Goal: Task Accomplishment & Management: Manage account settings

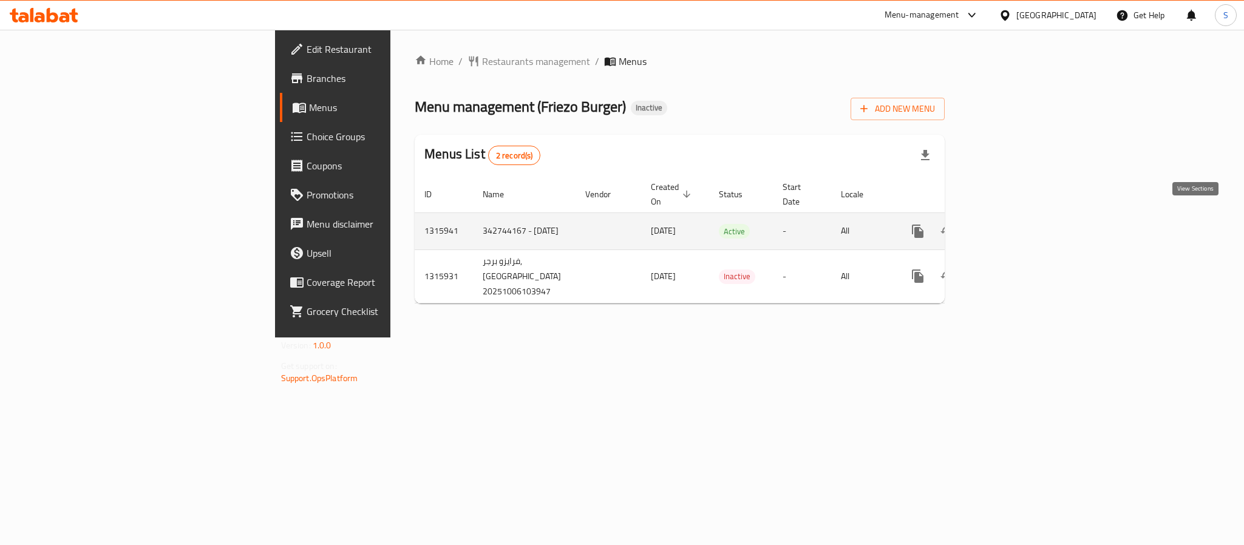
click at [1020, 228] on link "enhanced table" at bounding box center [1005, 231] width 29 height 29
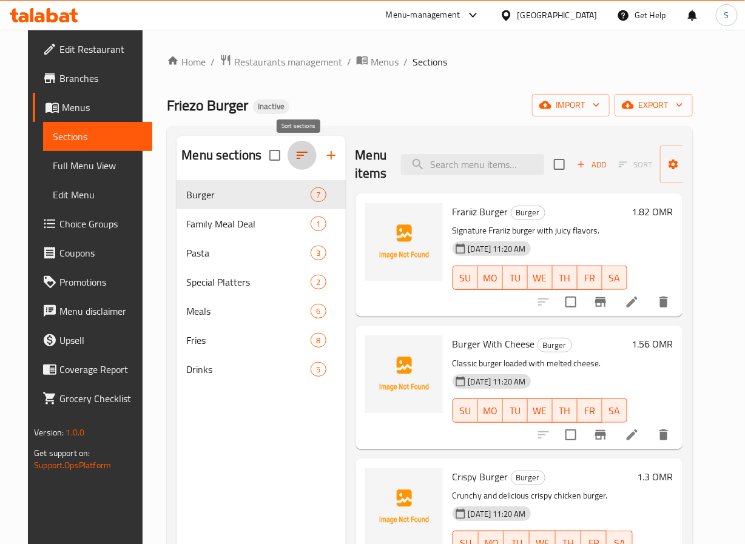
click at [294, 164] on button "button" at bounding box center [302, 155] width 29 height 29
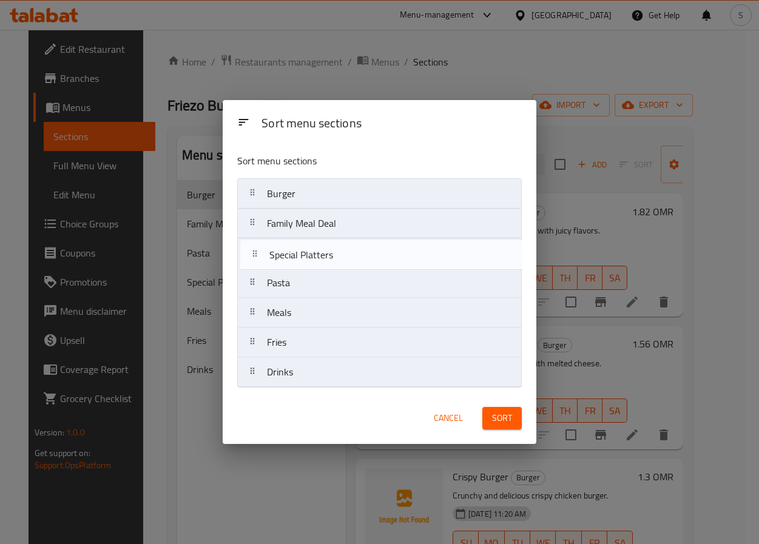
drag, startPoint x: 271, startPoint y: 268, endPoint x: 273, endPoint y: 225, distance: 43.1
click at [273, 225] on nav "Burger Family Meal Deal Pasta Special Platters Meals Fries Drinks" at bounding box center [379, 282] width 285 height 209
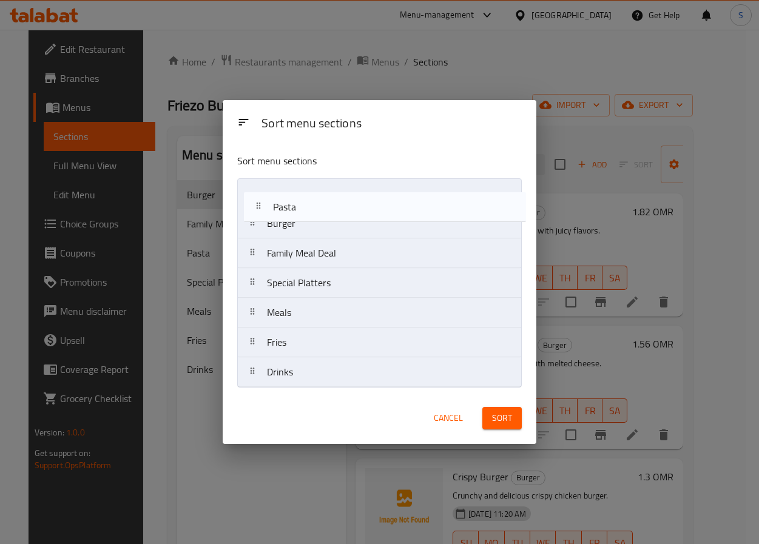
click at [275, 186] on nav "Burger Family Meal Deal Special Platters Pasta Meals Fries Drinks" at bounding box center [379, 282] width 285 height 209
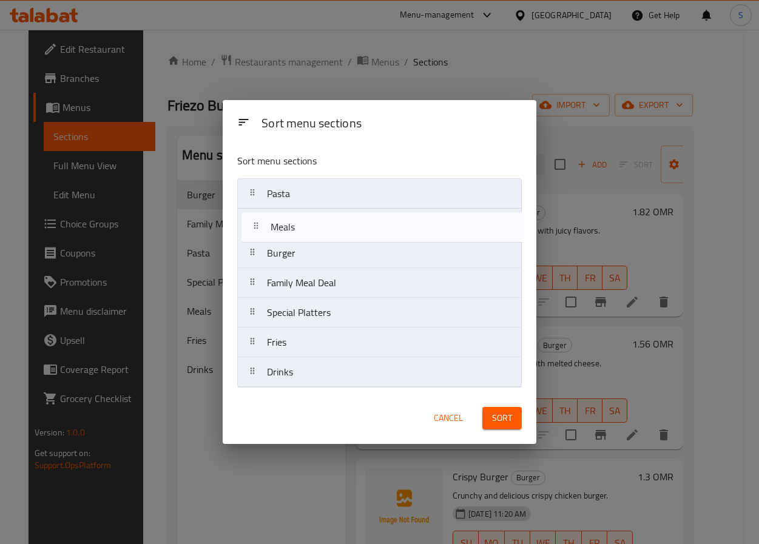
drag, startPoint x: 297, startPoint y: 312, endPoint x: 300, endPoint y: 219, distance: 92.9
click at [300, 219] on nav "Pasta Burger Family Meal Deal Special Platters Meals Fries Drinks" at bounding box center [379, 282] width 285 height 209
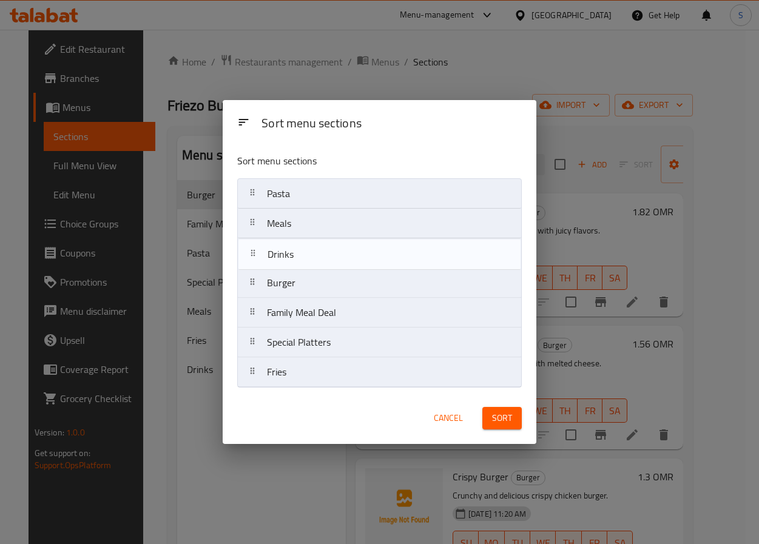
drag, startPoint x: 317, startPoint y: 372, endPoint x: 317, endPoint y: 248, distance: 124.4
click at [317, 248] on nav "Pasta Meals Burger Family Meal Deal Special Platters Fries Drinks" at bounding box center [379, 282] width 285 height 209
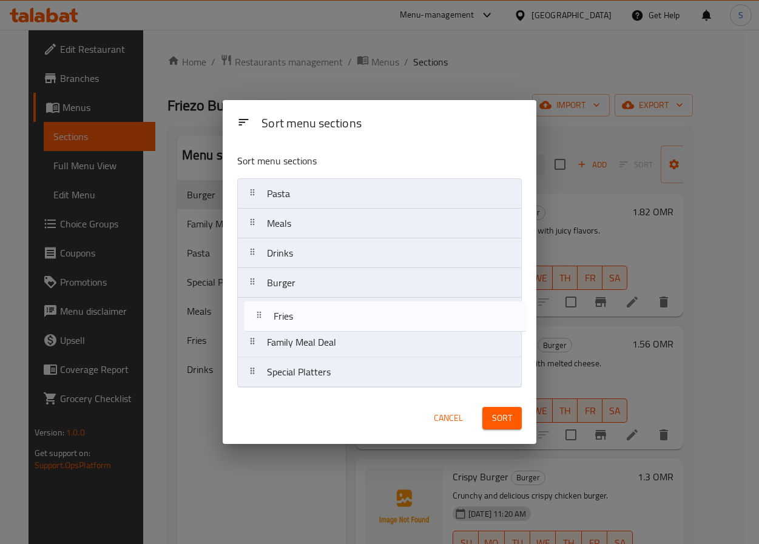
drag, startPoint x: 280, startPoint y: 370, endPoint x: 286, endPoint y: 308, distance: 61.6
click at [286, 308] on nav "Pasta Meals Drinks Burger Family Meal Deal Special Platters Fries" at bounding box center [379, 282] width 285 height 209
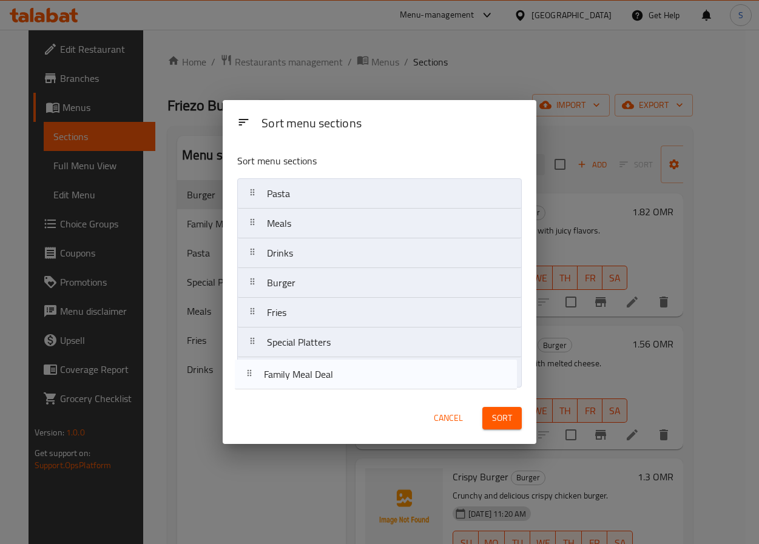
drag, startPoint x: 291, startPoint y: 343, endPoint x: 286, endPoint y: 379, distance: 36.1
click at [286, 379] on nav "Pasta Meals Drinks Burger Fries Family Meal Deal Special Platters" at bounding box center [379, 282] width 285 height 209
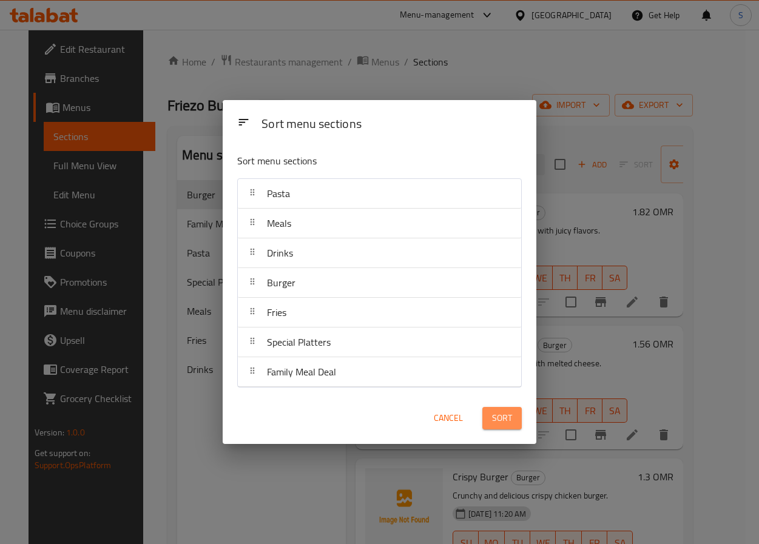
click at [498, 416] on span "Sort" at bounding box center [502, 418] width 20 height 15
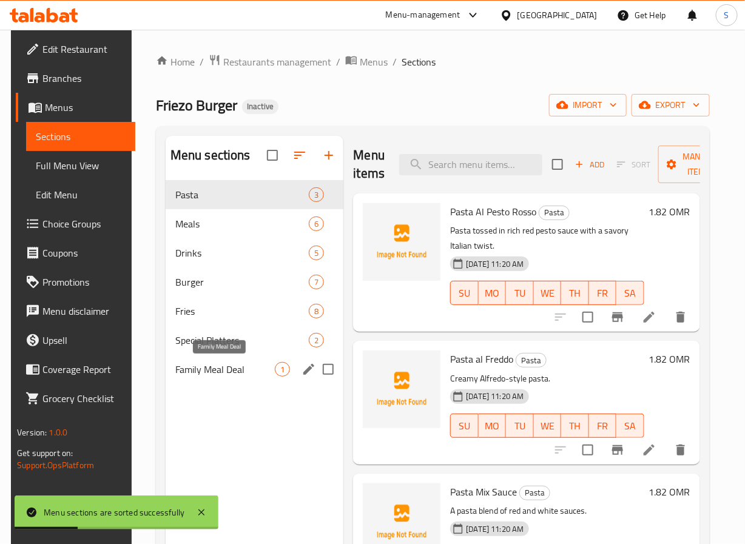
click at [228, 365] on span "Family Meal Deal" at bounding box center [225, 369] width 100 height 15
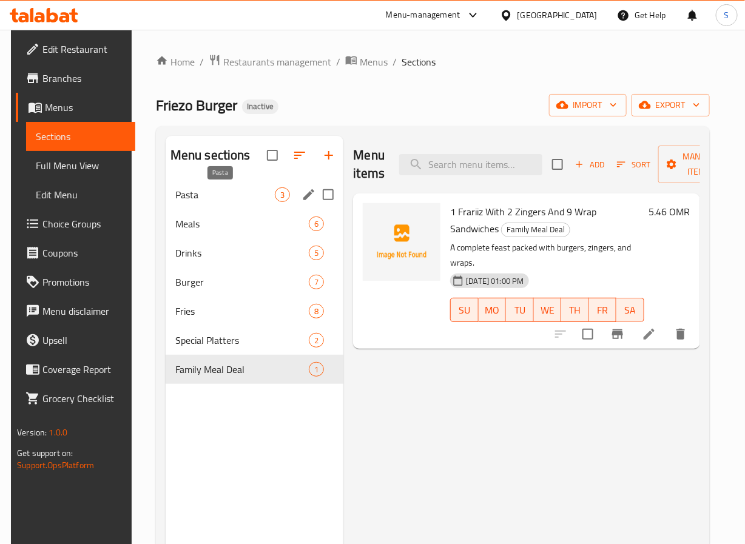
click at [234, 192] on span "Pasta" at bounding box center [225, 195] width 100 height 15
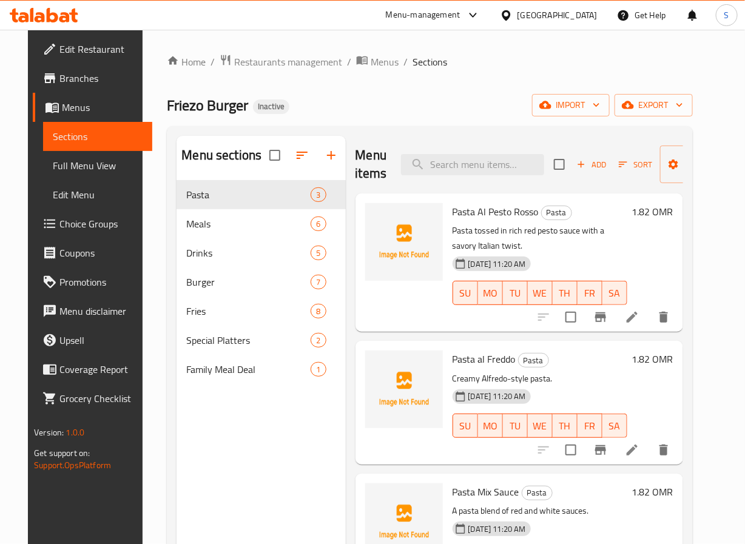
click at [649, 325] on li at bounding box center [632, 318] width 34 height 22
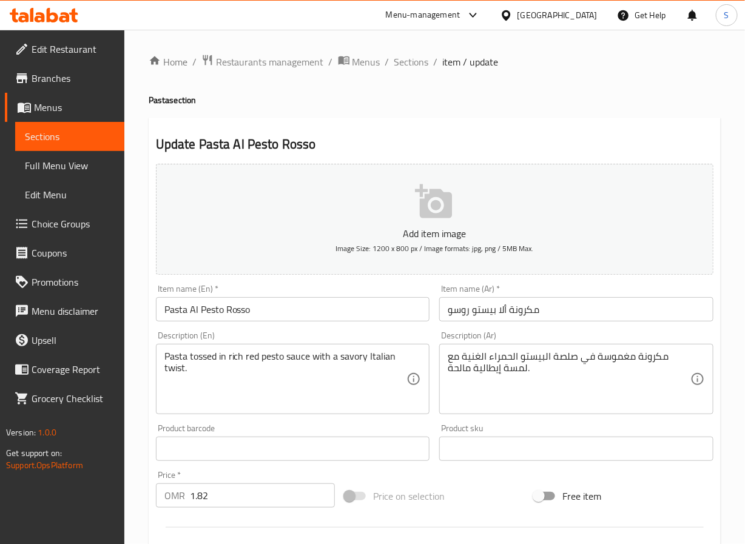
click at [500, 319] on input "مكرونة ألا بيستو روسو" at bounding box center [576, 309] width 274 height 24
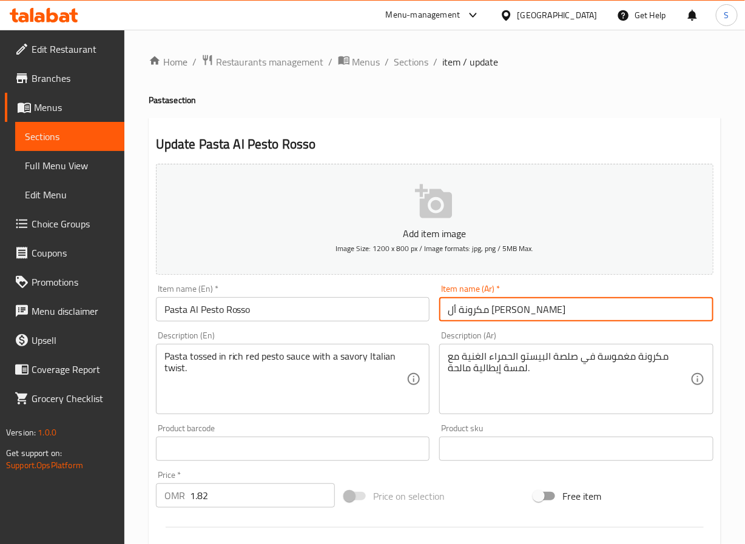
type input "مكرونة أل بيستو روسو"
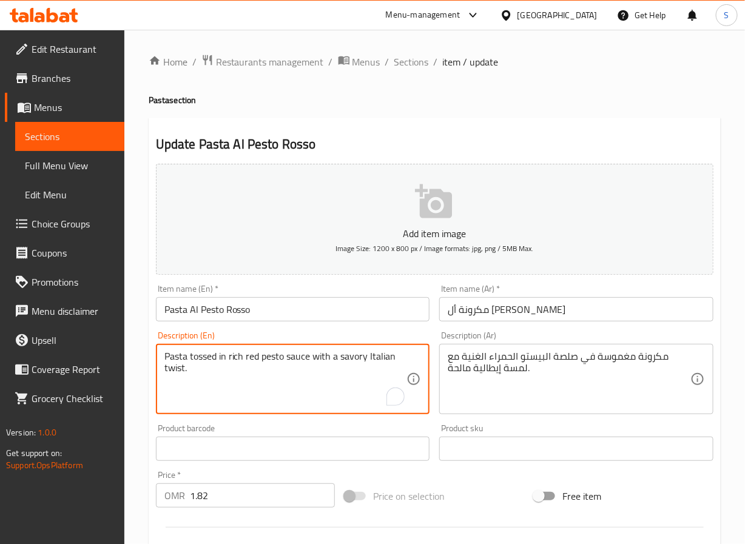
click at [516, 374] on textarea "مكرونة مغموسة في صلصة البيستو الحمراء الغنية مع لمسة إيطالية مالحة." at bounding box center [569, 380] width 243 height 58
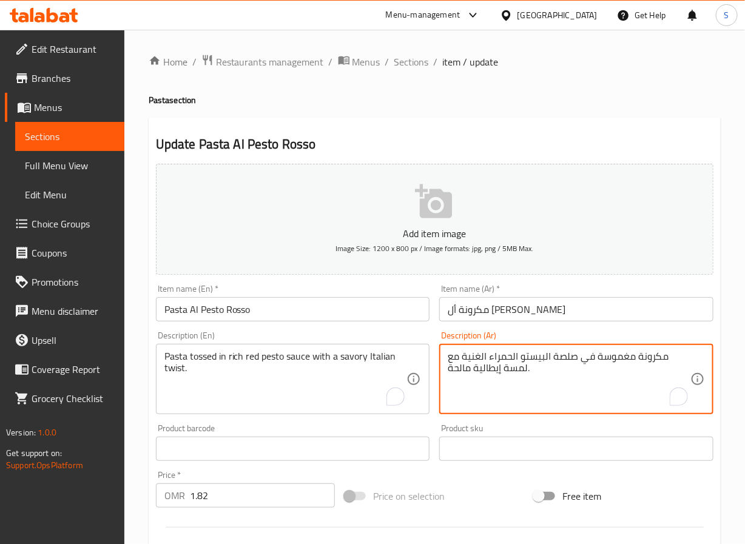
click at [518, 372] on textarea "مكرونة مغموسة في صلصة البيستو الحمراء الغنية مع لمسة إيطالية مالحة." at bounding box center [569, 380] width 243 height 58
type textarea "مكرونة مغموسة في صلصة البيستو الحمراء الغنية مع تويست إيطالية مالحة."
click at [477, 311] on input "مكرونة أل بيستو روسو" at bounding box center [576, 309] width 274 height 24
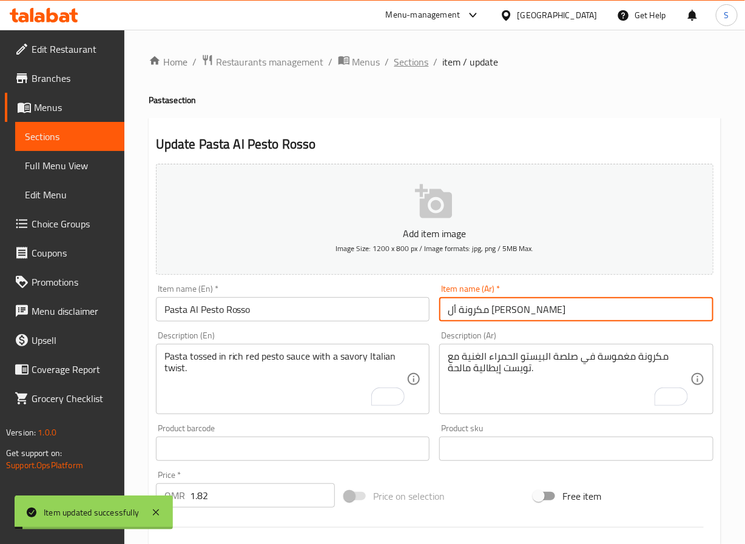
click at [412, 60] on span "Sections" at bounding box center [412, 62] width 35 height 15
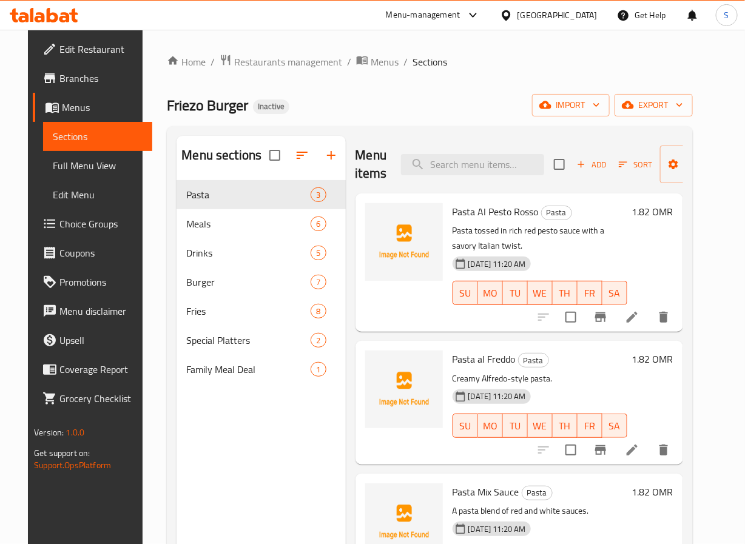
click at [640, 448] on icon at bounding box center [632, 450] width 15 height 15
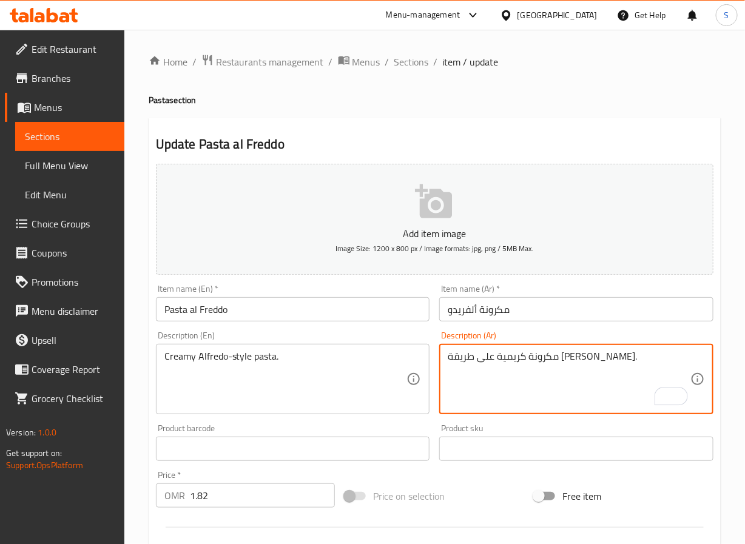
type textarea "مكرونة كريمية على طريقة ألفريدو."
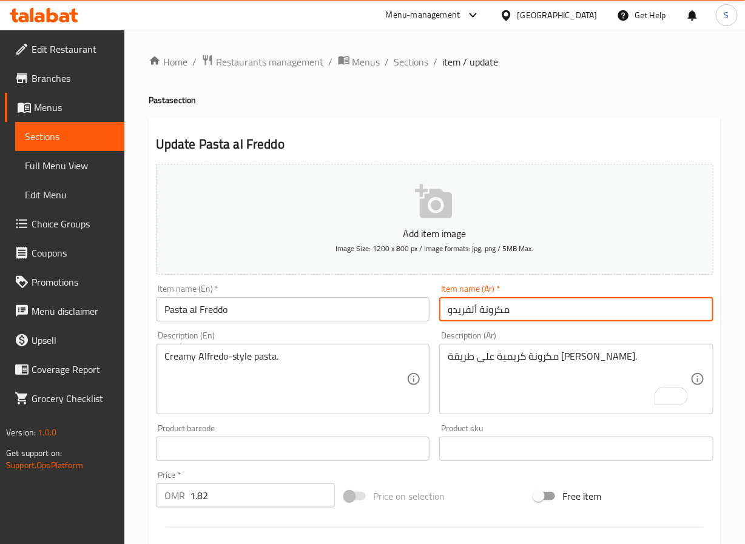
click at [519, 308] on input "مكرونة ألفريدو" at bounding box center [576, 309] width 274 height 24
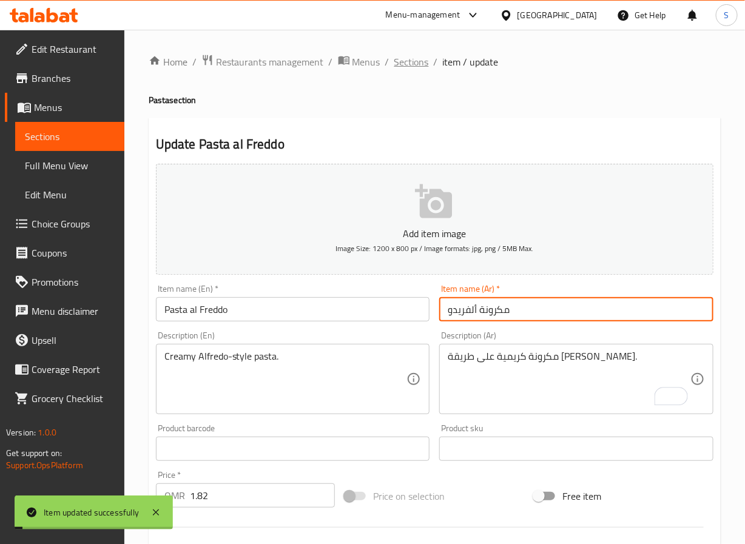
click at [410, 66] on span "Sections" at bounding box center [412, 62] width 35 height 15
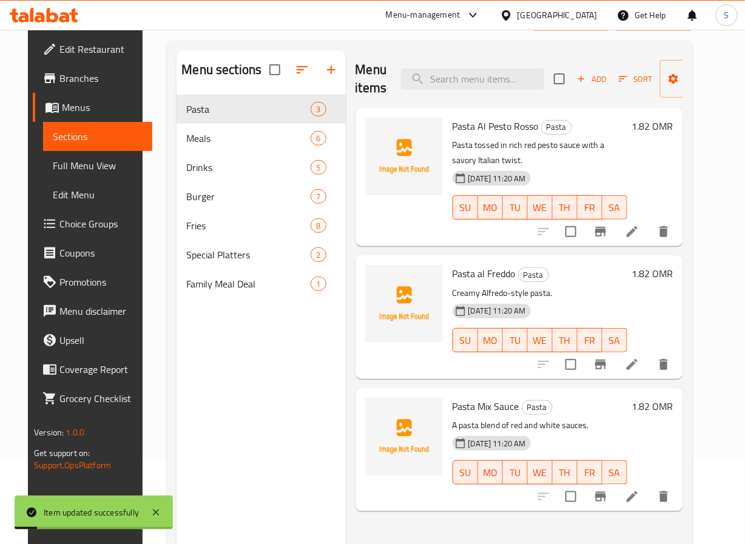
scroll to position [119, 0]
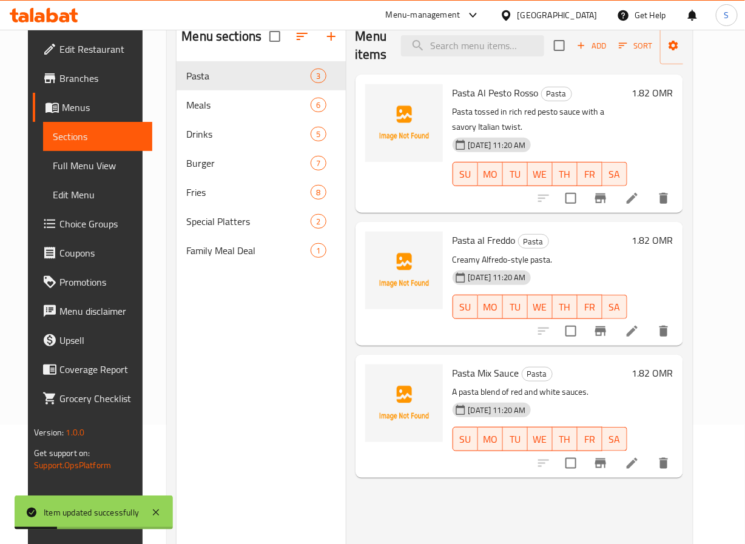
click at [649, 458] on li at bounding box center [632, 464] width 34 height 22
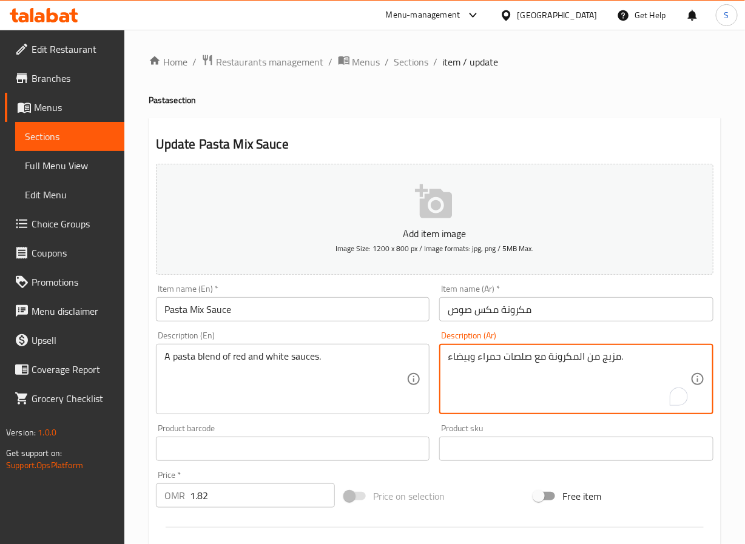
click at [597, 359] on textarea "مزيج من المكرونة مع صلصات حمراء وبيضاء." at bounding box center [569, 380] width 243 height 58
type textarea "مزيج مكرونة من صلصات حمراء وبيضاء."
click at [535, 311] on input "مكرونة مكس صوص" at bounding box center [576, 309] width 274 height 24
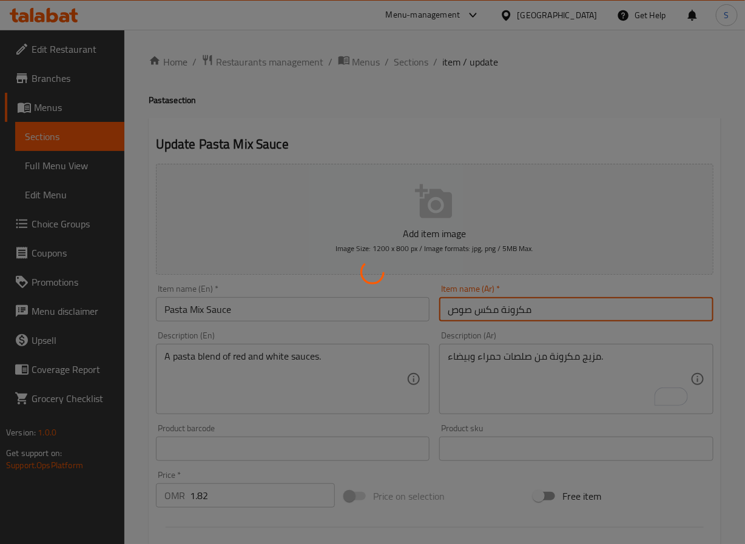
click at [419, 126] on div at bounding box center [372, 272] width 745 height 544
click at [404, 112] on div at bounding box center [372, 272] width 745 height 544
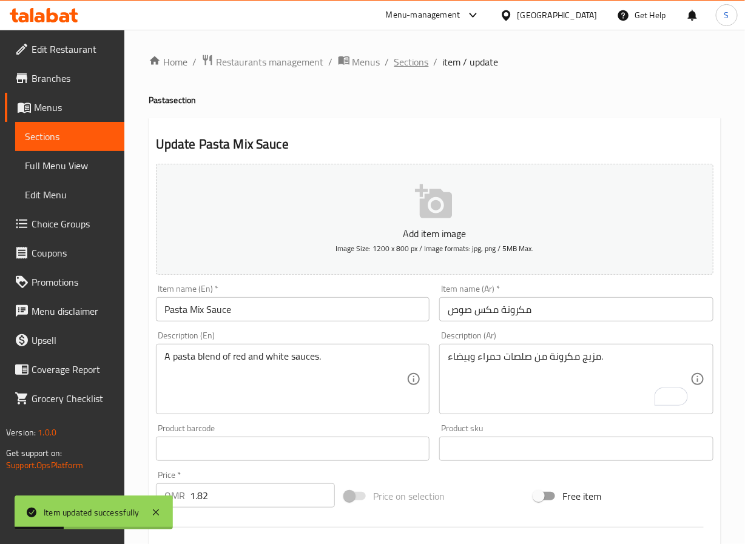
click at [415, 64] on span "Sections" at bounding box center [412, 62] width 35 height 15
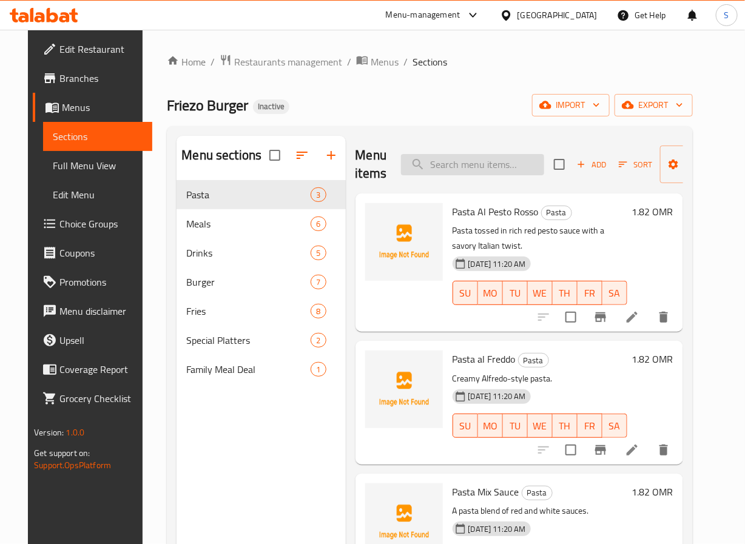
click at [514, 171] on input "search" at bounding box center [472, 164] width 143 height 21
paste input "BBQ Chicken Wrap Meal"
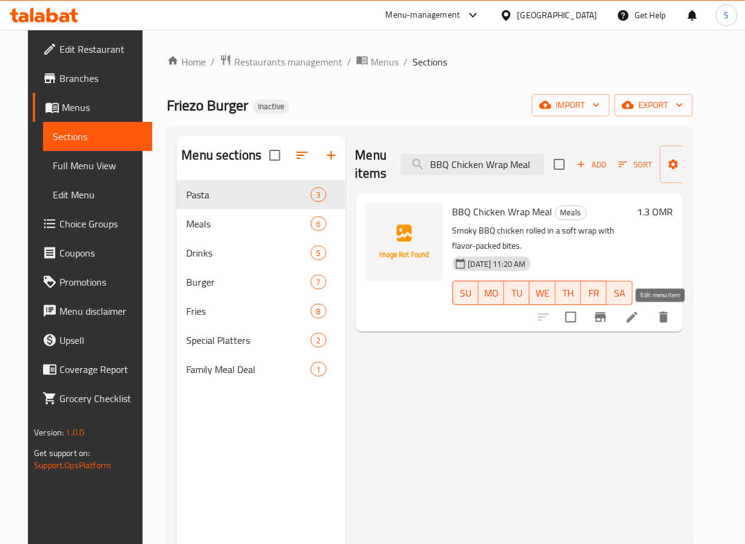
type input "BBQ Chicken Wrap Meal"
click at [640, 317] on icon at bounding box center [632, 317] width 15 height 15
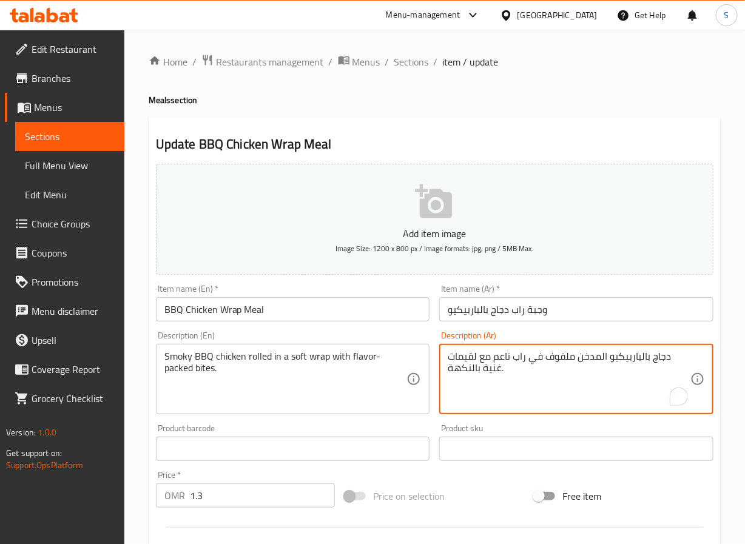
click at [523, 361] on textarea "دجاج بالباربيكيو المدخن ملفوف في راب ناعم مع لقيمات غنية بالنكهة." at bounding box center [569, 380] width 243 height 58
type textarea "دجاج بالباربيكيو المدخن ملفوف في راب طري مع لقيمات غنية بالنكهة."
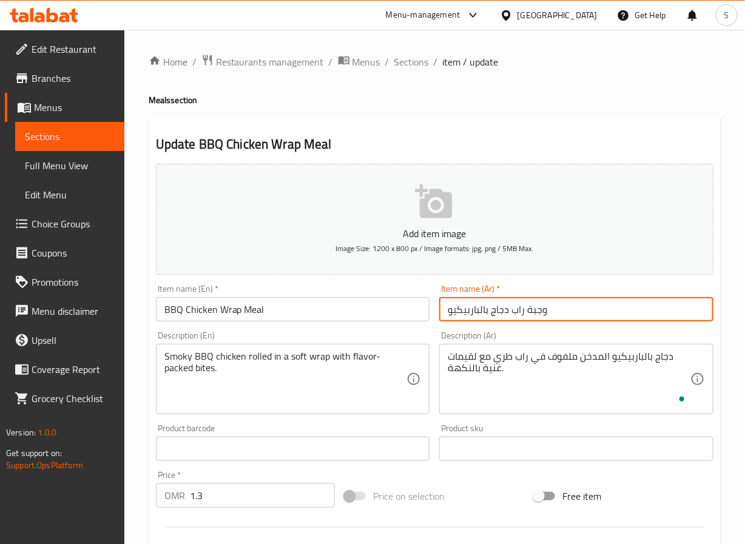
click at [554, 304] on input "وجبة راب دجاج بالباربيكيو" at bounding box center [576, 309] width 274 height 24
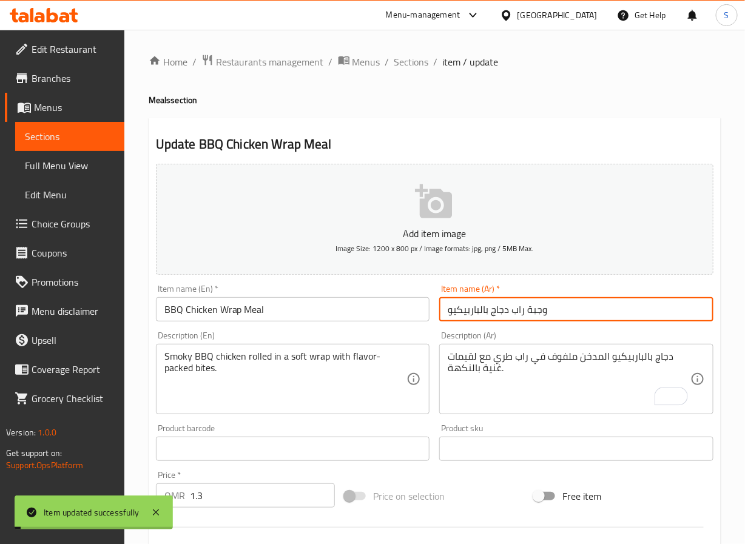
click at [396, 81] on div "Home / Restaurants management / Menus / Sections / item / update Meals section …" at bounding box center [435, 443] width 572 height 779
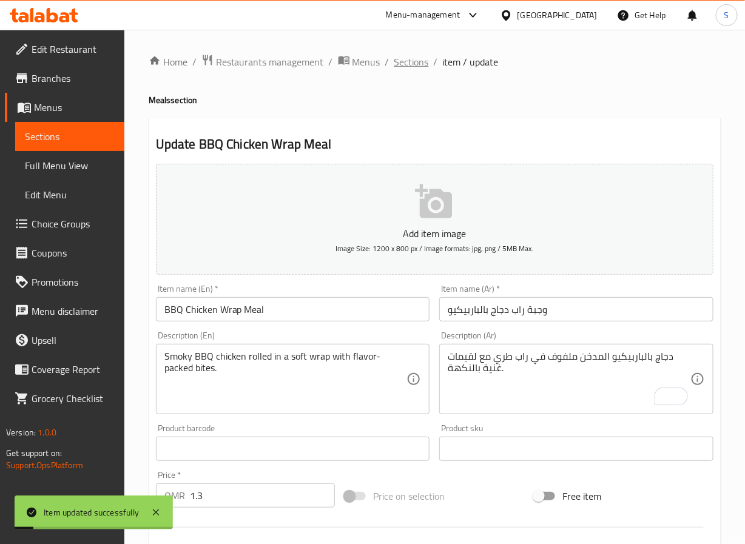
click at [404, 63] on span "Sections" at bounding box center [412, 62] width 35 height 15
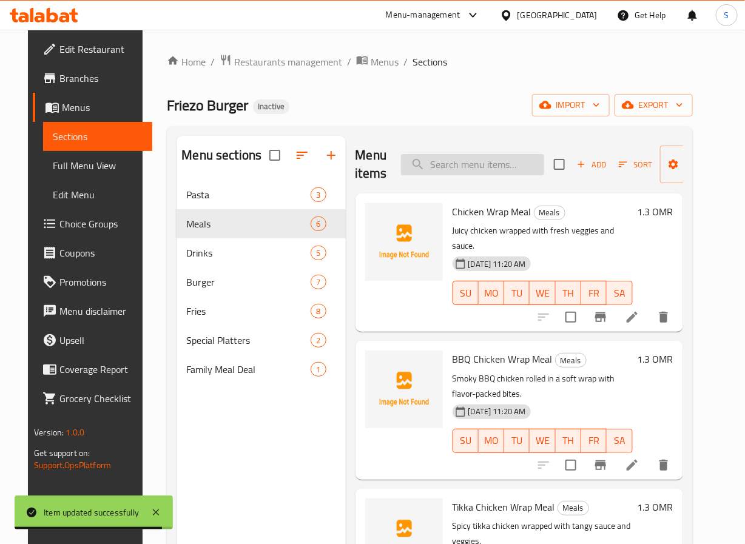
click at [474, 170] on input "search" at bounding box center [472, 164] width 143 height 21
paste input "Grilled Chicken Wrap Meal"
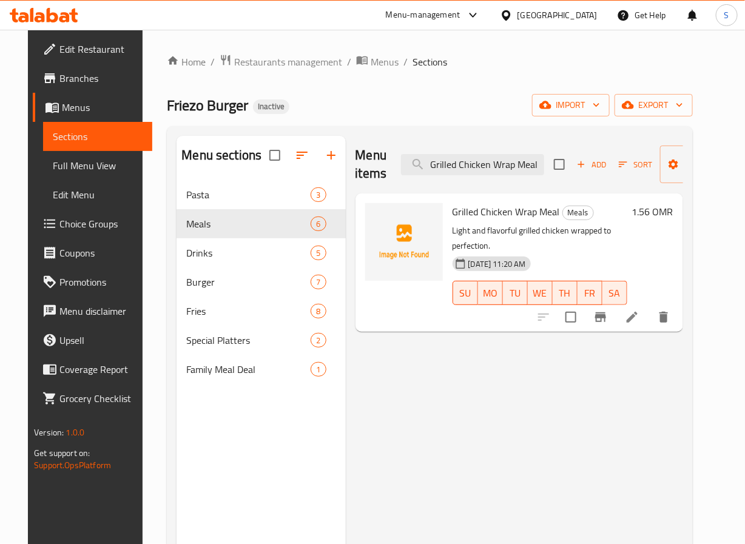
type input "Grilled Chicken Wrap Meal"
click at [665, 303] on div at bounding box center [603, 317] width 149 height 29
click at [649, 311] on li at bounding box center [632, 318] width 34 height 22
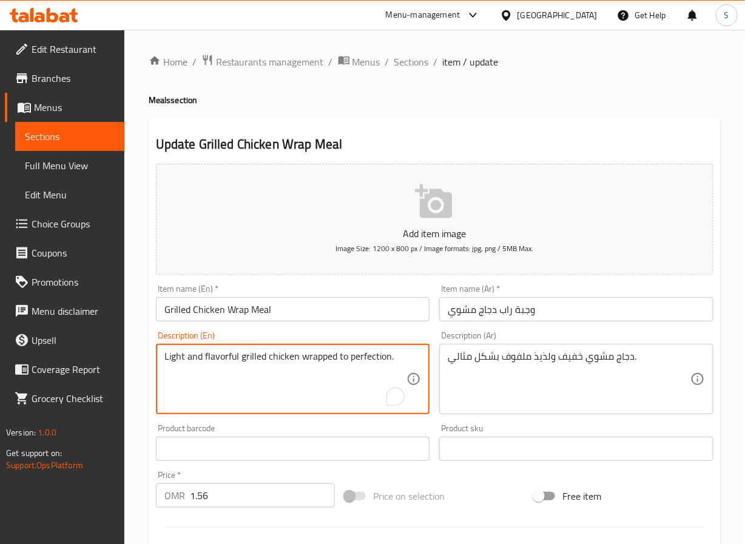
click at [223, 362] on textarea "Light and flavorful grilled chicken wrapped to perfection." at bounding box center [285, 380] width 243 height 58
type textarea "Light grilled chicken wrapped to perfection."
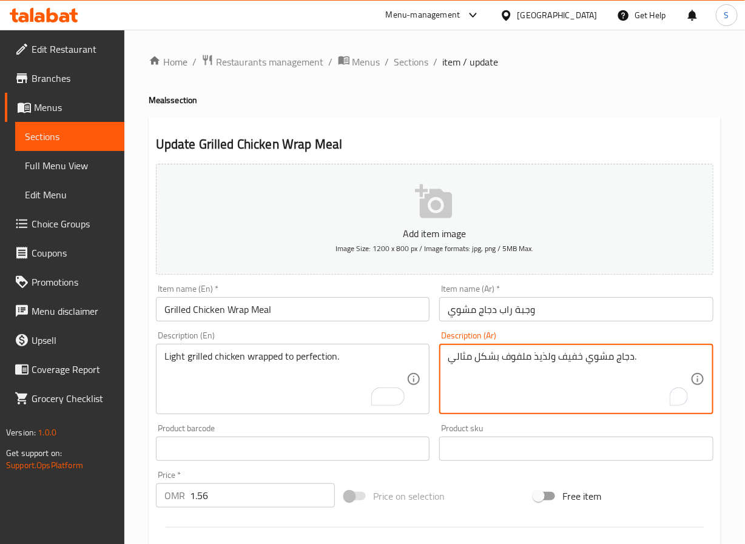
click at [549, 361] on textarea "دجاج مشوي خفيف ولذيذ ملفوف بشكل مثالي." at bounding box center [569, 380] width 243 height 58
type textarea "دجاج مشوي خفيف ملفوف بشكل مثالي."
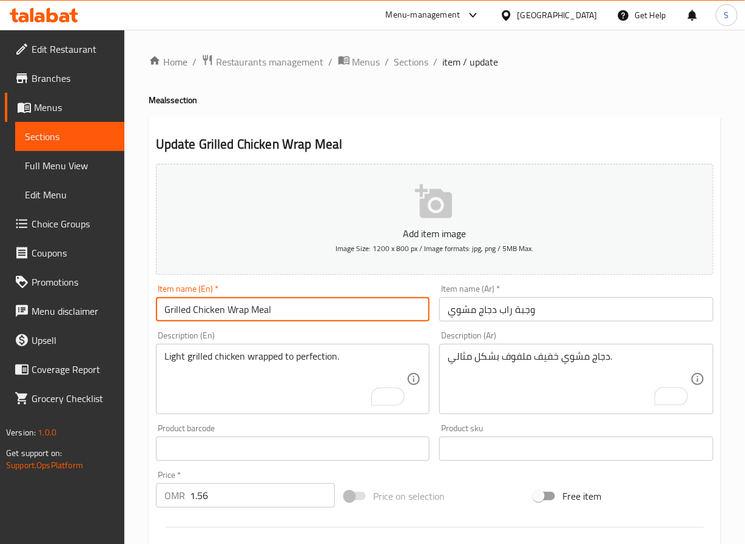
click at [306, 314] on input "Grilled Chicken Wrap Meal" at bounding box center [293, 309] width 274 height 24
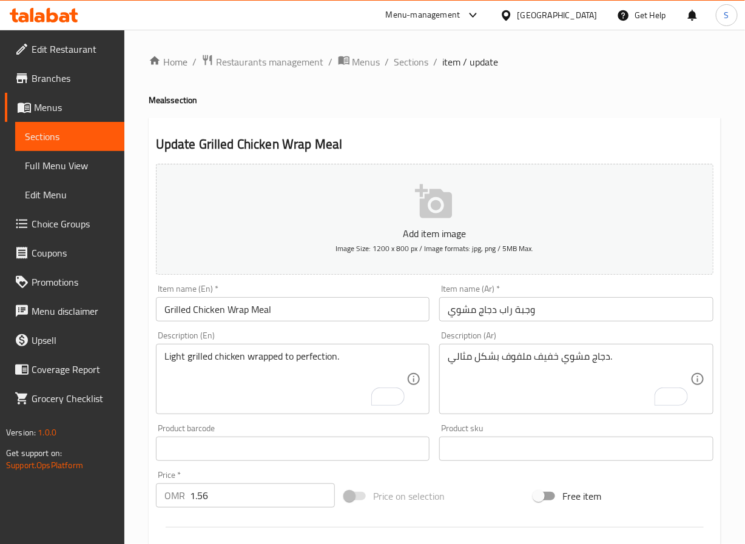
click at [280, 427] on div "Product barcode Product barcode" at bounding box center [293, 442] width 274 height 37
click at [280, 410] on div "Light grilled chicken wrapped to perfection. Description (En)" at bounding box center [293, 379] width 274 height 70
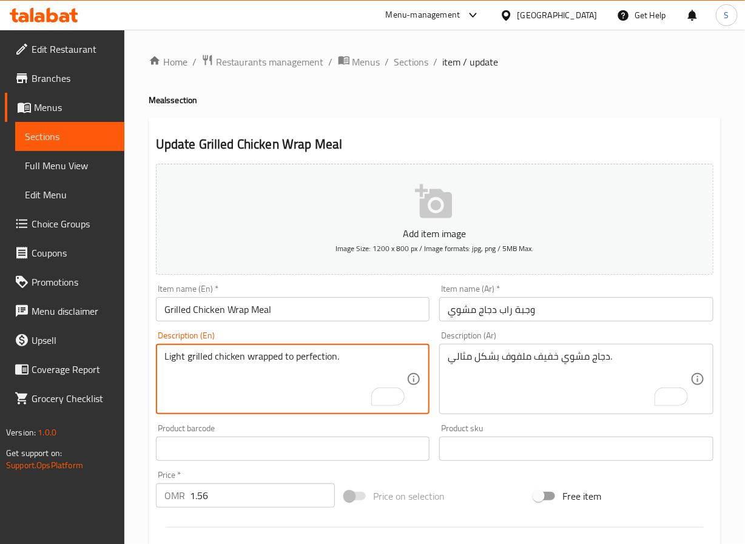
click at [275, 370] on textarea "Light grilled chicken wrapped to perfection." at bounding box center [285, 380] width 243 height 58
paste textarea "A grilled chicken wrap, filled with tender and flavorful grilled chicken and ot…"
type textarea "A grilled chicken wrap, filled with tender and flavorful grilled chicken and ot…"
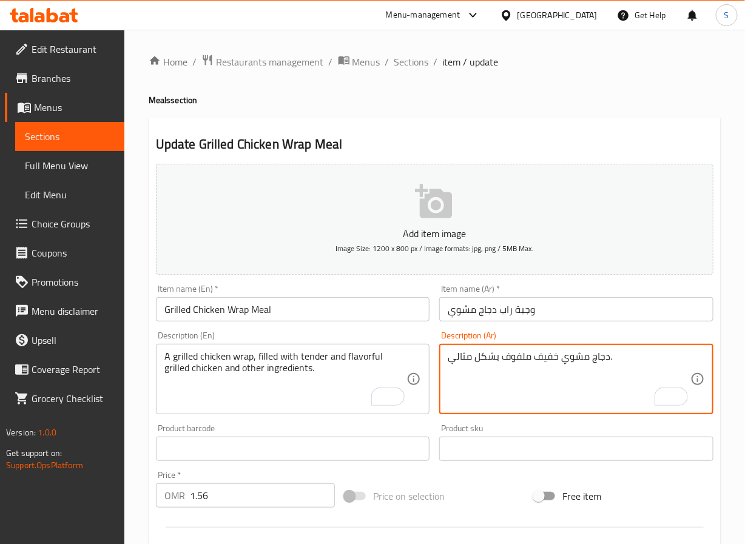
paste textarea "اب دجاج مشوي محشو بالدجاج الطري واللذيذ المشوي ومكونات أخرى"
click at [527, 362] on textarea "راب دجاج مشوي محشو بالدجاج الطري واللذيذ المشوي ومكونات أخرى." at bounding box center [569, 380] width 243 height 58
click at [532, 359] on textarea "راب دجاج مشوي محشو بالدجاج ألتندر واللذيذ المشوي ومكونات أخرى." at bounding box center [569, 380] width 243 height 58
click at [500, 359] on textarea "راب دجاج مشوي محشو بالدجاج التندر واللذيذ المشوي ومكونات أخرى." at bounding box center [569, 380] width 243 height 58
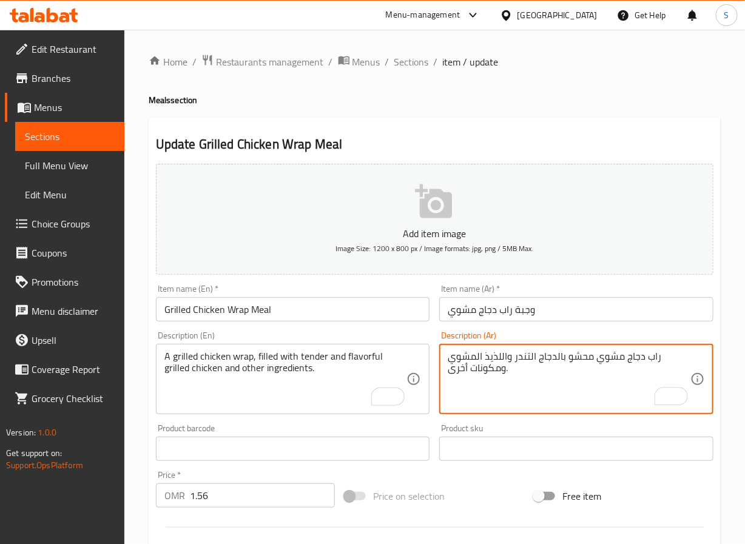
click at [500, 359] on textarea "راب دجاج مشوي محشو بالدجاج التندر واللذيذ المشوي ومكونات أخرى." at bounding box center [569, 380] width 243 height 58
type textarea "راب دجاج مشوي محشو بالدجاج التندر المشوي ومكونات أخرى."
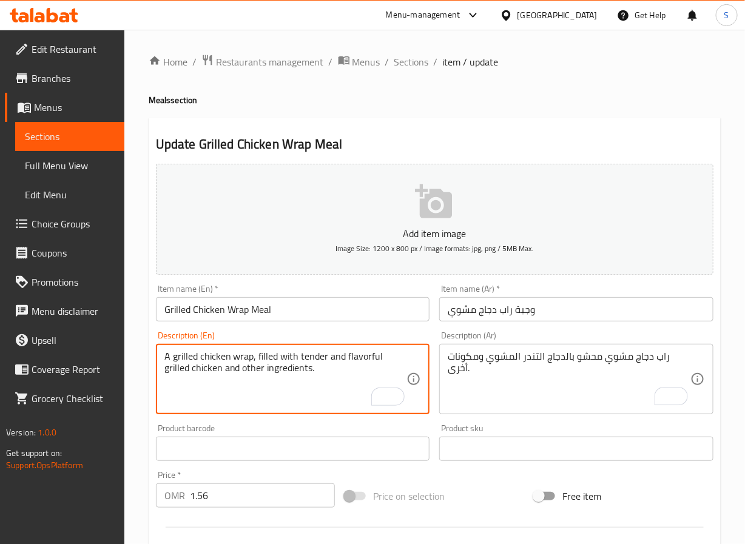
click at [361, 361] on textarea "A grilled chicken wrap, filled with tender and flavorful grilled chicken and ot…" at bounding box center [285, 380] width 243 height 58
type textarea "A grilled chicken wrap, filled with tender grilled chicken and other ingredient…"
click at [361, 312] on input "Grilled Chicken Wrap Meal" at bounding box center [293, 309] width 274 height 24
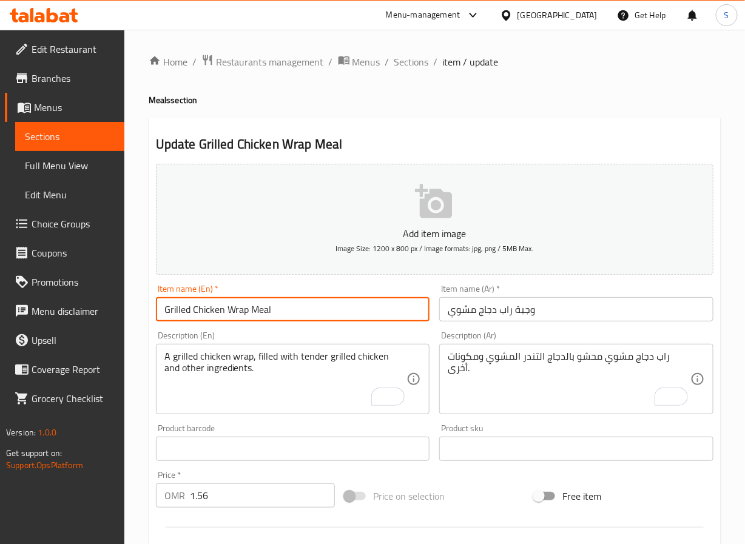
click at [361, 312] on input "Grilled Chicken Wrap Meal" at bounding box center [293, 309] width 274 height 24
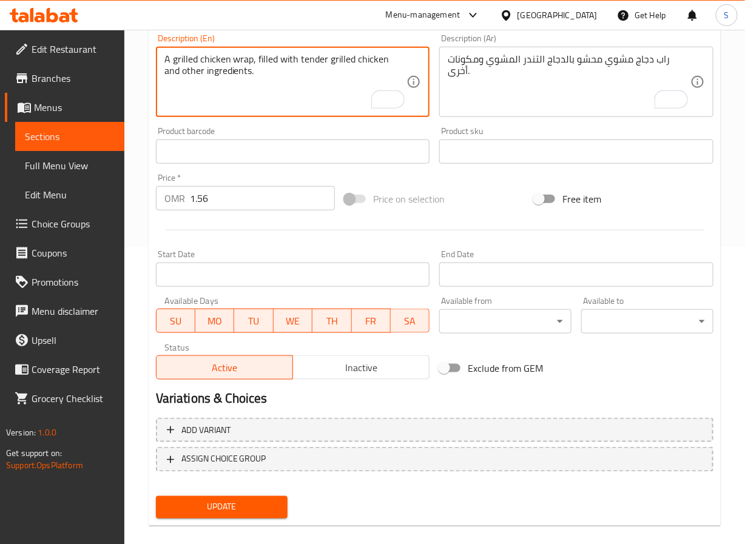
scroll to position [312, 0]
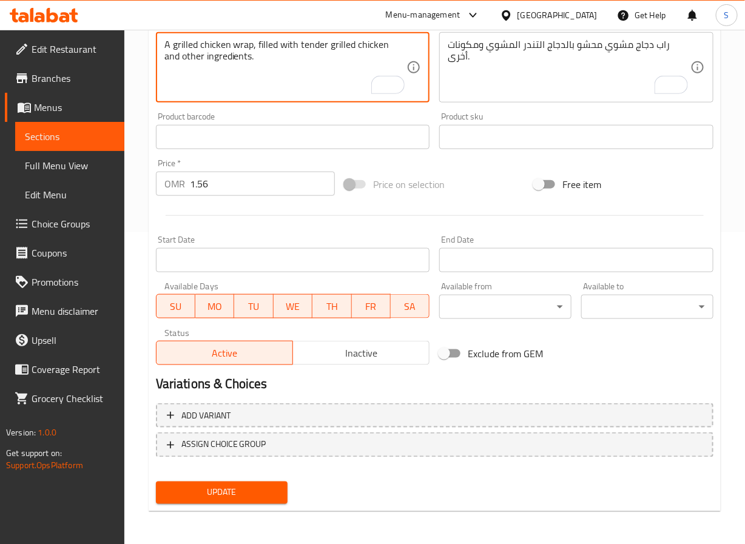
click at [240, 501] on button "Update" at bounding box center [222, 493] width 132 height 22
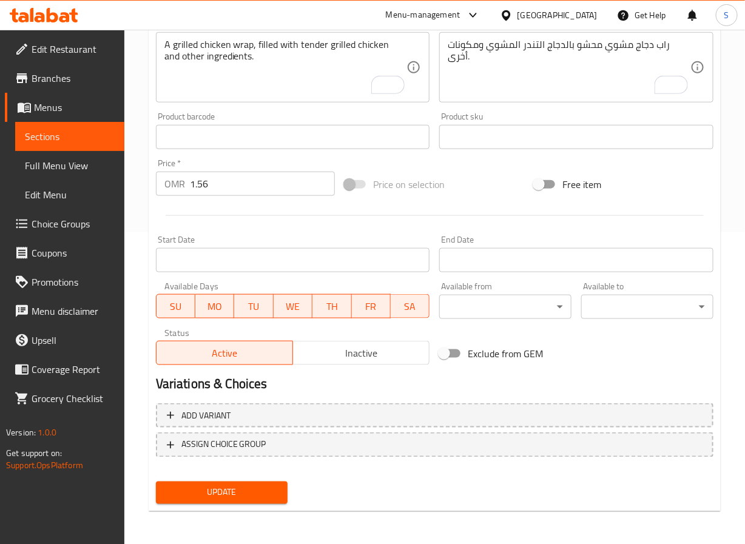
click at [231, 500] on button "Update" at bounding box center [222, 493] width 132 height 22
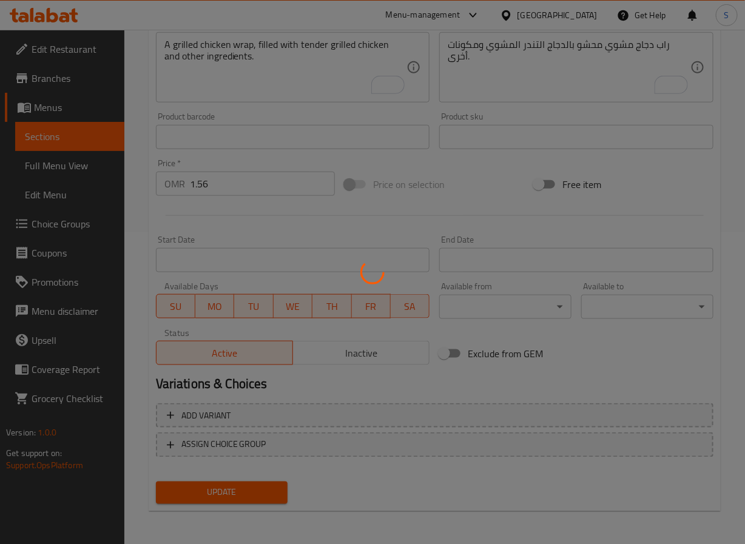
scroll to position [0, 0]
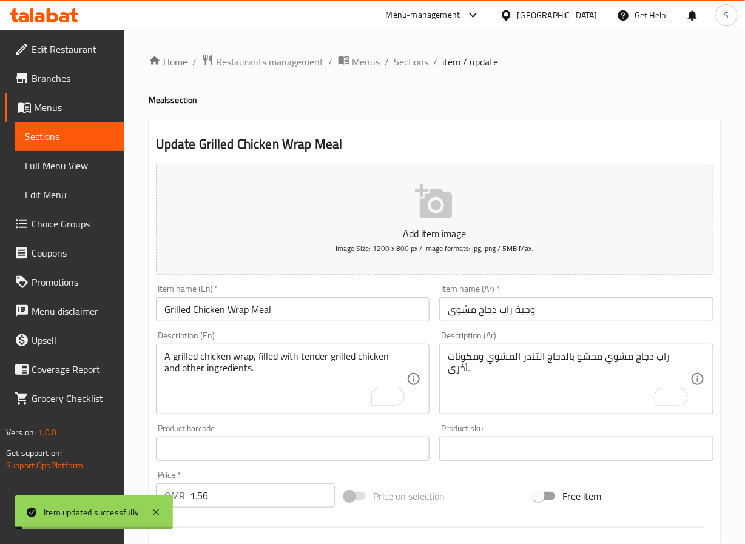
click at [410, 64] on span "Sections" at bounding box center [412, 62] width 35 height 15
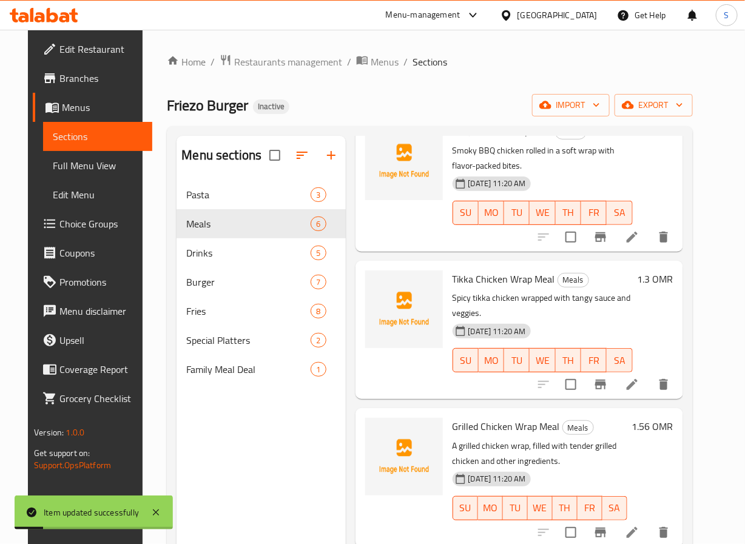
scroll to position [246, 0]
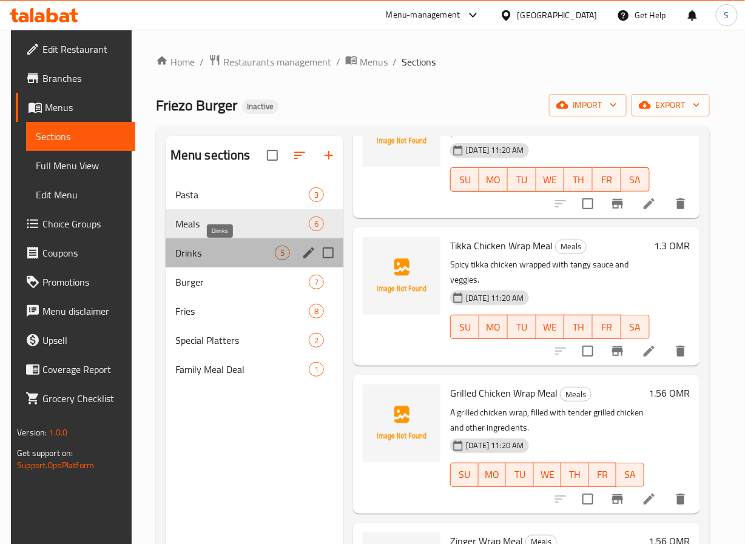
click at [235, 248] on span "Drinks" at bounding box center [225, 253] width 100 height 15
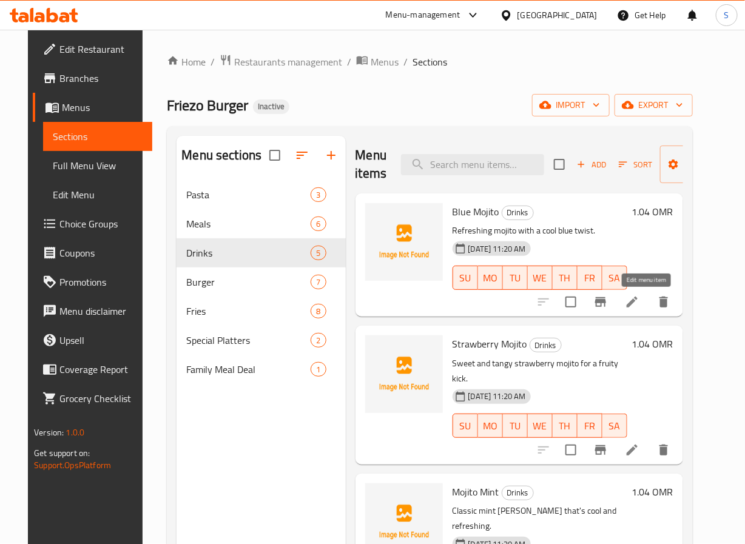
click at [640, 300] on icon at bounding box center [632, 302] width 15 height 15
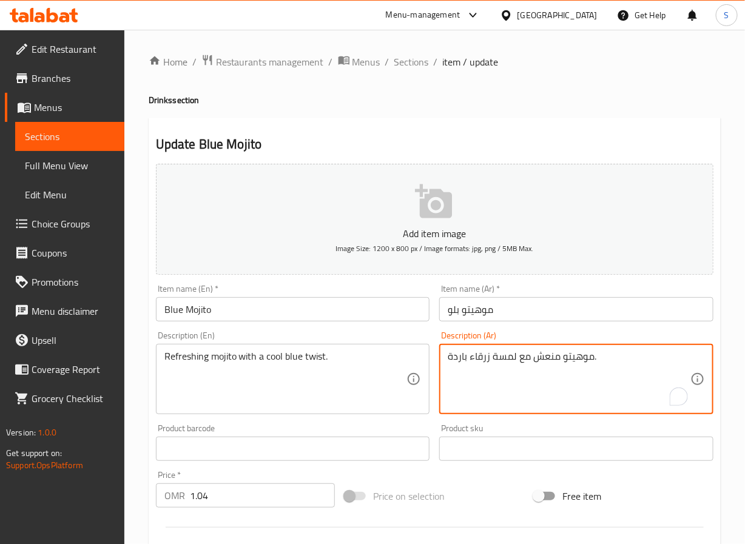
click at [505, 359] on textarea "موهيتو منعش مع لمسة زرقاء باردة." at bounding box center [569, 380] width 243 height 58
type textarea "موهيتو منعش مع تويست زرقاء باردة."
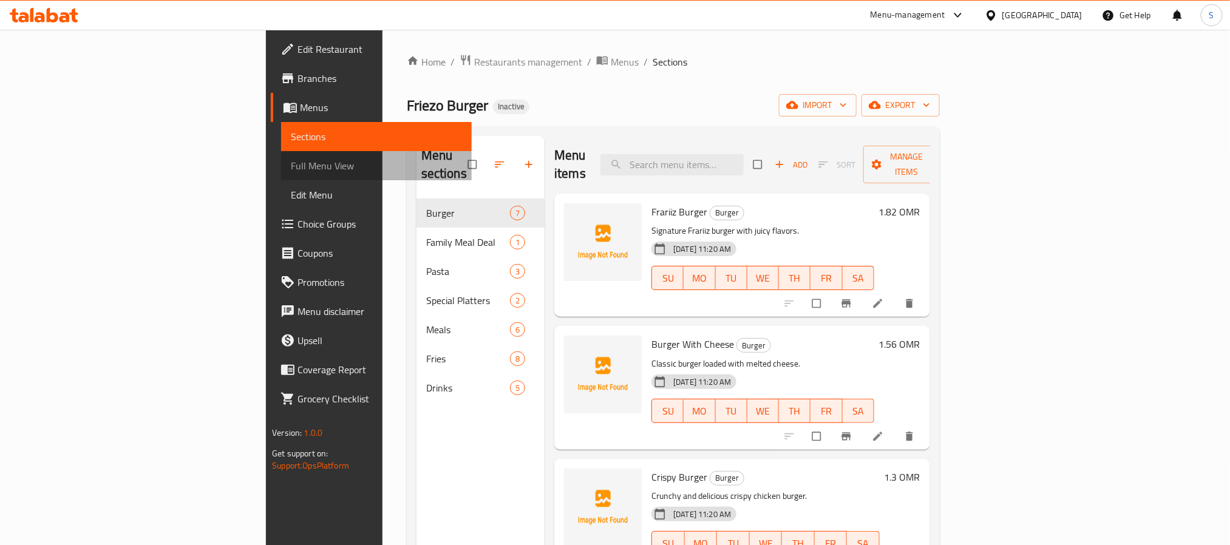
click at [281, 173] on link "Full Menu View" at bounding box center [376, 165] width 190 height 29
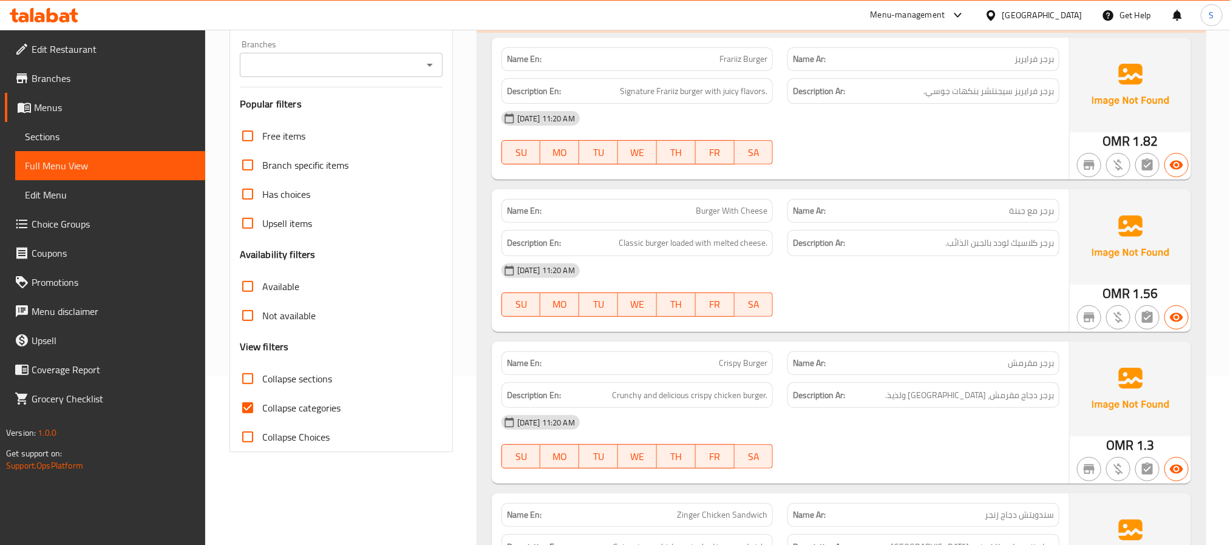
scroll to position [248, 0]
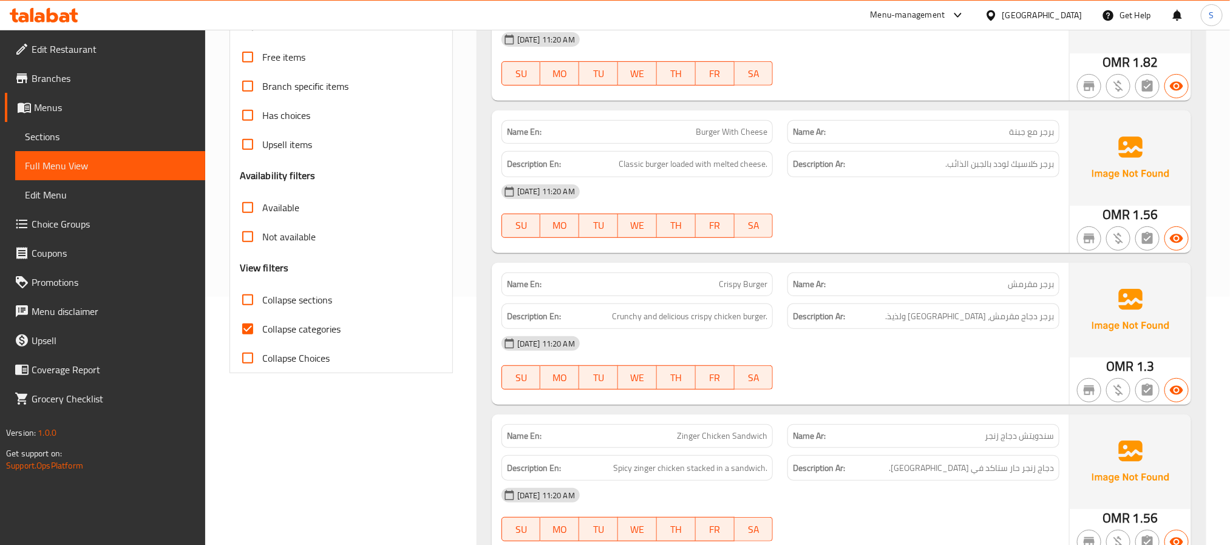
click at [248, 326] on input "Collapse categories" at bounding box center [247, 328] width 29 height 29
checkbox input "false"
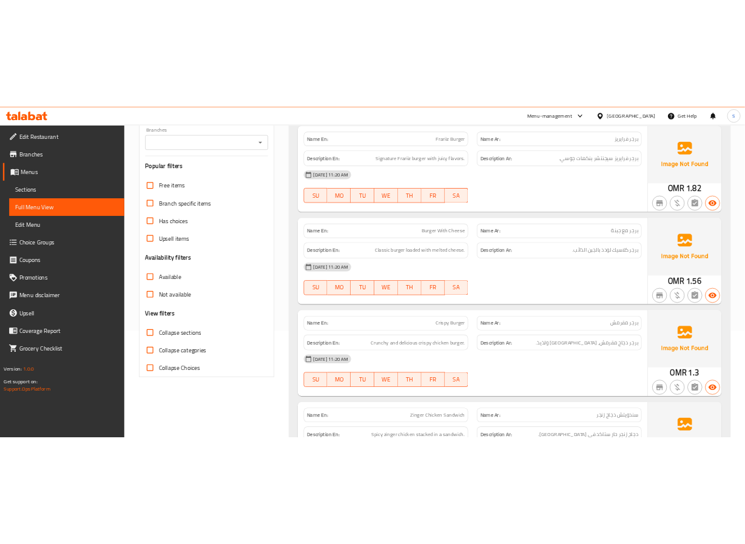
scroll to position [0, 0]
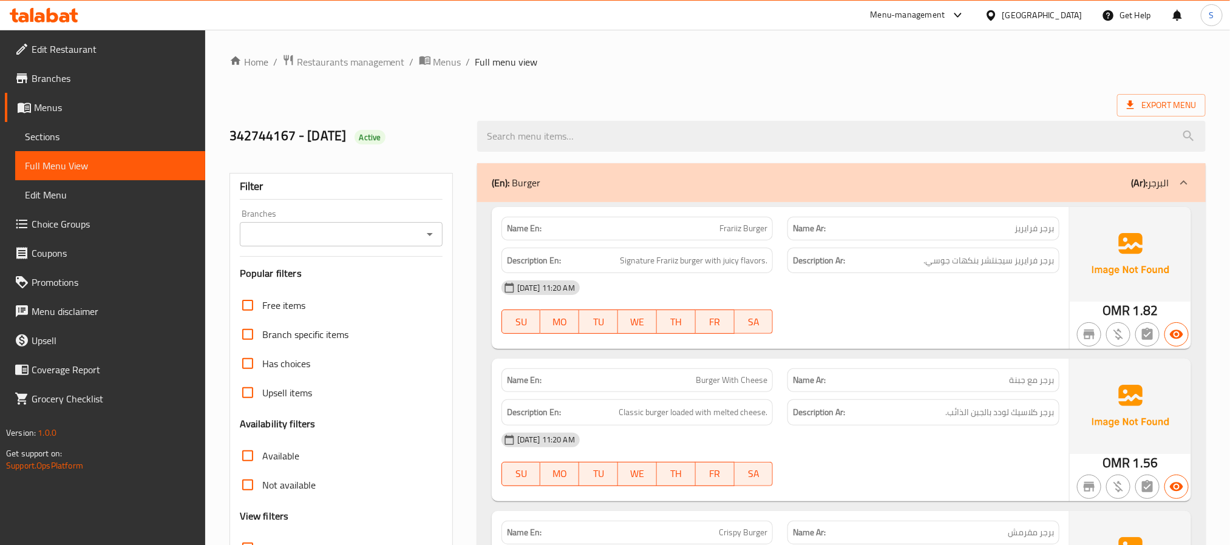
click at [462, 147] on div "342744167 - 6.10.2025 Active" at bounding box center [346, 136] width 248 height 54
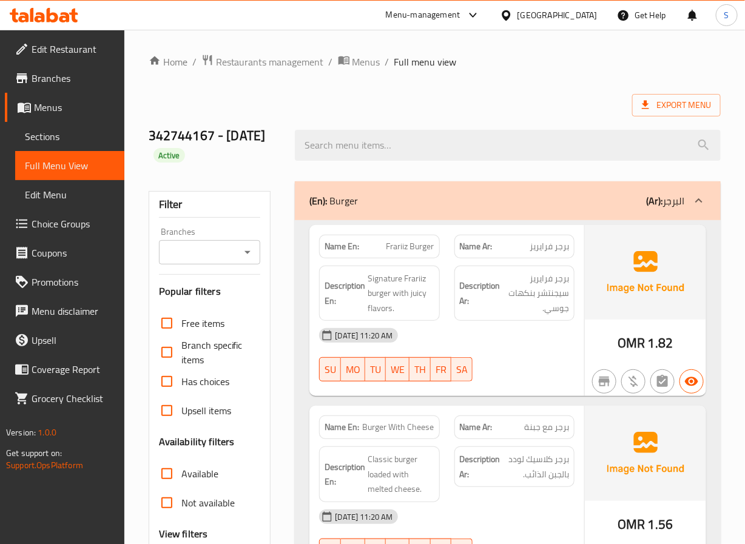
click at [271, 115] on div "342744167 - 6.10.2025 Active" at bounding box center [214, 145] width 147 height 72
click at [276, 99] on div "Export Menu" at bounding box center [435, 105] width 572 height 22
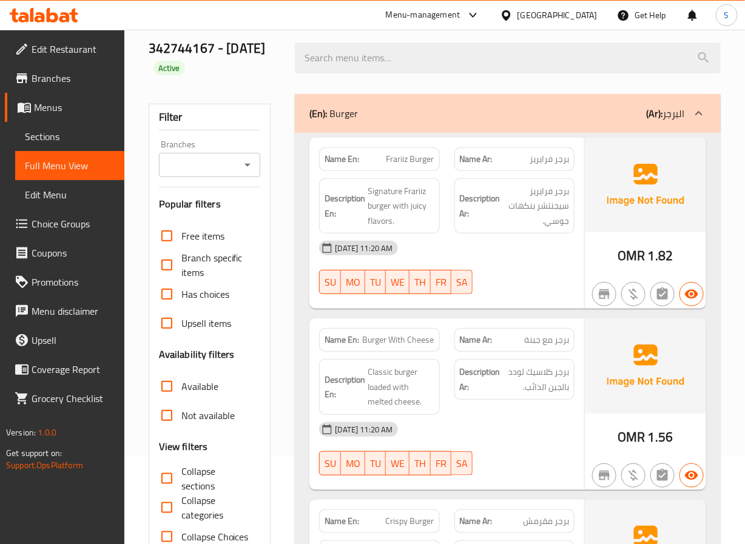
scroll to position [99, 0]
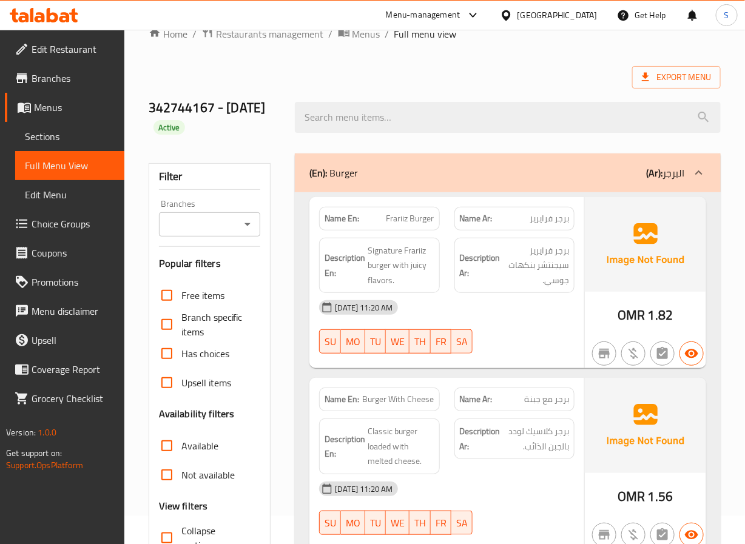
scroll to position [38, 0]
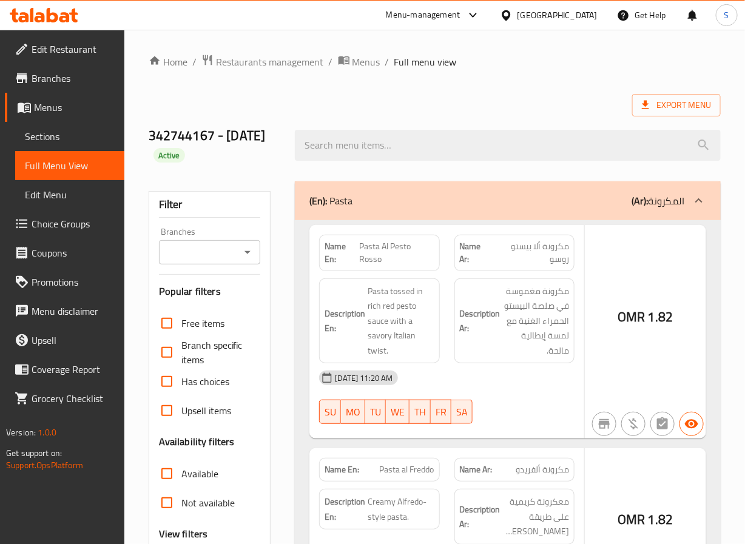
click at [281, 310] on div at bounding box center [372, 272] width 745 height 544
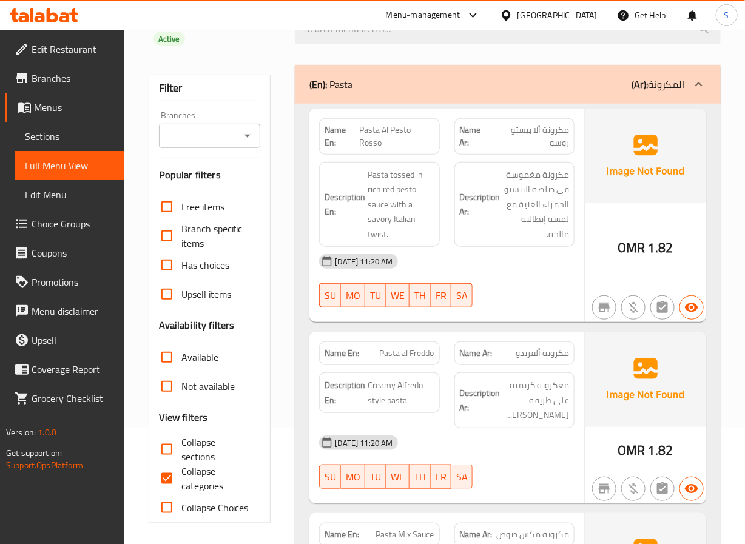
scroll to position [115, 0]
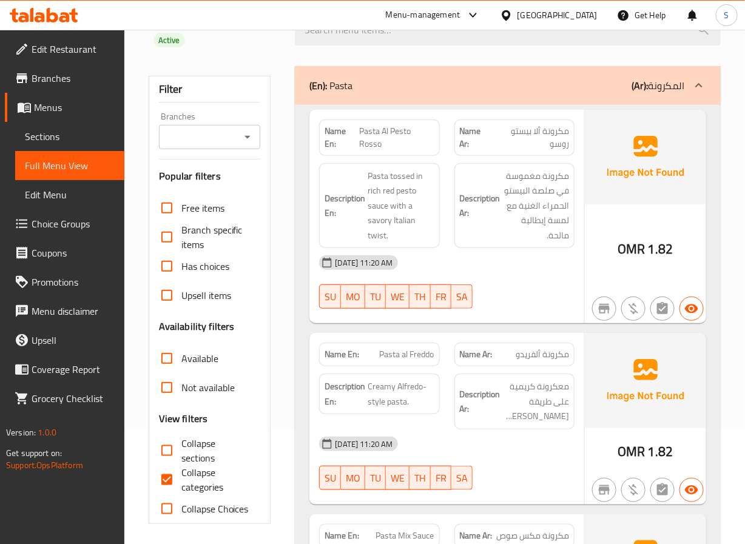
click at [161, 481] on input "Collapse categories" at bounding box center [166, 480] width 29 height 29
checkbox input "false"
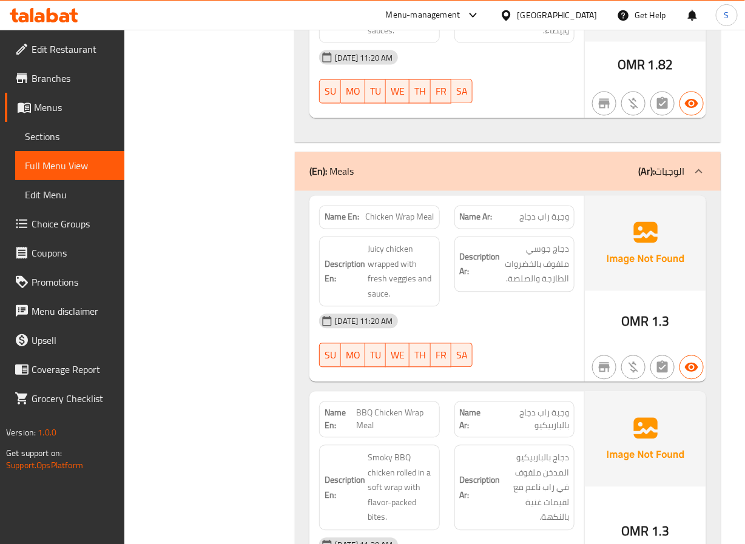
scroll to position [796, 0]
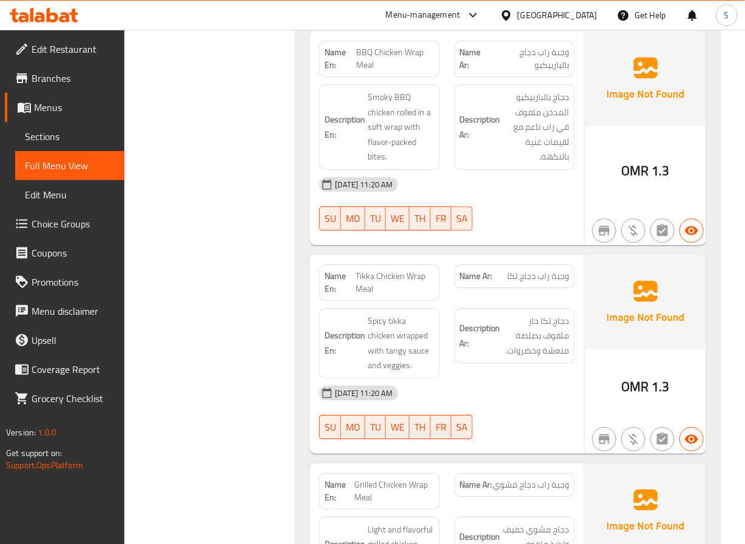
scroll to position [1040, 0]
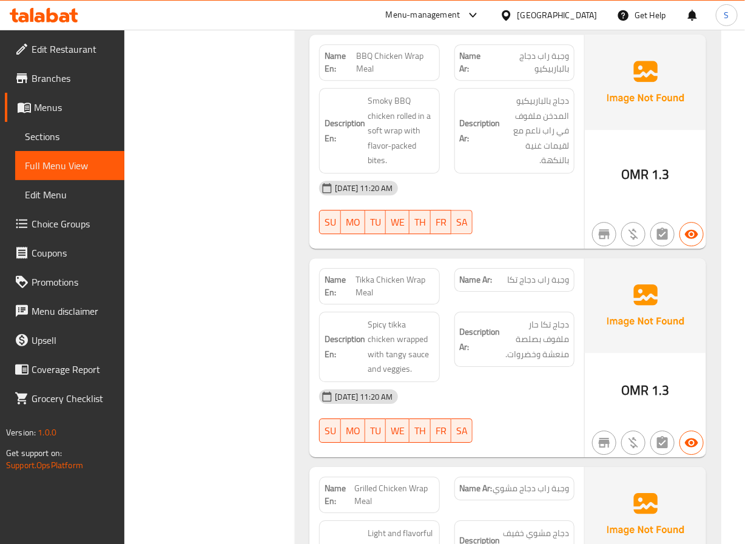
click at [404, 61] on span "BBQ Chicken Wrap Meal" at bounding box center [395, 62] width 78 height 25
copy span "BBQ Chicken Wrap Meal"
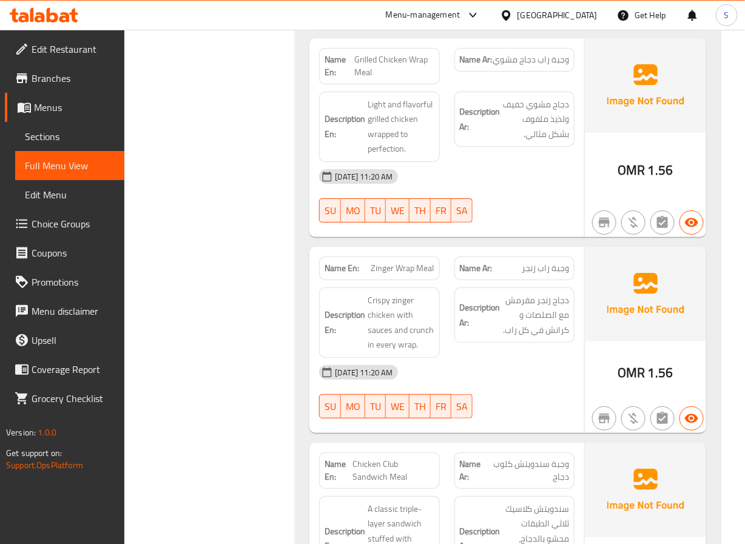
scroll to position [1473, 0]
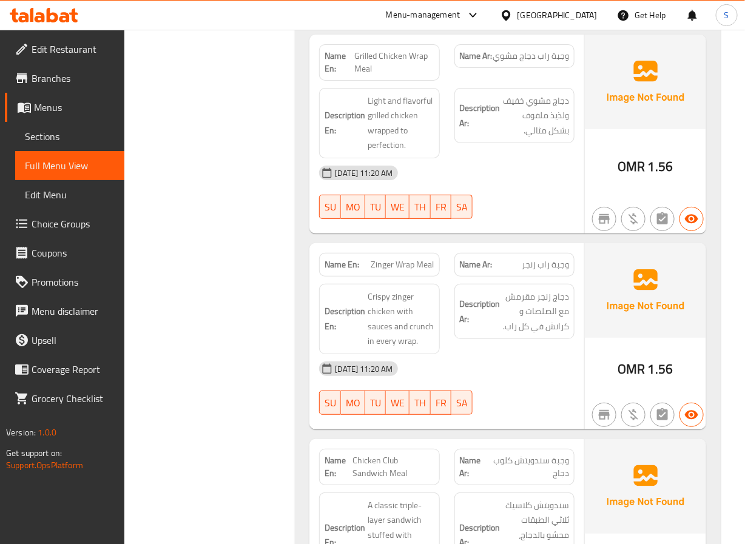
click at [382, 63] on span "Grilled Chicken Wrap Meal" at bounding box center [394, 62] width 80 height 25
copy span "Grilled Chicken Wrap Meal"
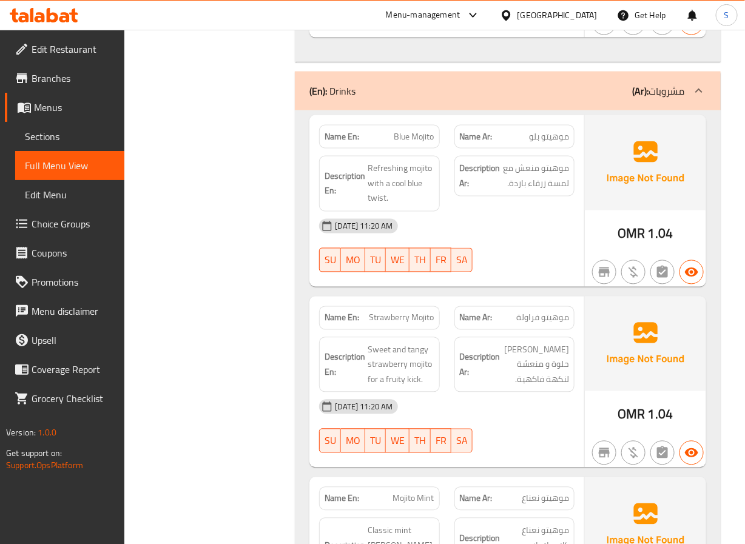
scroll to position [2087, 0]
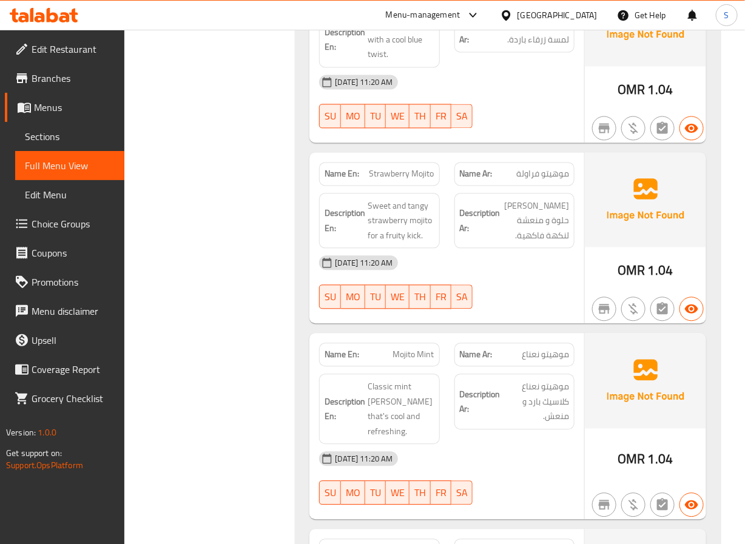
scroll to position [2258, 0]
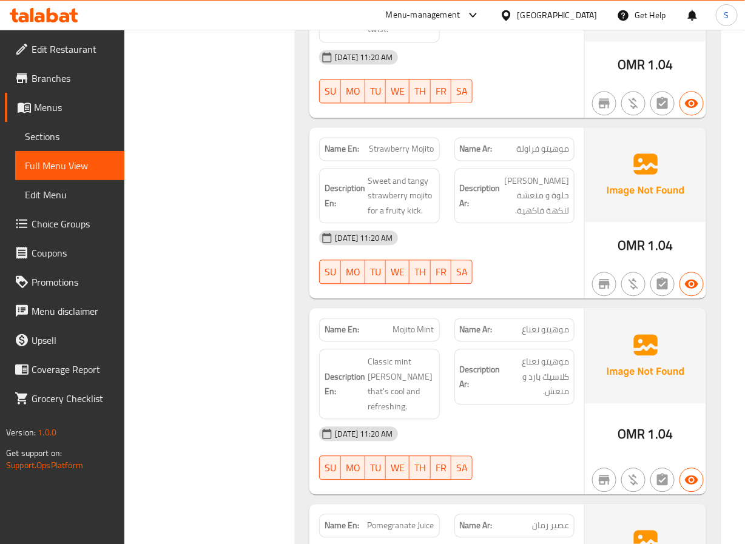
click at [418, 155] on span "Strawberry Mojito" at bounding box center [402, 149] width 65 height 13
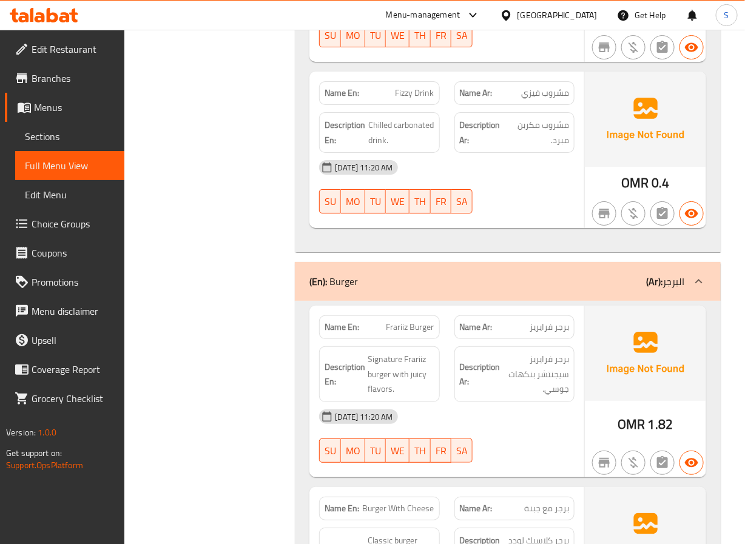
scroll to position [2897, 0]
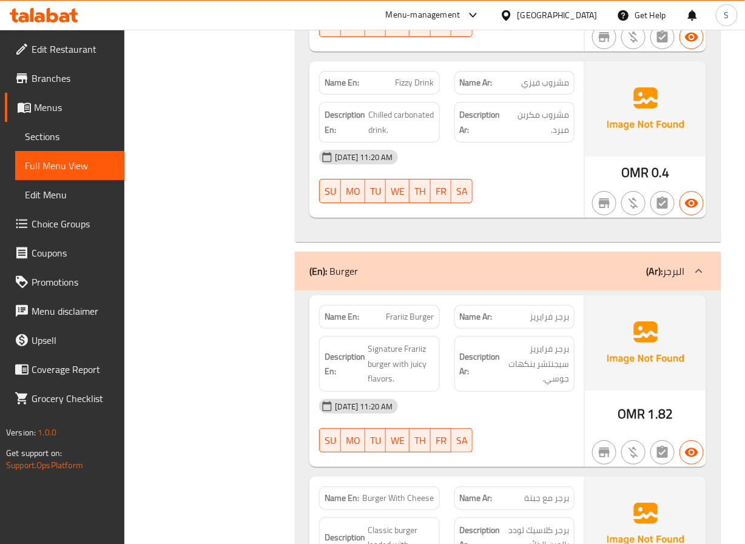
click at [421, 82] on span "Fizzy Drink" at bounding box center [415, 82] width 39 height 13
copy span "Fizzy Drink"
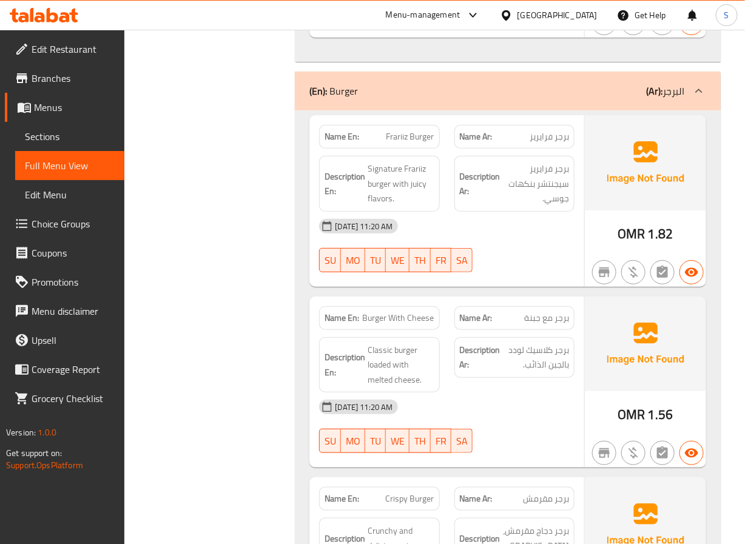
scroll to position [3121, 0]
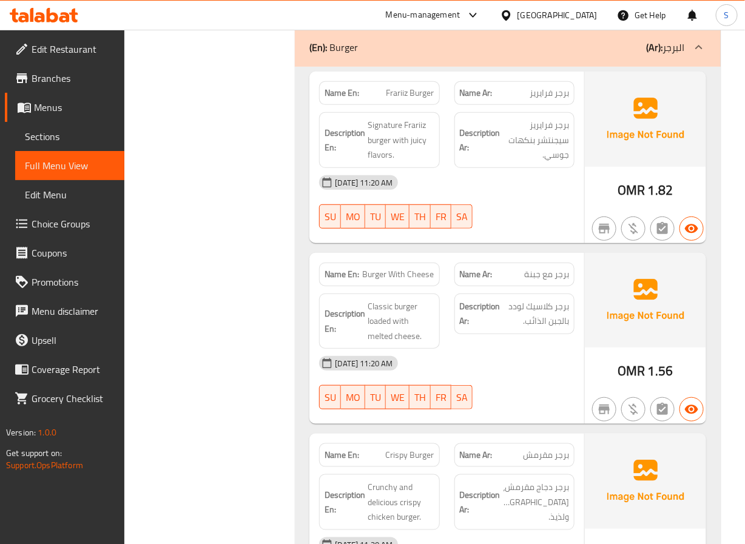
click at [254, 245] on div "Filter Branches Branches Popular filters Free items Branch specific items Has c…" at bounding box center [214, 449] width 147 height 6792
click at [221, 326] on div "Filter Branches Branches Popular filters Free items Branch specific items Has c…" at bounding box center [214, 449] width 147 height 6792
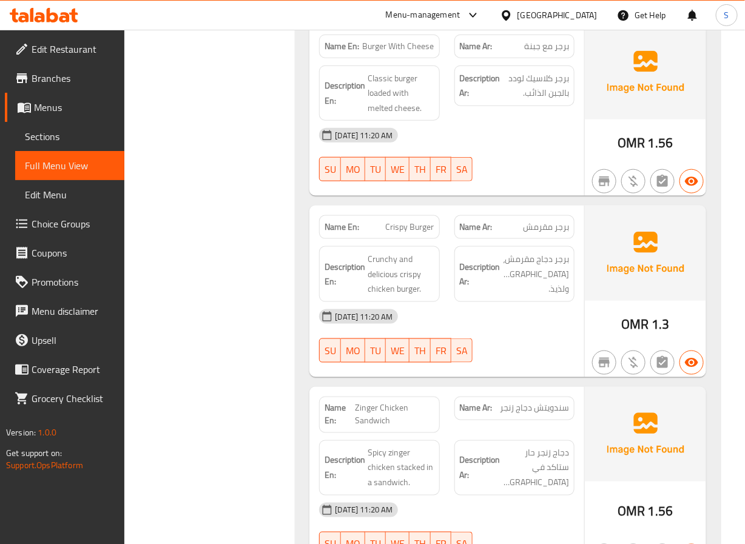
scroll to position [3348, 0]
click at [250, 344] on div "Filter Branches Branches Popular filters Free items Branch specific items Has c…" at bounding box center [214, 222] width 147 height 6792
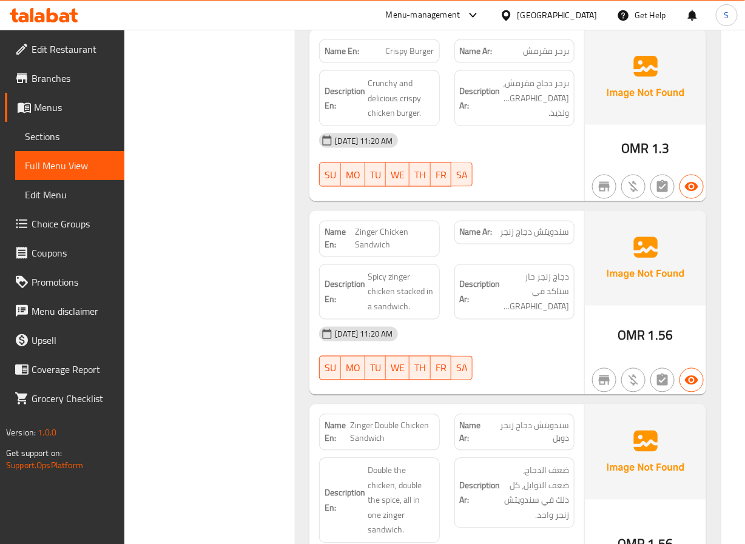
scroll to position [3531, 0]
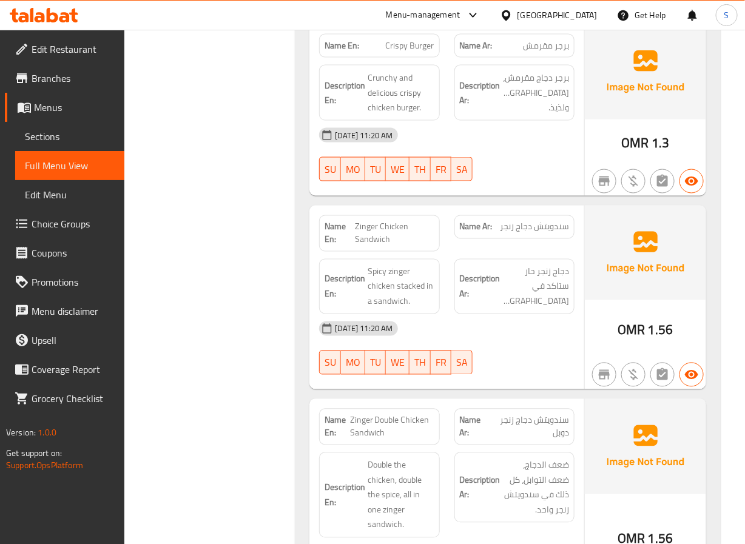
click at [402, 57] on div "Name En: Crispy Burger" at bounding box center [379, 46] width 120 height 24
click at [415, 47] on span "Crispy Burger" at bounding box center [410, 45] width 49 height 13
copy span "Crispy Burger"
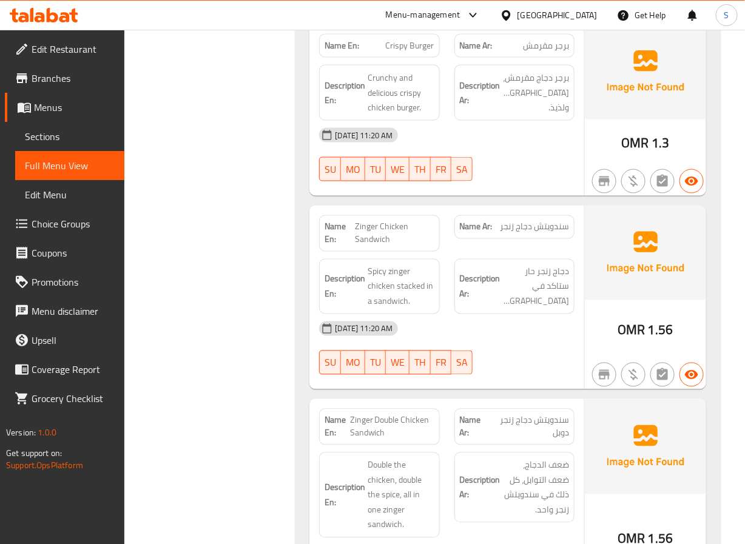
click at [252, 314] on div "Filter Branches Branches Popular filters Free items Branch specific items Has c…" at bounding box center [214, 40] width 147 height 6792
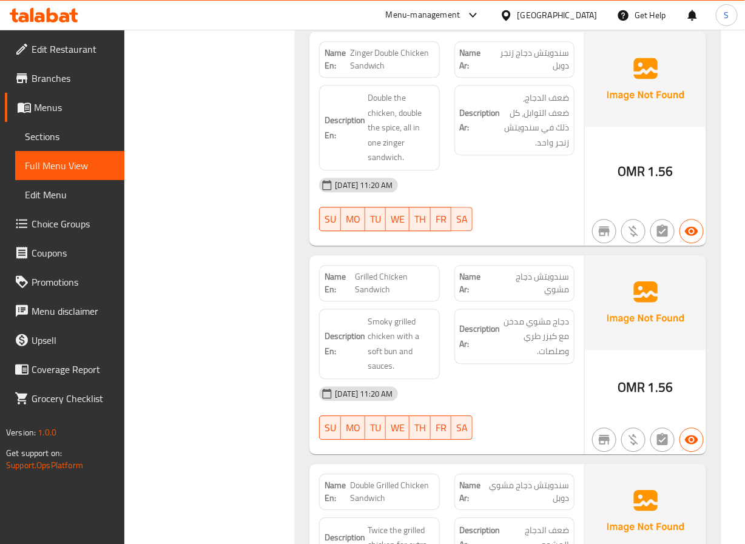
scroll to position [3899, 0]
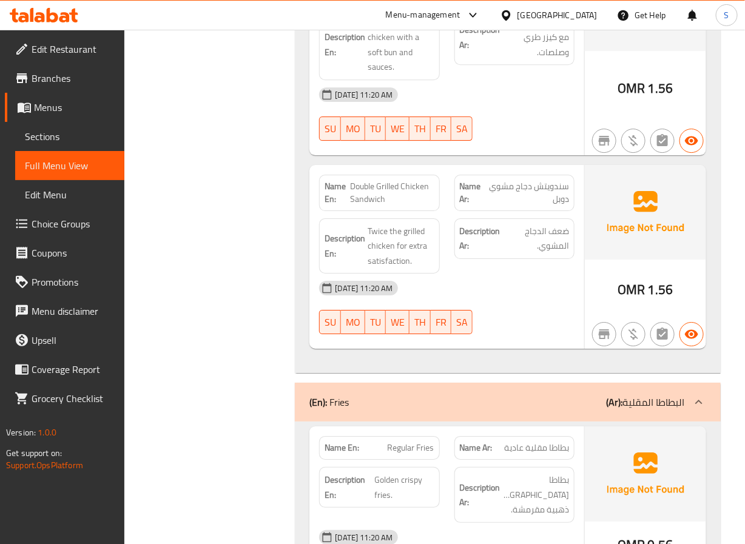
scroll to position [4219, 0]
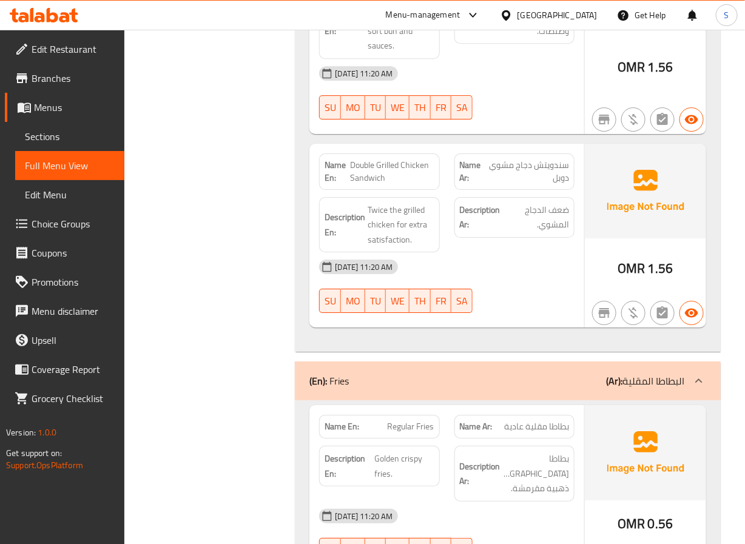
click at [377, 179] on span "Double Grilled Chicken Sandwich" at bounding box center [392, 171] width 84 height 25
copy span "Double Grilled Chicken Sandwich"
drag, startPoint x: 232, startPoint y: 188, endPoint x: 232, endPoint y: 173, distance: 14.6
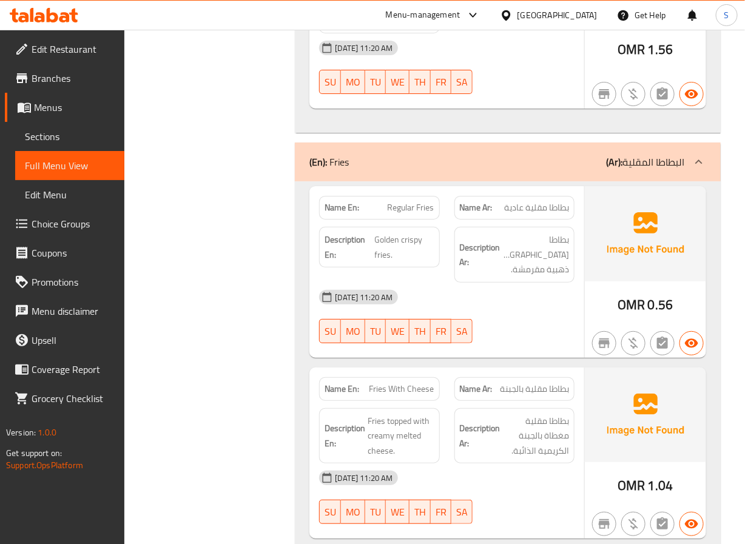
scroll to position [4443, 0]
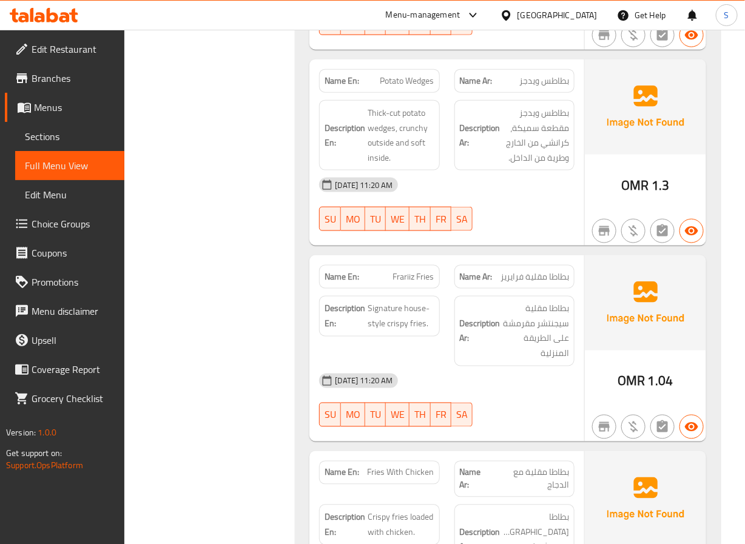
scroll to position [4929, 0]
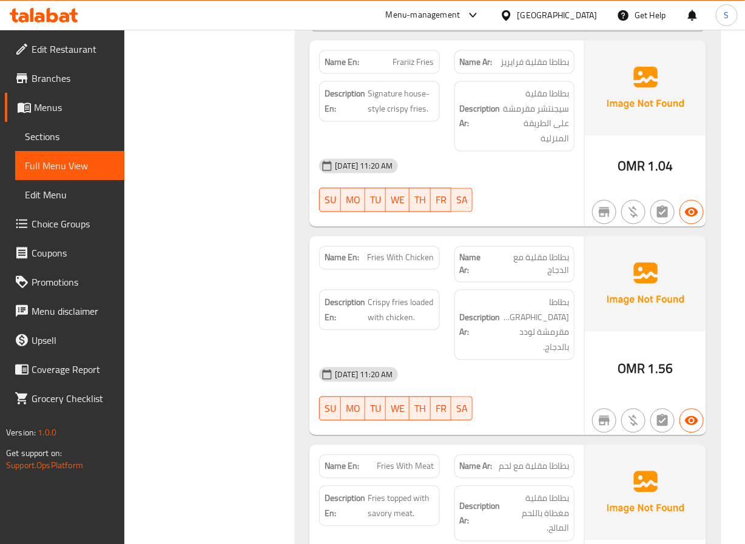
scroll to position [5151, 0]
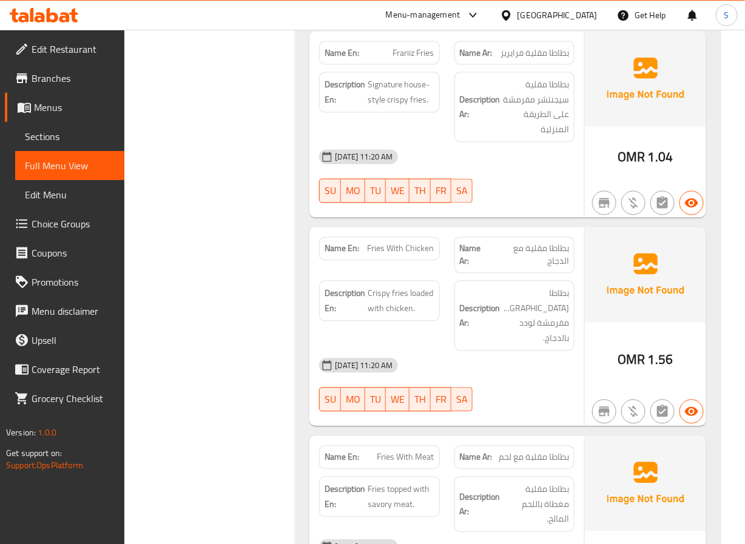
click at [403, 55] on span "Frariiz Fries" at bounding box center [413, 53] width 41 height 13
copy span "Frariiz Fries"
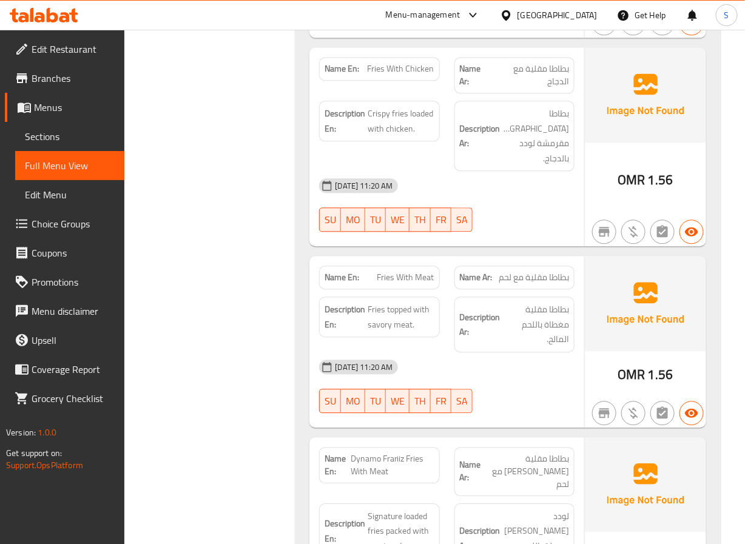
scroll to position [5330, 0]
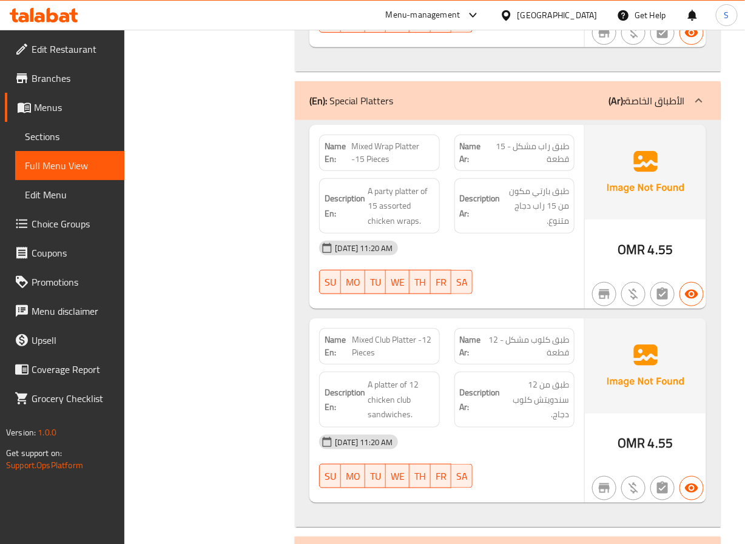
scroll to position [6153, 0]
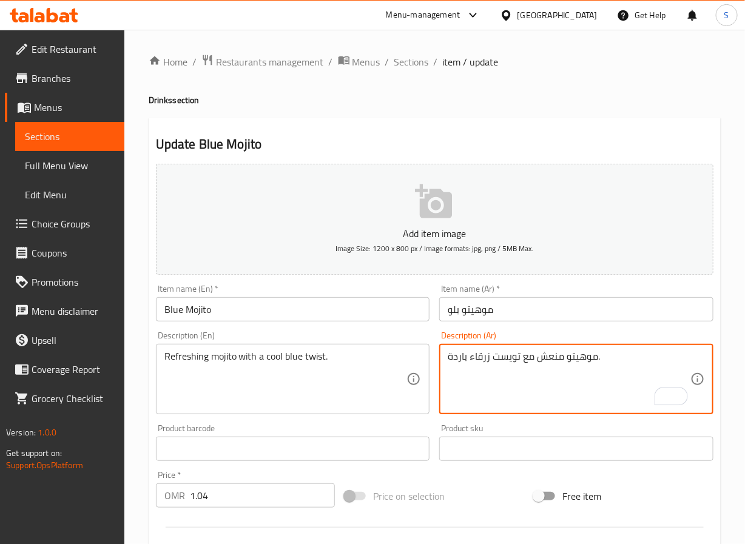
type textarea "موهيتو منعش مع تويست زرقاء باردة."
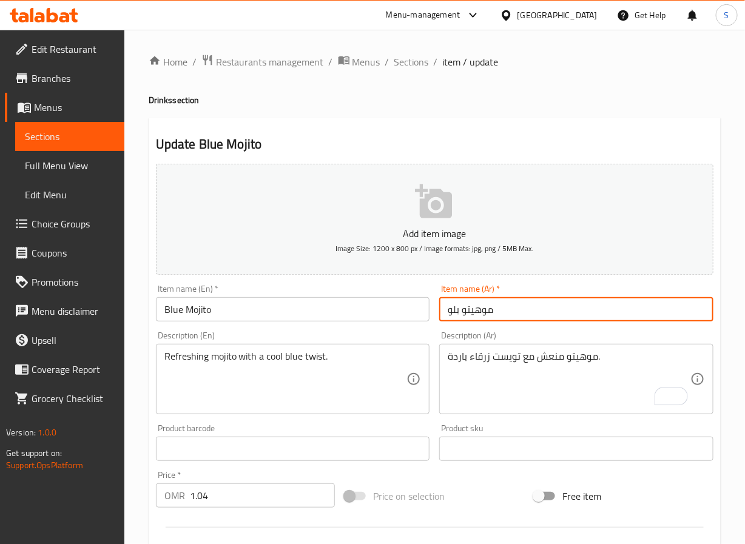
click at [525, 308] on input "موهيتو بلو" at bounding box center [576, 309] width 274 height 24
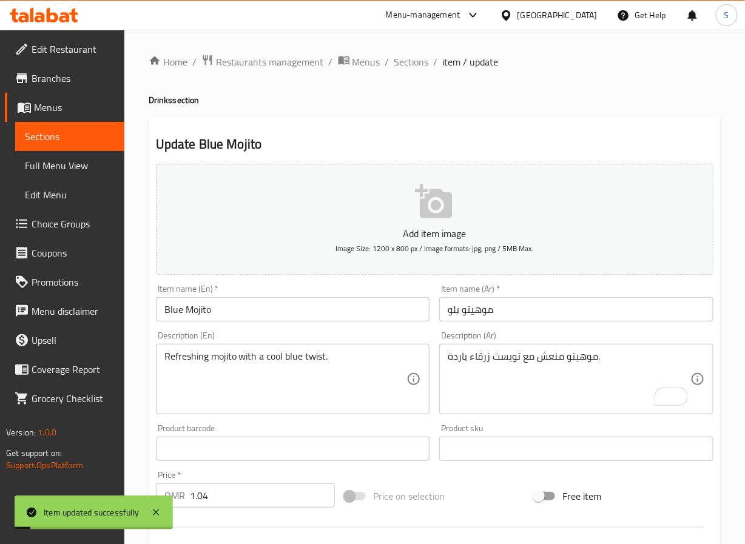
drag, startPoint x: 406, startPoint y: 62, endPoint x: 391, endPoint y: 26, distance: 38.7
click at [406, 62] on span "Sections" at bounding box center [412, 62] width 35 height 15
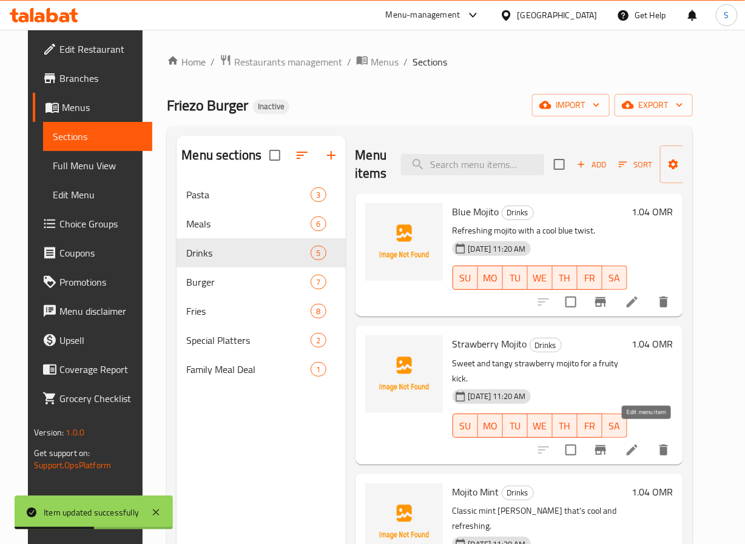
click at [640, 443] on icon at bounding box center [632, 450] width 15 height 15
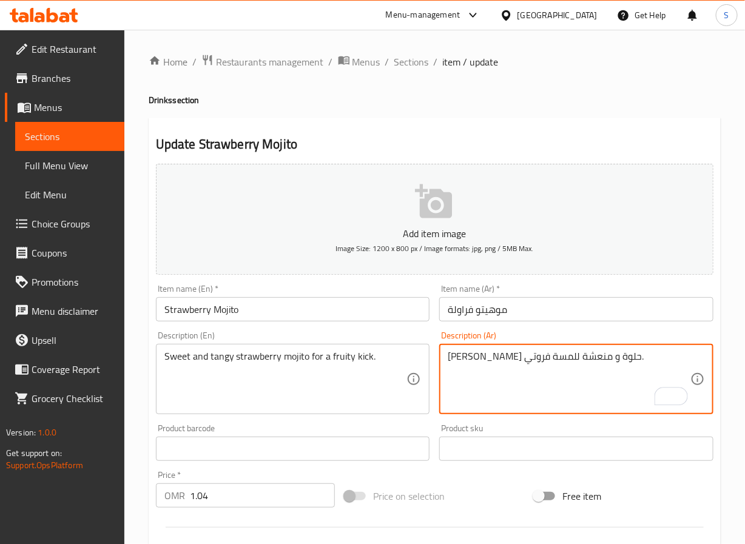
type textarea "[PERSON_NAME] حلوة و منعشة للمسة فروتي."
click at [530, 308] on input "موهيتو فراولة" at bounding box center [576, 309] width 274 height 24
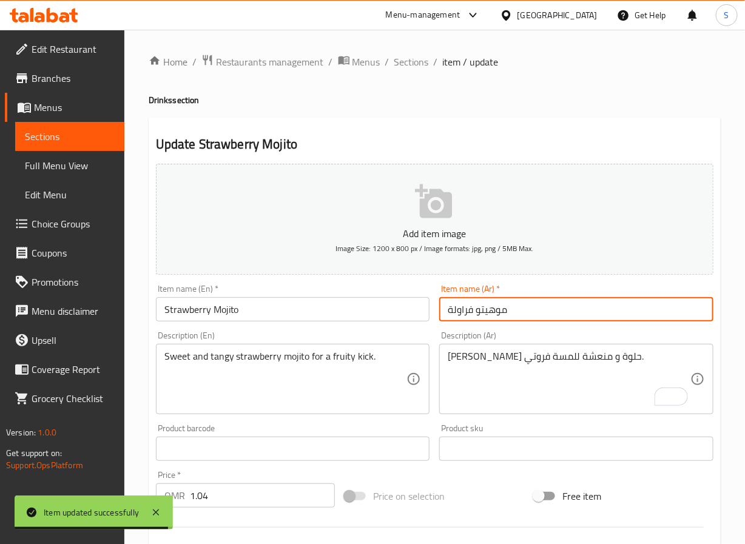
drag, startPoint x: 419, startPoint y: 66, endPoint x: 390, endPoint y: 33, distance: 44.3
click at [419, 66] on span "Sections" at bounding box center [412, 62] width 35 height 15
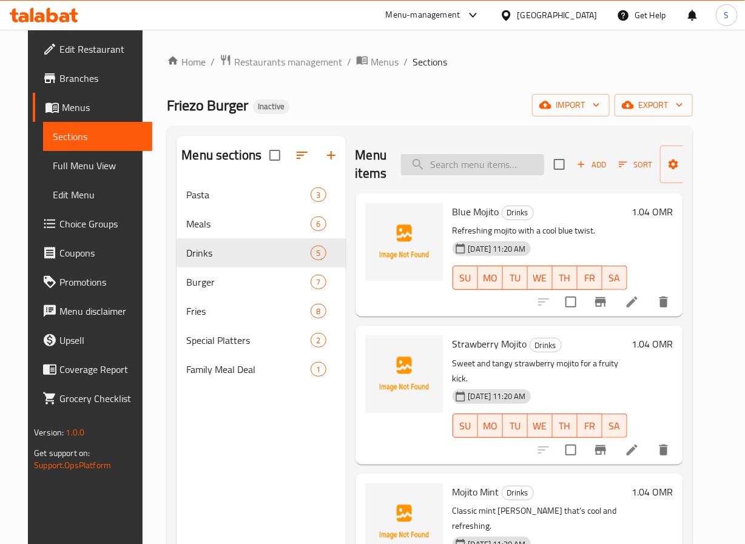
click at [442, 172] on input "search" at bounding box center [472, 164] width 143 height 21
paste input "Fizzy Drink"
type input "Fizzy Drink"
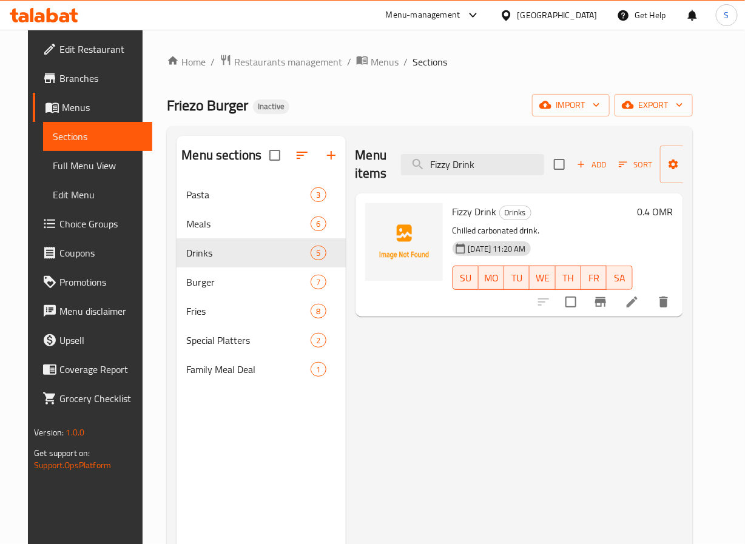
click at [649, 310] on li at bounding box center [632, 302] width 34 height 22
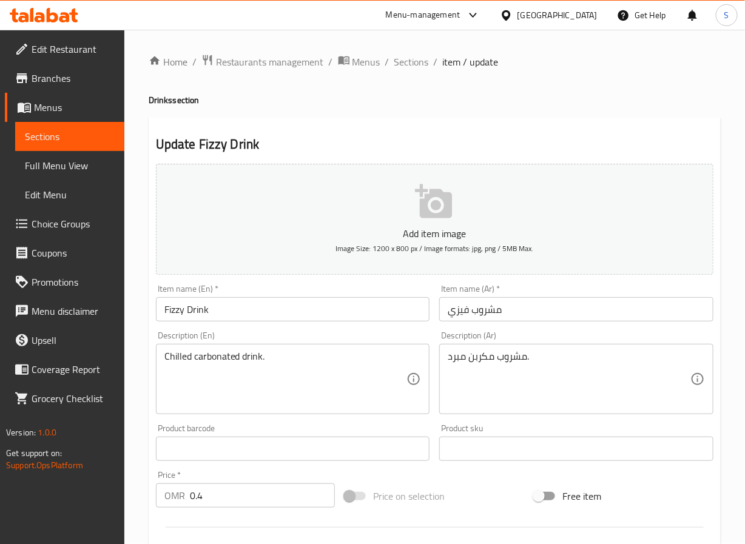
click at [487, 365] on textarea "مشروب مكربن مبرد." at bounding box center [569, 380] width 243 height 58
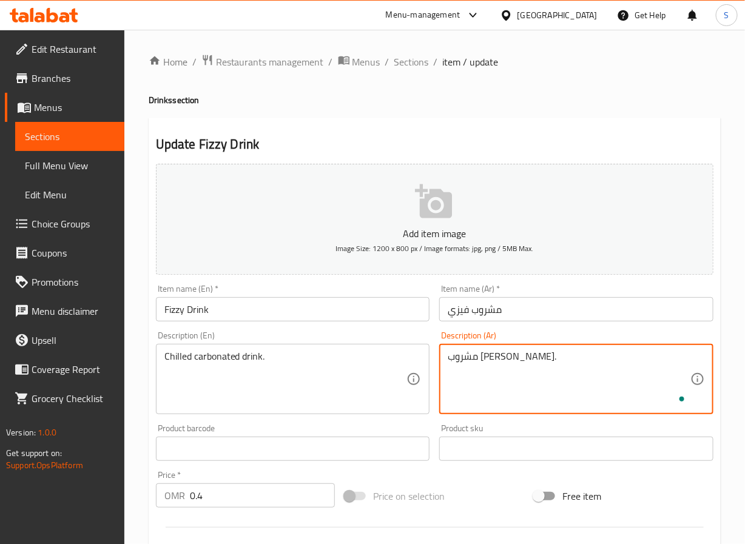
type textarea "مشروب [PERSON_NAME]."
click at [489, 310] on input "مشروب فيزي" at bounding box center [576, 309] width 274 height 24
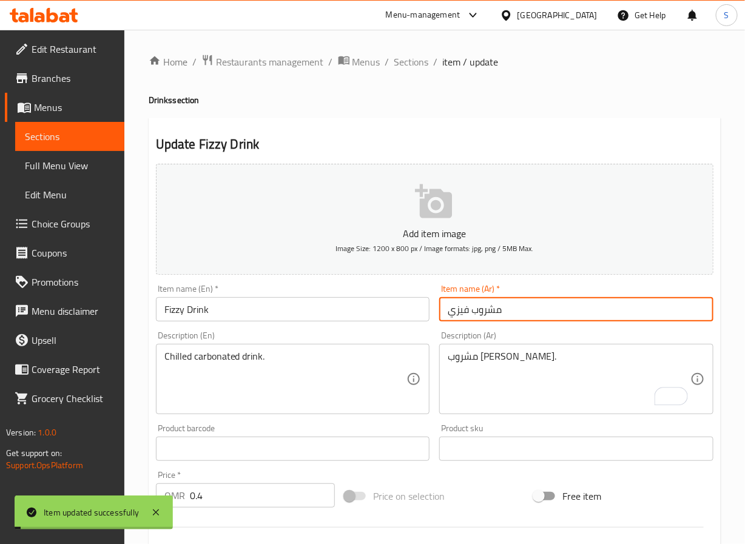
drag, startPoint x: 408, startPoint y: 66, endPoint x: 370, endPoint y: 18, distance: 61.2
click at [408, 66] on span "Sections" at bounding box center [412, 62] width 35 height 15
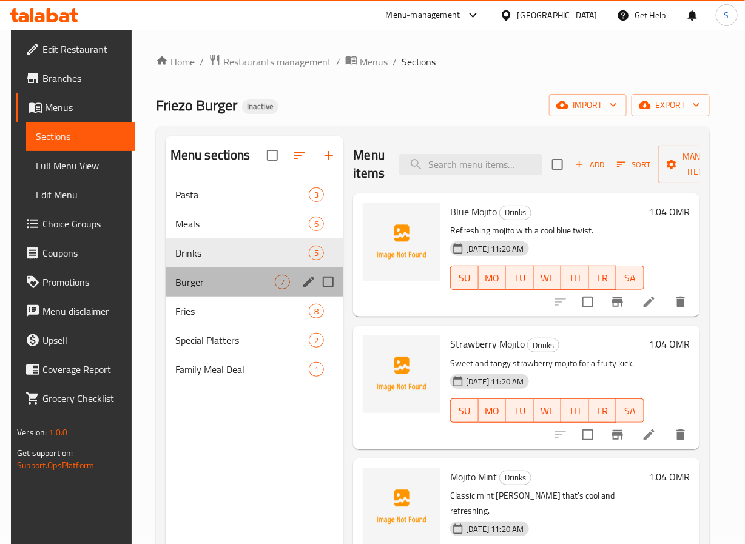
click at [228, 271] on div "Burger 7" at bounding box center [255, 282] width 178 height 29
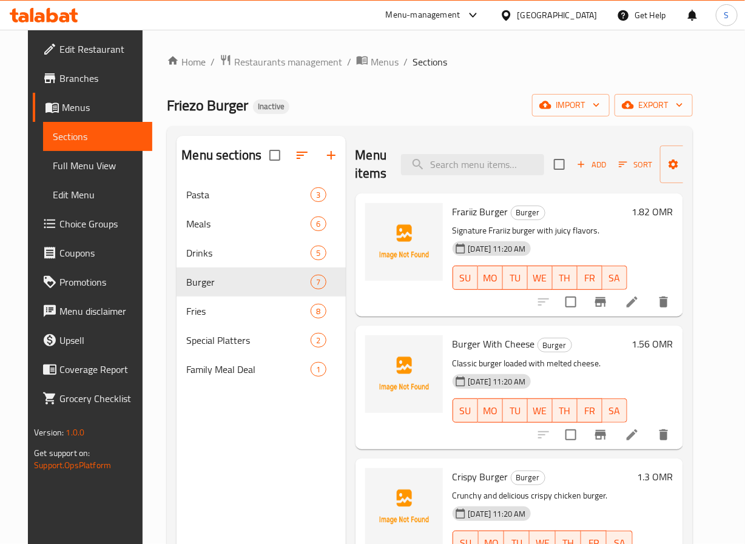
click at [637, 303] on li at bounding box center [632, 302] width 34 height 22
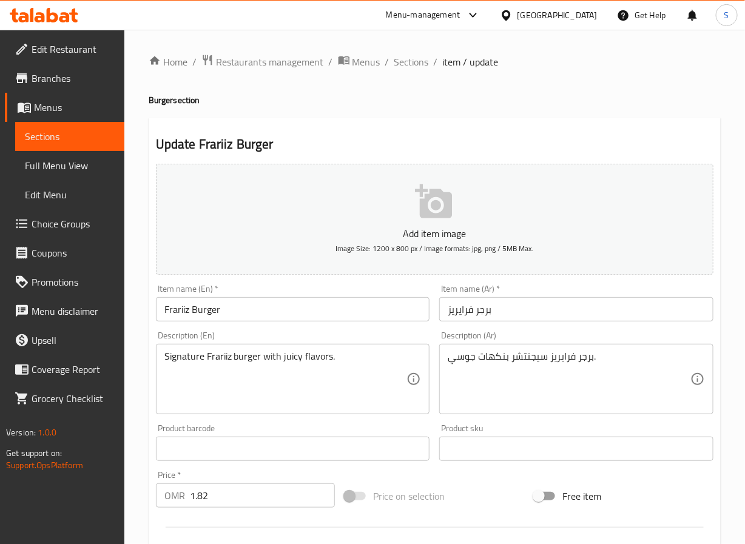
click at [461, 315] on input "برجر فرايريز" at bounding box center [576, 309] width 274 height 24
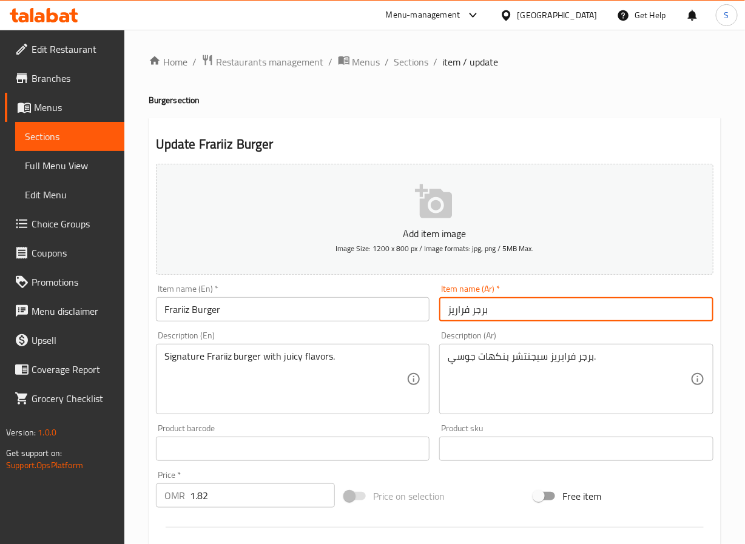
type input "برجر فراريز"
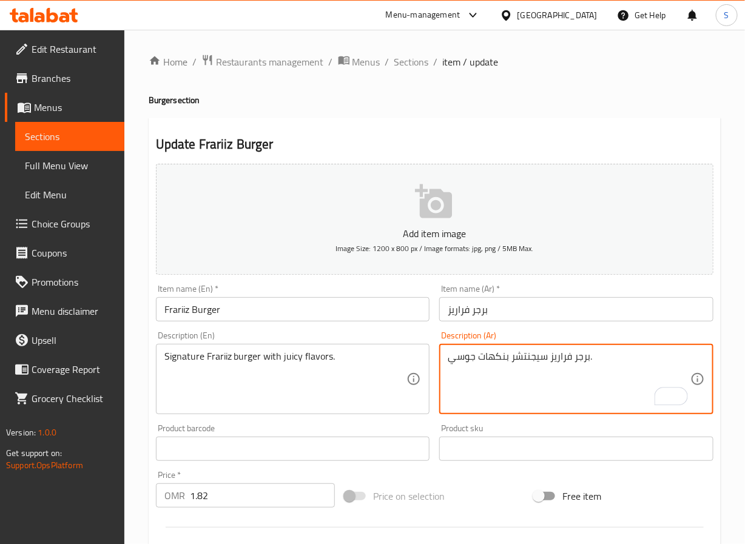
type textarea "برجر فراريز سيجنتشر بنكهات جوسي."
click at [324, 308] on input "Frariiz Burger" at bounding box center [293, 309] width 274 height 24
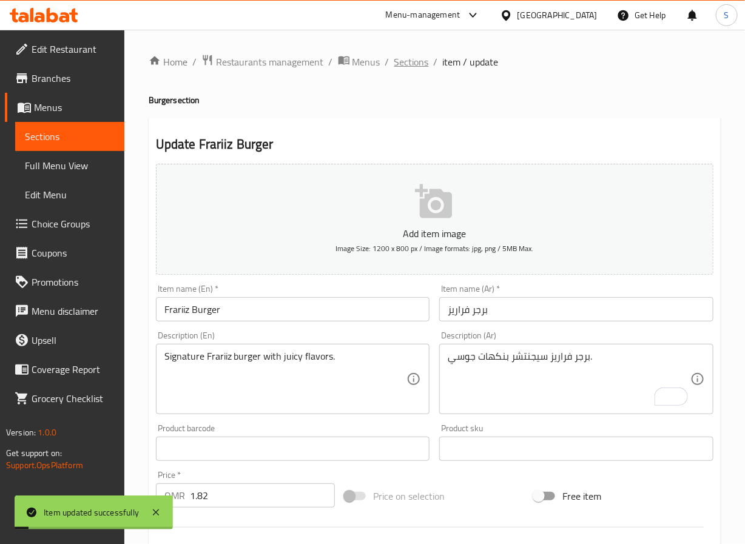
click at [407, 59] on span "Sections" at bounding box center [412, 62] width 35 height 15
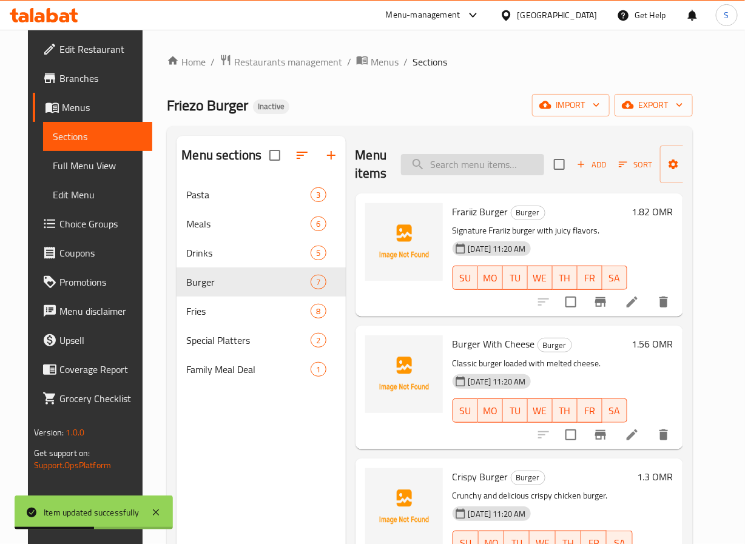
click at [455, 161] on input "search" at bounding box center [472, 164] width 143 height 21
paste input "Crispy Burger"
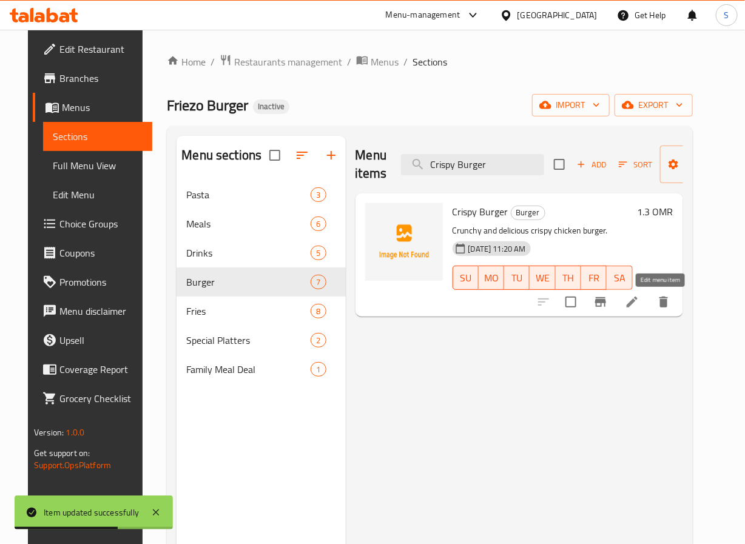
type input "Crispy Burger"
click at [638, 304] on icon at bounding box center [632, 302] width 11 height 11
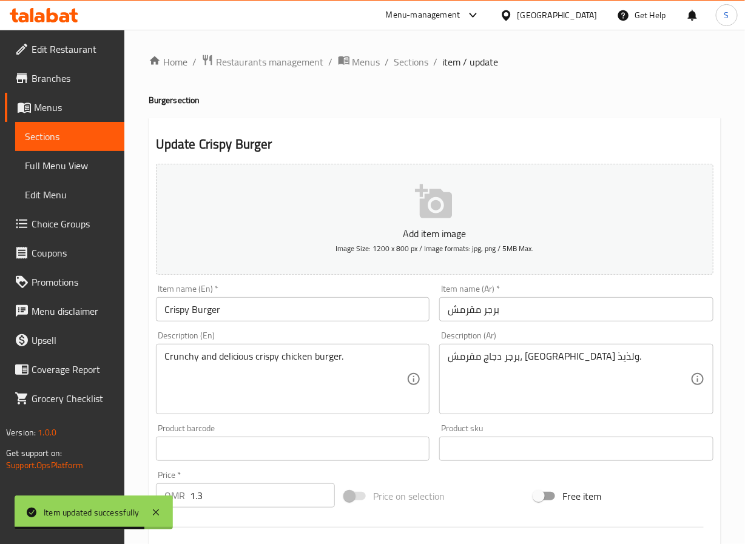
click at [463, 320] on input "برجر مقرمش" at bounding box center [576, 309] width 274 height 24
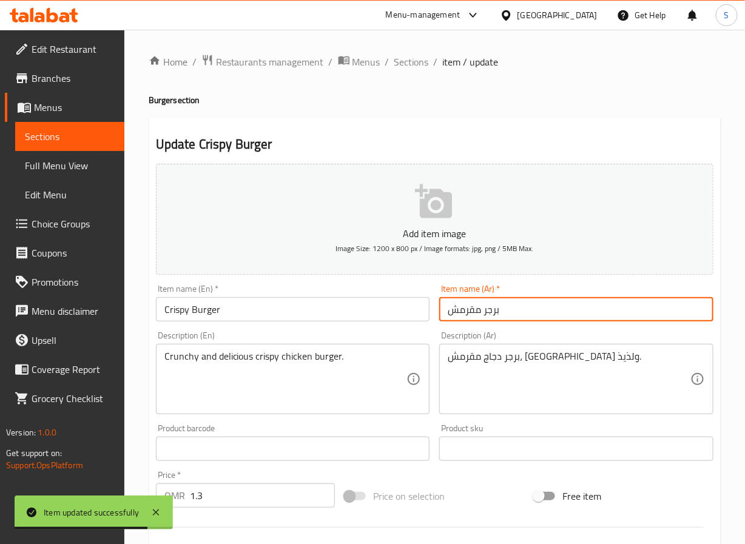
click at [463, 320] on input "برجر مقرمش" at bounding box center [576, 309] width 274 height 24
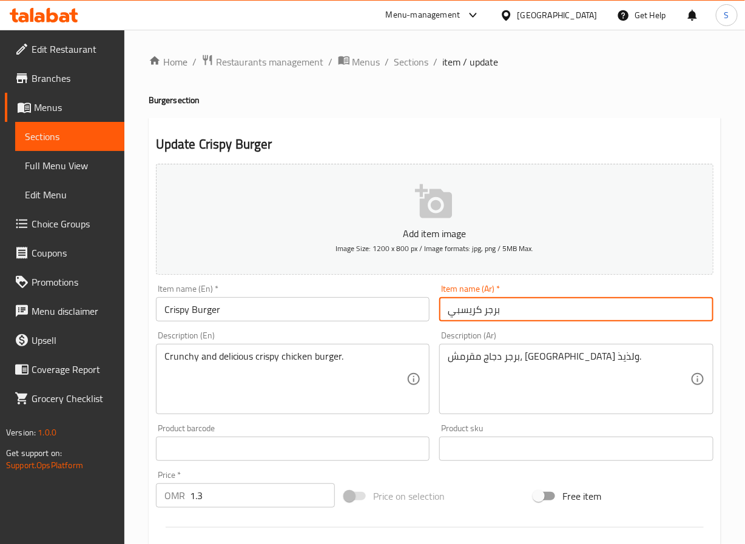
type input "برجر كريسبي"
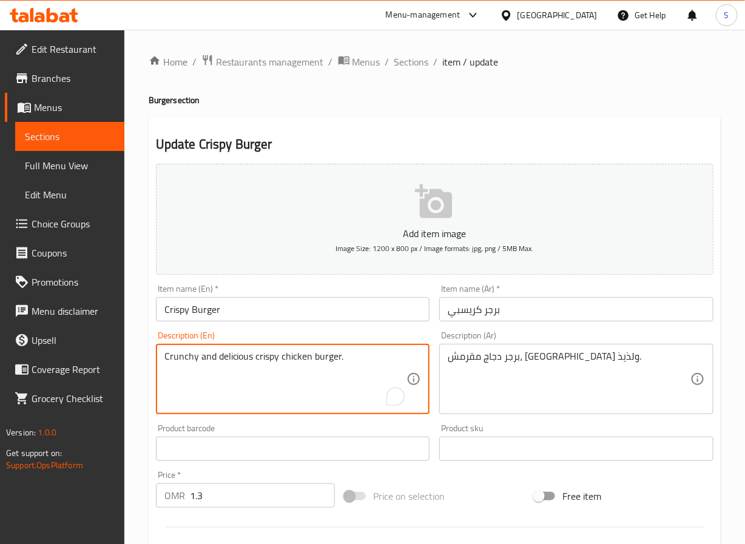
click at [226, 361] on textarea "Crunchy and delicious crispy chicken burger." at bounding box center [285, 380] width 243 height 58
click at [210, 359] on textarea "Crunchy and crispy chicken burger." at bounding box center [285, 380] width 243 height 58
type textarea "Crunchy, crispy chicken burger."
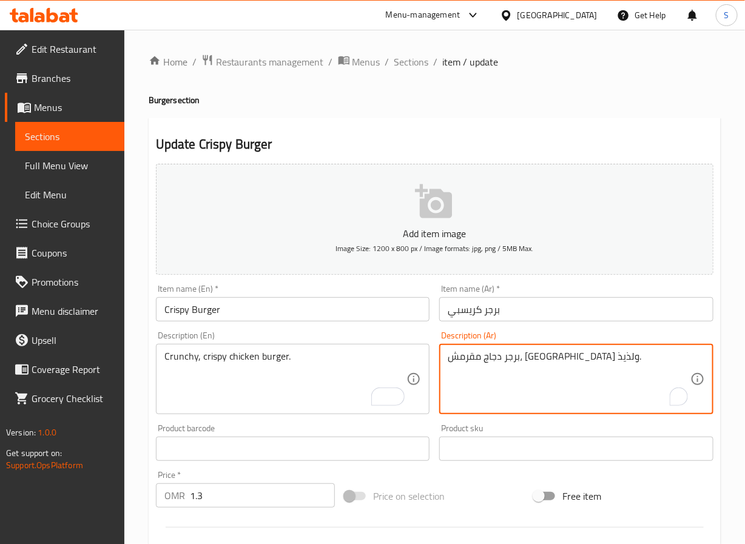
click at [528, 362] on textarea "برجر دجاج مقرمش، [GEOGRAPHIC_DATA] ولذيذ." at bounding box center [569, 380] width 243 height 58
click at [462, 362] on textarea "برجر دجاج كرسبي، كرانشي ولذيذ." at bounding box center [569, 380] width 243 height 58
type textarea "برجر دجاج كرسبي، كرانشي."
click at [516, 312] on input "برجر كريسبي" at bounding box center [576, 309] width 274 height 24
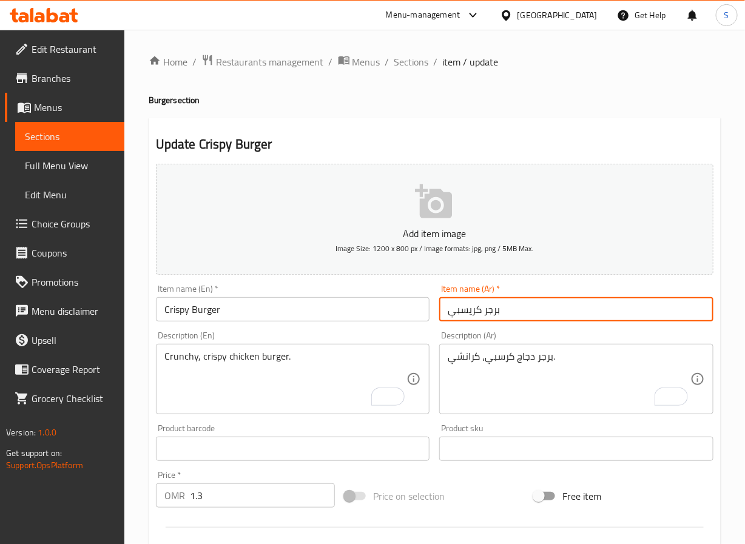
click at [468, 314] on input "برجر كريسبي" at bounding box center [576, 309] width 274 height 24
type input "برجر كرسبي"
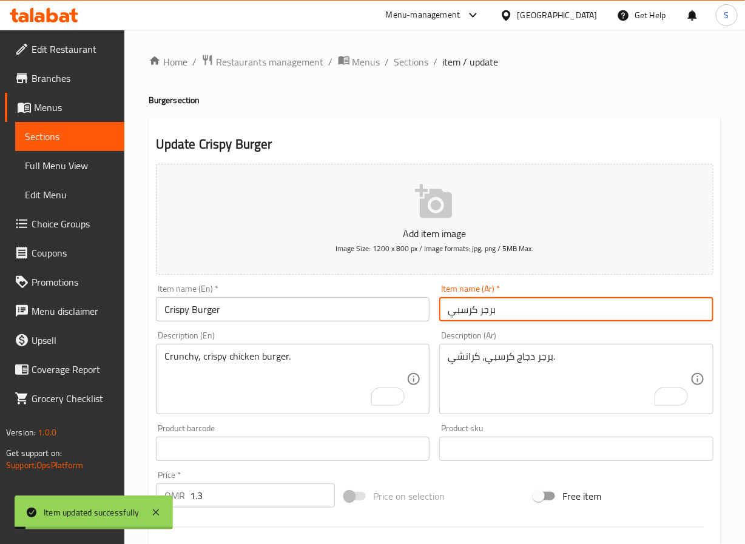
click at [170, 314] on input "Crispy Burger" at bounding box center [293, 309] width 274 height 24
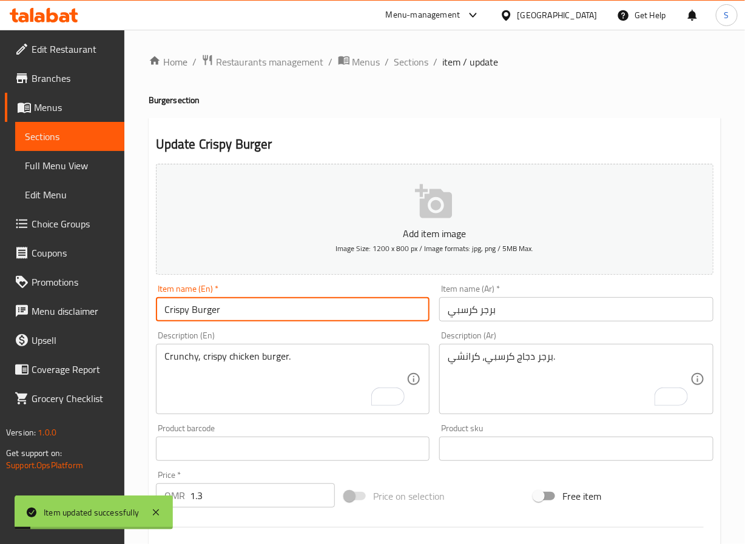
click at [170, 314] on input "Crispy Burger" at bounding box center [293, 309] width 274 height 24
click at [475, 310] on input "برجر كرسبي" at bounding box center [576, 309] width 274 height 24
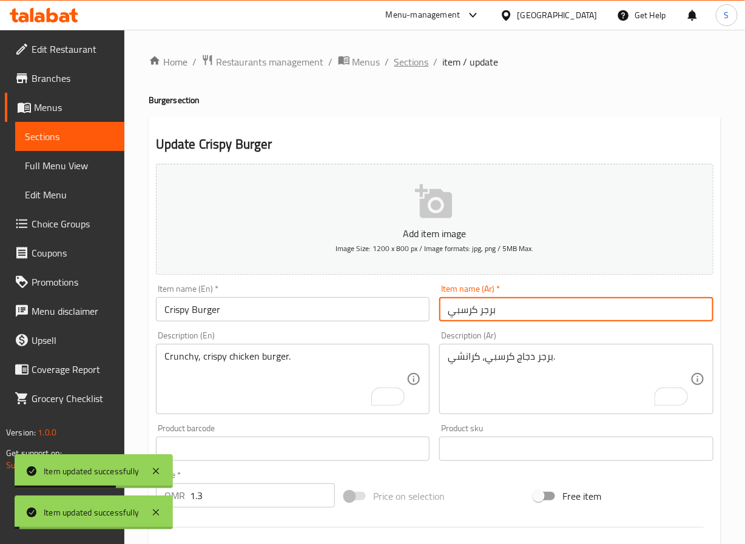
click at [408, 62] on span "Sections" at bounding box center [412, 62] width 35 height 15
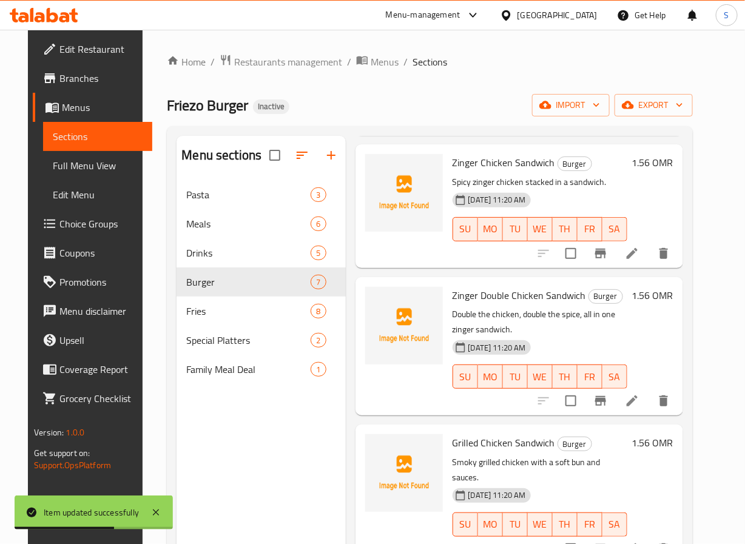
scroll to position [453, 0]
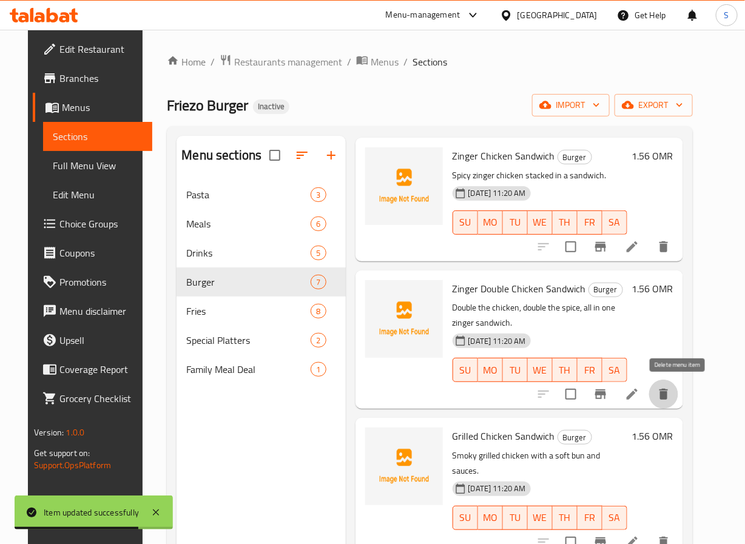
click at [668, 396] on icon "delete" at bounding box center [664, 394] width 8 height 11
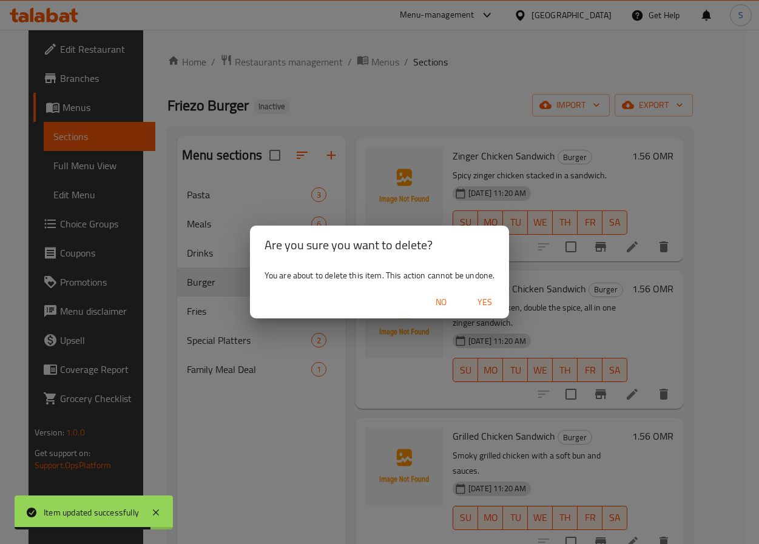
click at [494, 307] on span "Yes" at bounding box center [484, 302] width 29 height 15
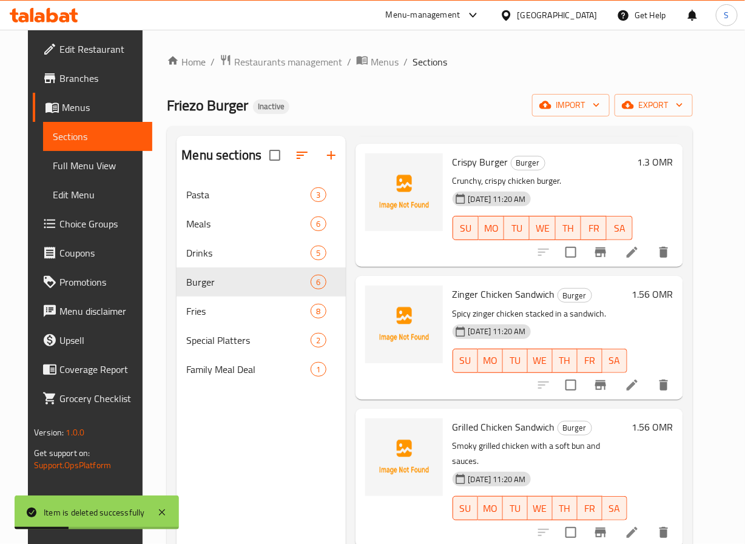
scroll to position [313, 0]
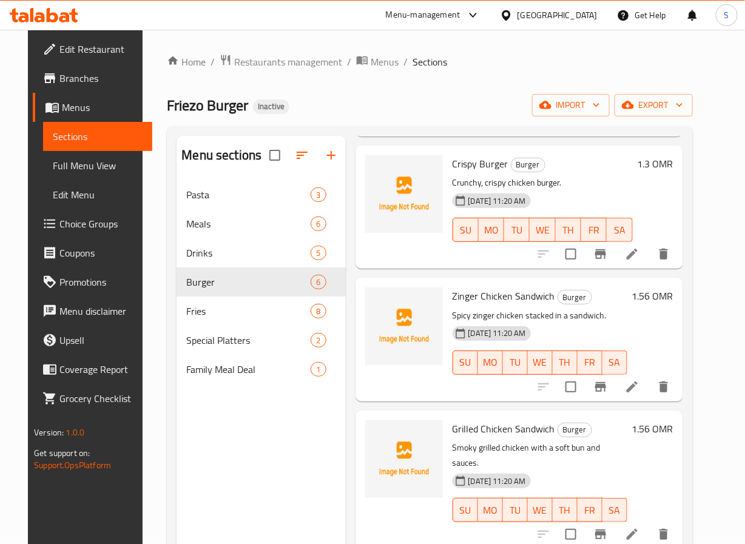
drag, startPoint x: 303, startPoint y: 113, endPoint x: 339, endPoint y: 24, distance: 96.4
click at [303, 113] on div "Friezo Burger Inactive import export" at bounding box center [430, 105] width 526 height 22
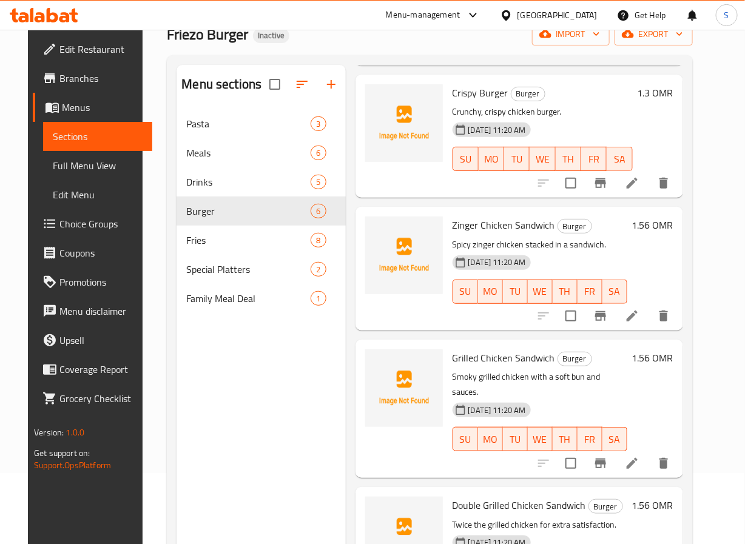
scroll to position [170, 0]
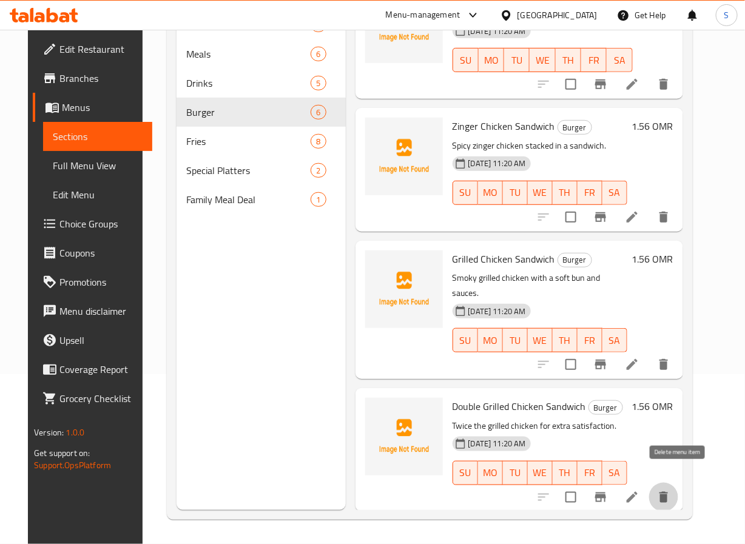
click at [671, 490] on icon "delete" at bounding box center [664, 497] width 15 height 15
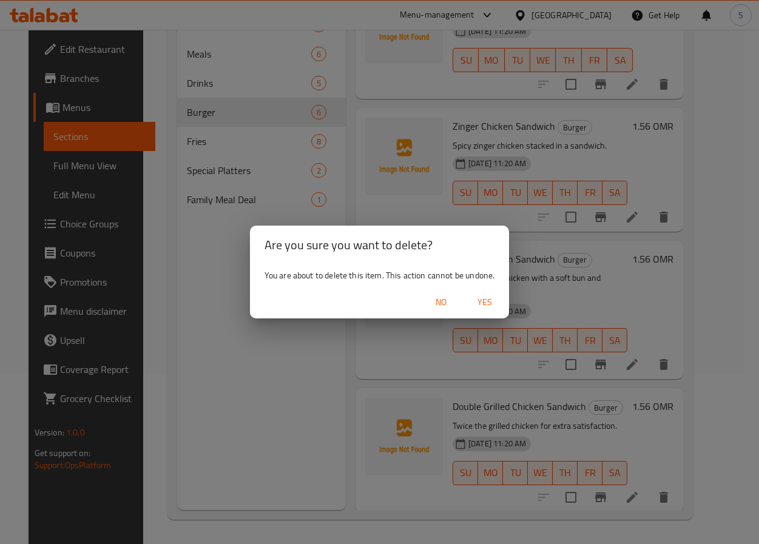
click at [479, 299] on span "Yes" at bounding box center [484, 302] width 29 height 15
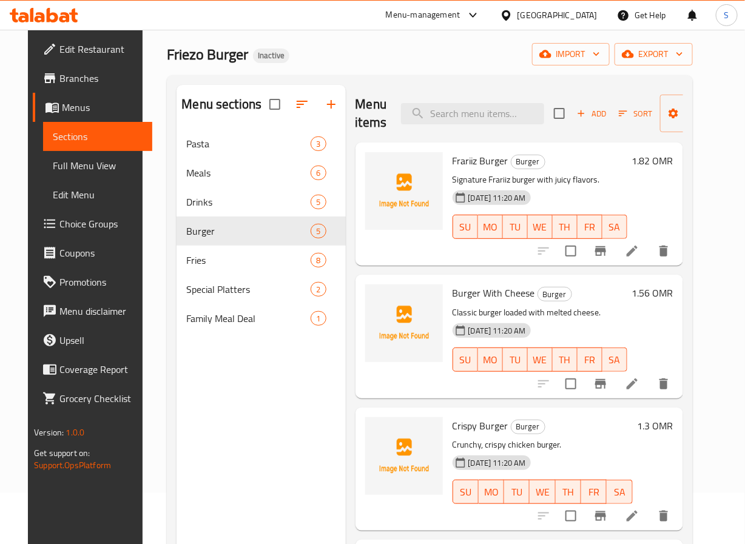
scroll to position [0, 0]
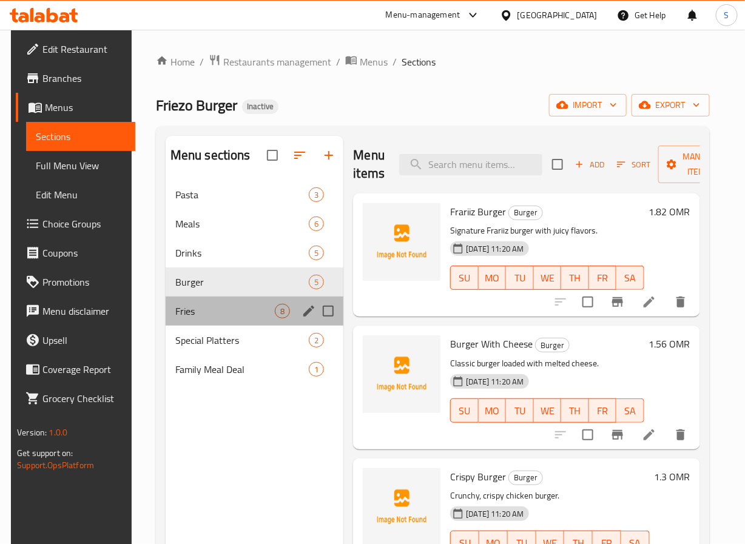
click at [304, 300] on div "Fries 8" at bounding box center [255, 311] width 178 height 29
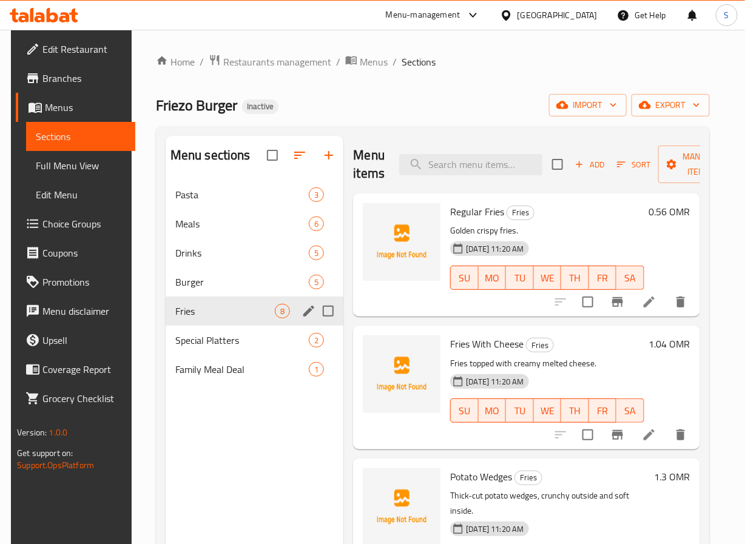
click at [305, 315] on icon "edit" at bounding box center [308, 311] width 11 height 11
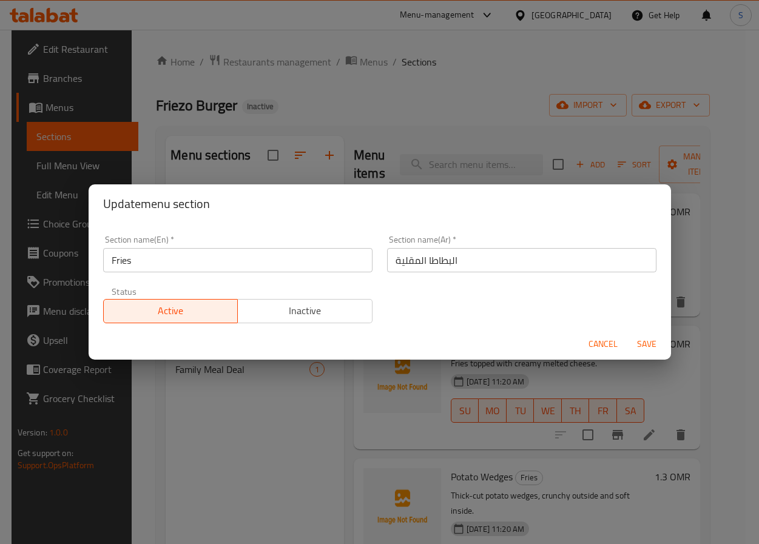
click at [443, 257] on input "البطاطا المقلية" at bounding box center [521, 260] width 269 height 24
type input "الفرايز"
click at [628, 333] on button "Save" at bounding box center [647, 344] width 39 height 22
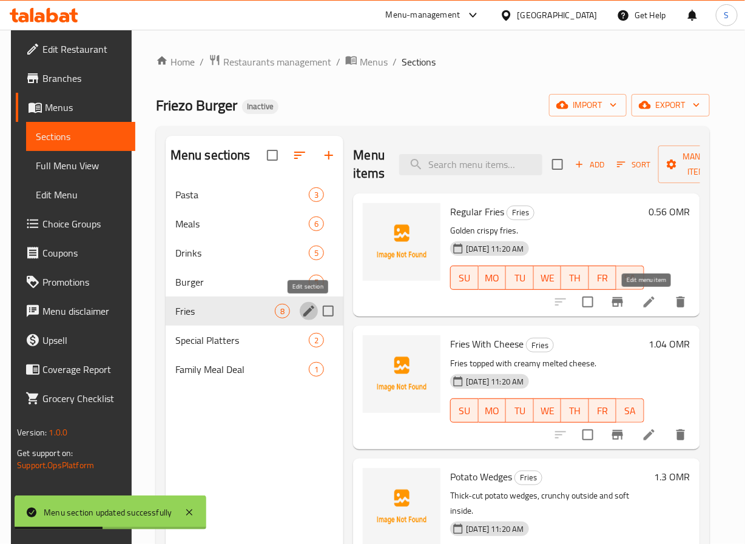
click at [642, 303] on icon at bounding box center [649, 302] width 15 height 15
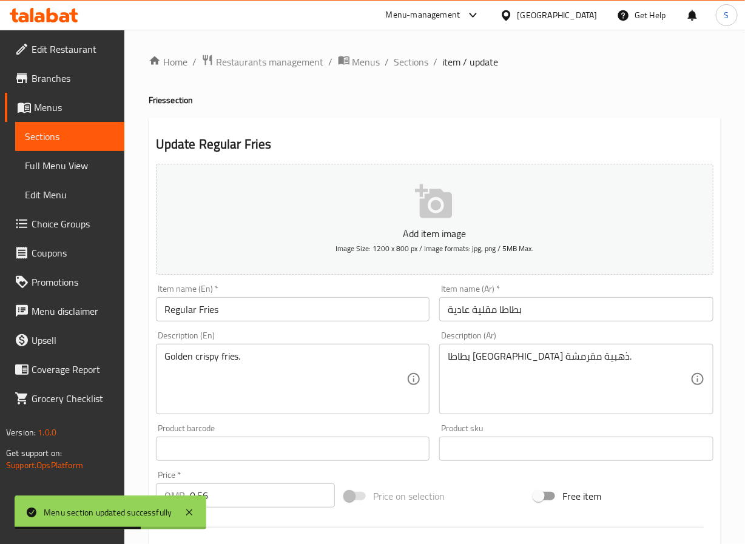
click at [498, 312] on input "بطاطا مقلية عادية" at bounding box center [576, 309] width 274 height 24
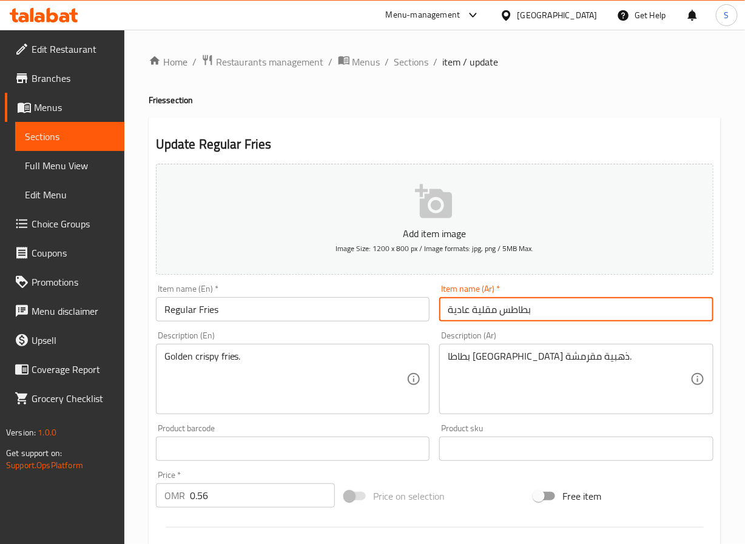
type input "بطاطس مقلية عادية"
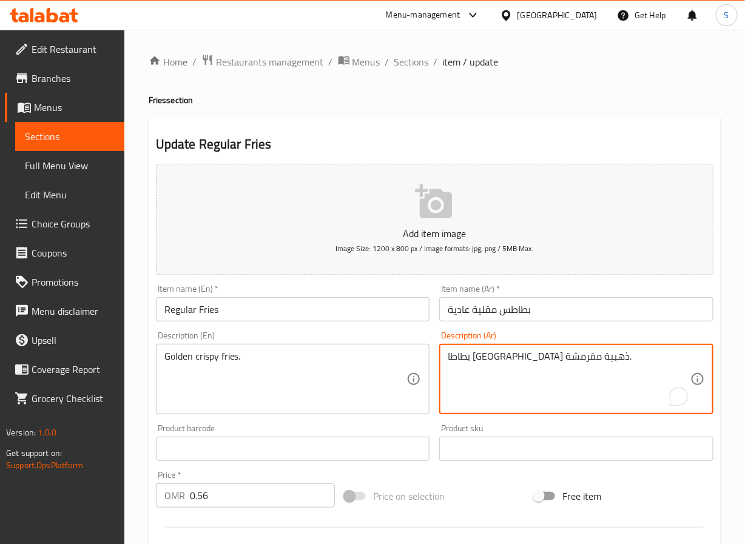
click at [554, 362] on textarea "بطاطا مقلية ذهبية مقرمشة." at bounding box center [569, 380] width 243 height 58
paste textarea "To enrich screen reader interactions, please activate Accessibility in Grammarl…"
type textarea "بطاطس مقلية ذهبية مقرمشة."
click at [523, 308] on input "بطاطس مقلية عادية" at bounding box center [576, 309] width 274 height 24
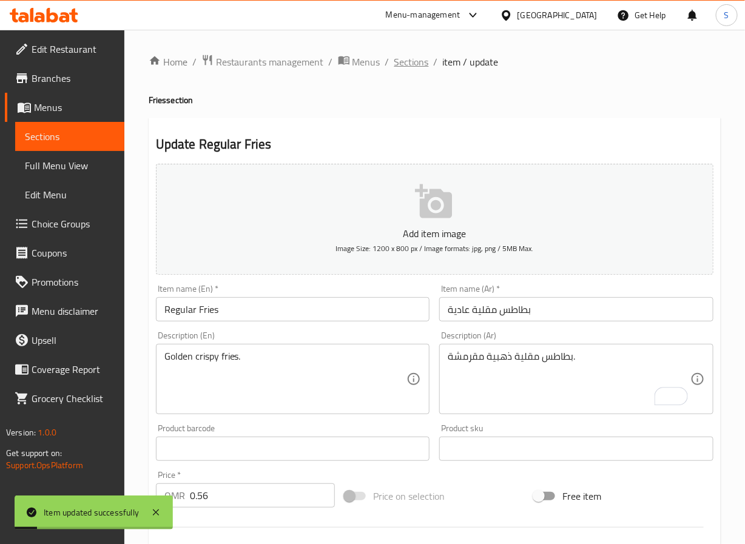
click at [414, 62] on span "Sections" at bounding box center [412, 62] width 35 height 15
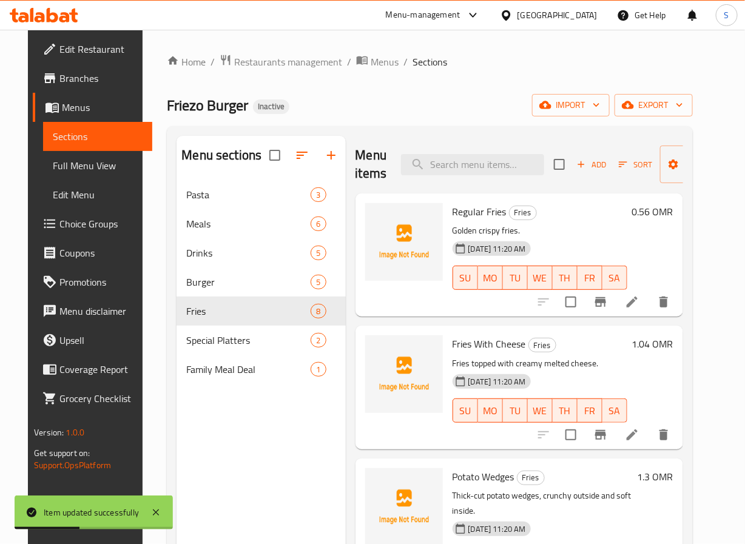
click at [640, 433] on icon at bounding box center [632, 435] width 15 height 15
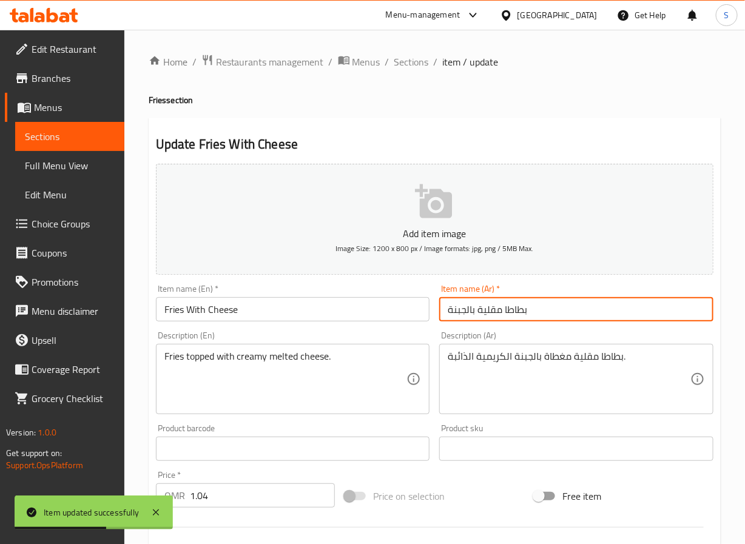
drag, startPoint x: 500, startPoint y: 310, endPoint x: 524, endPoint y: 345, distance: 43.1
click at [500, 310] on input "بطاطا مقلية بالجبنة" at bounding box center [576, 309] width 274 height 24
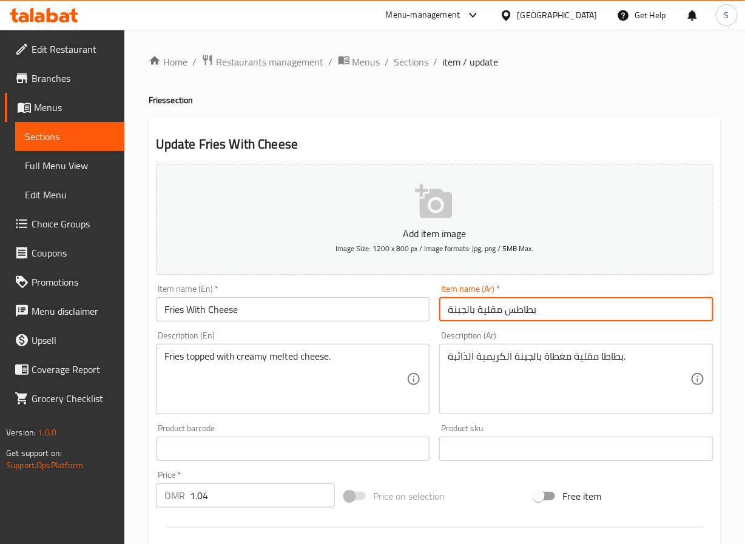
click at [519, 315] on input "بطاطس مقلية بالجبنة" at bounding box center [576, 309] width 274 height 24
click at [527, 315] on input "بطاطس مقلية بالجبنة" at bounding box center [576, 309] width 274 height 24
click at [524, 310] on input "بطاطس مقلية بالجبنة" at bounding box center [576, 309] width 274 height 24
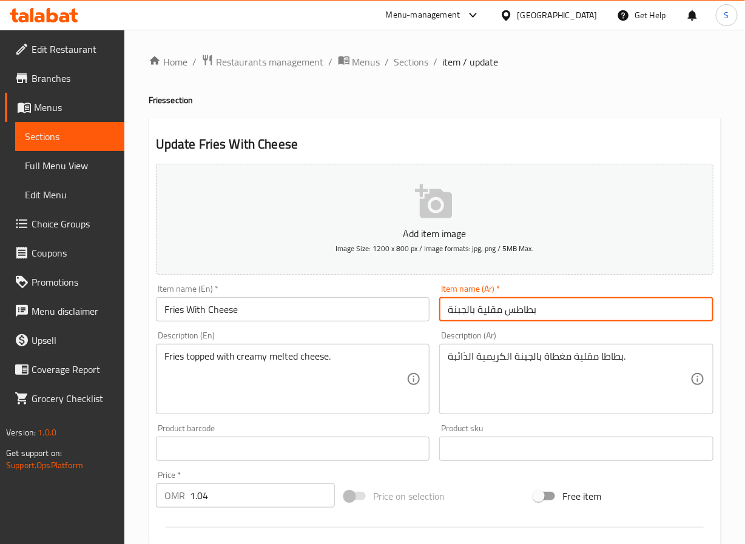
click at [524, 310] on input "بطاطس مقلية بالجبنة" at bounding box center [576, 309] width 274 height 24
type input "بطاطس مقلية بالجبنة"
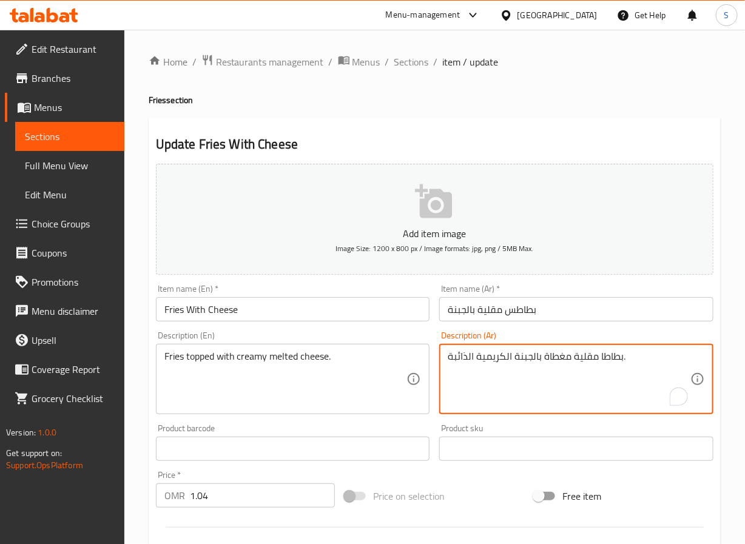
click at [607, 359] on textarea "بطاطا مقلية مغطاة بالجبنة الكريمية الذائبة." at bounding box center [569, 380] width 243 height 58
paste textarea "To enrich screen reader interactions, please activate Accessibility in Grammarl…"
type textarea "بطاطس مقلية مغطاة بالجبنة الكريمية الذائبة."
click at [557, 312] on input "بطاطس مقلية بالجبنة" at bounding box center [576, 309] width 274 height 24
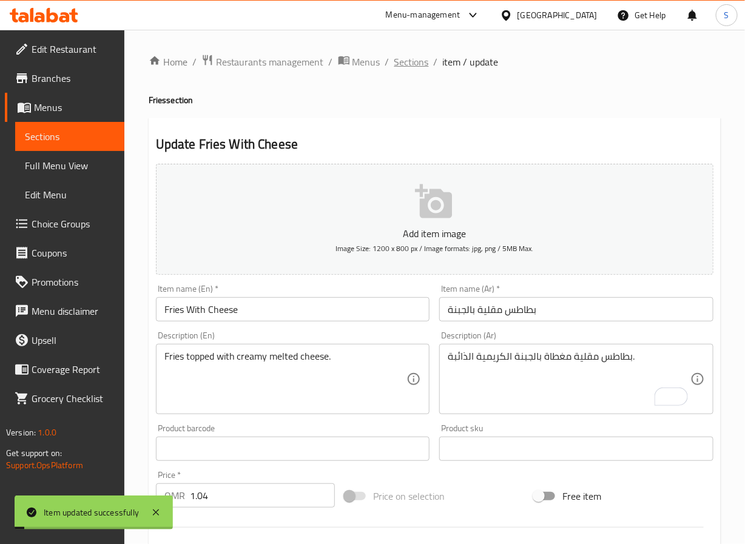
click at [401, 63] on span "Sections" at bounding box center [412, 62] width 35 height 15
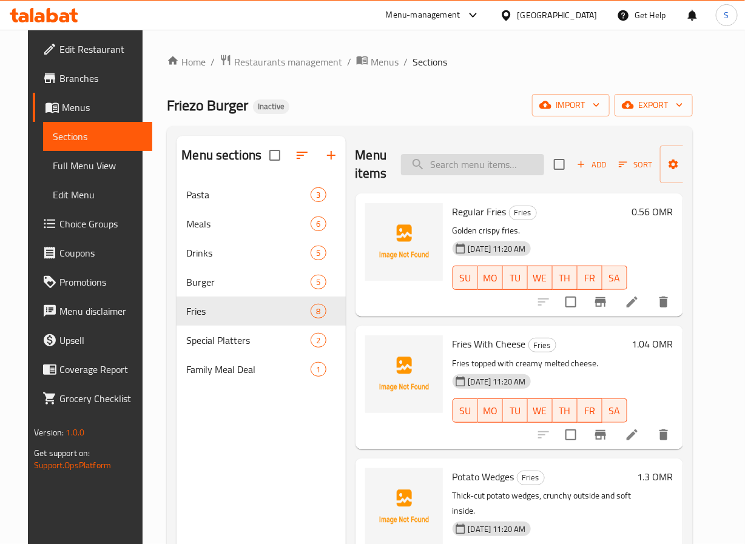
click at [462, 166] on input "search" at bounding box center [472, 164] width 143 height 21
paste input "Frariiz Fries"
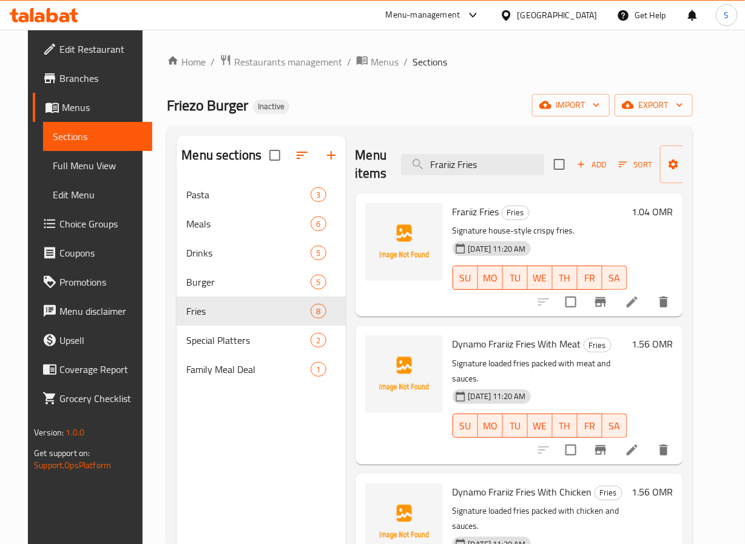
type input "Frariiz Fries"
click at [649, 310] on li at bounding box center [632, 302] width 34 height 22
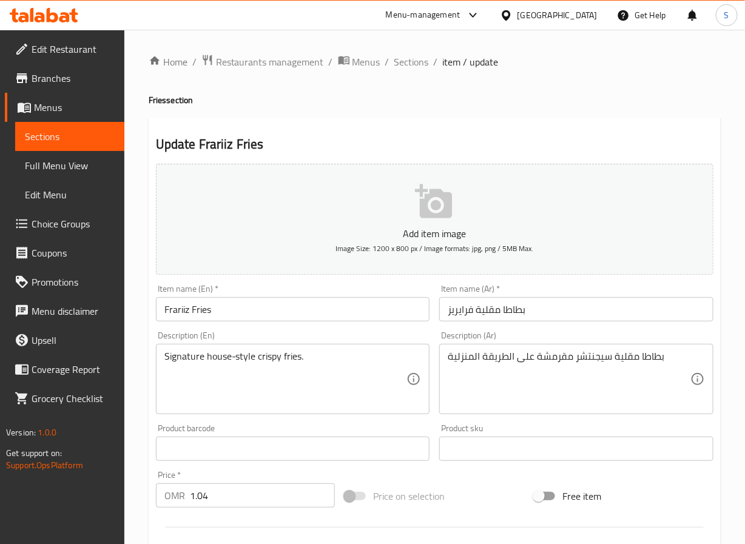
click at [501, 316] on input "بطاطا مقلية فرايريز" at bounding box center [576, 309] width 274 height 24
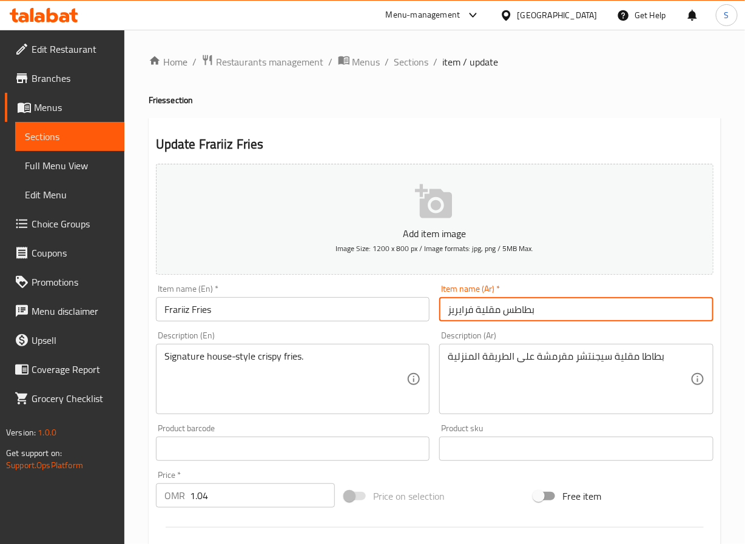
click at [459, 319] on input "بطاطس مقلية فرايريز" at bounding box center [576, 309] width 274 height 24
click at [514, 313] on input "بطاطس مقلية فراريز" at bounding box center [576, 309] width 274 height 24
type input "بطاطس مقلية فراريز"
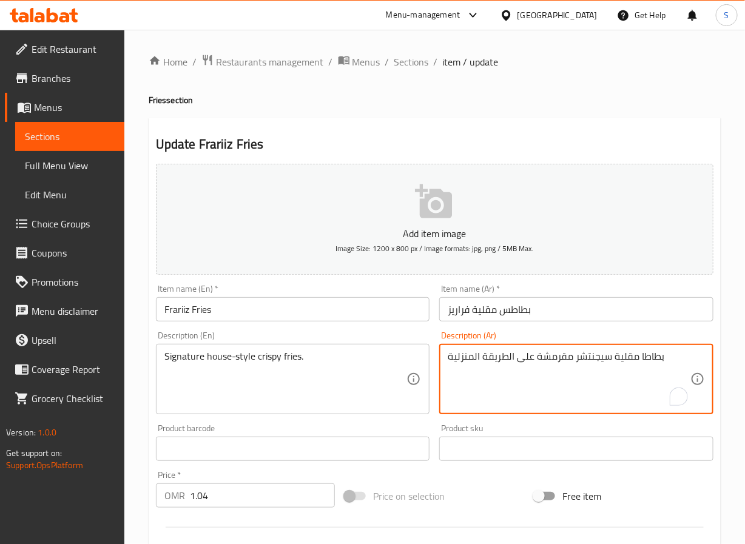
click at [655, 361] on textarea "بطاطا مقلية سيجنتشر مقرمشة على الطريقة المنزلية" at bounding box center [569, 380] width 243 height 58
paste textarea "To enrich screen reader interactions, please activate Accessibility in Grammarl…"
click at [506, 357] on textarea "بطاطس مقلية سيجنتشر مقرمشة على الطريقة المنزلية" at bounding box center [569, 380] width 243 height 58
type textarea "بطاطس مقلية سيجنتشر مقرمشة على طريقة هاوس"
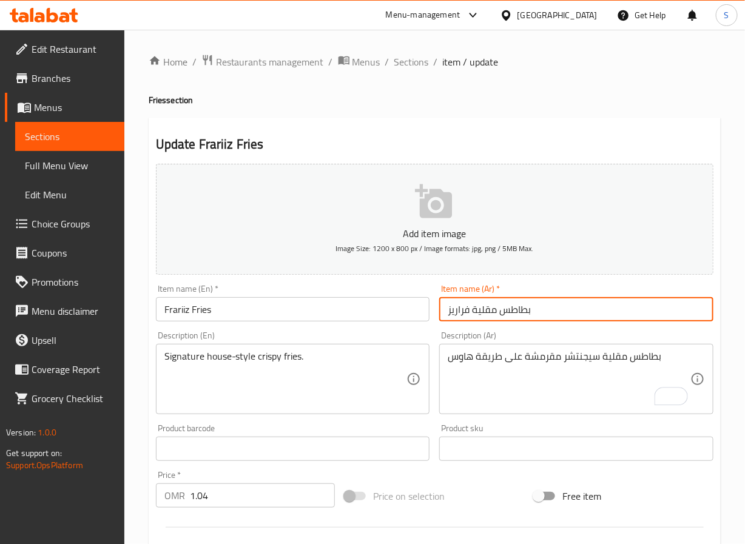
click at [556, 310] on input "بطاطس مقلية فراريز" at bounding box center [576, 309] width 274 height 24
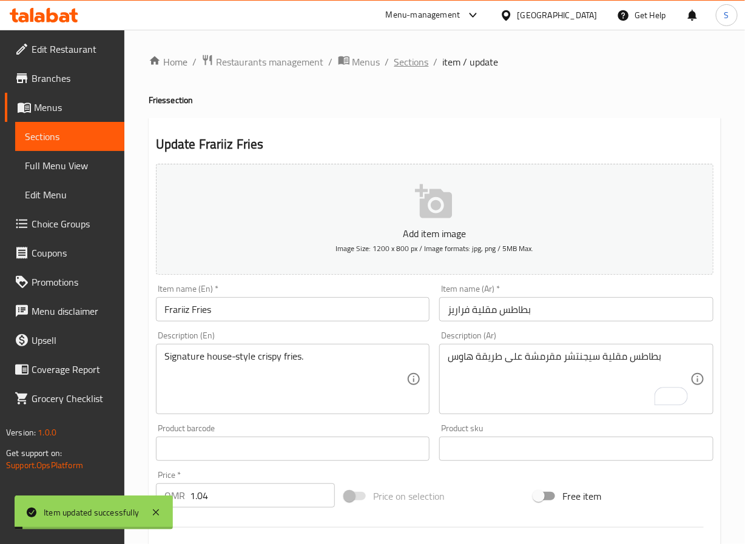
click at [401, 58] on span "Sections" at bounding box center [412, 62] width 35 height 15
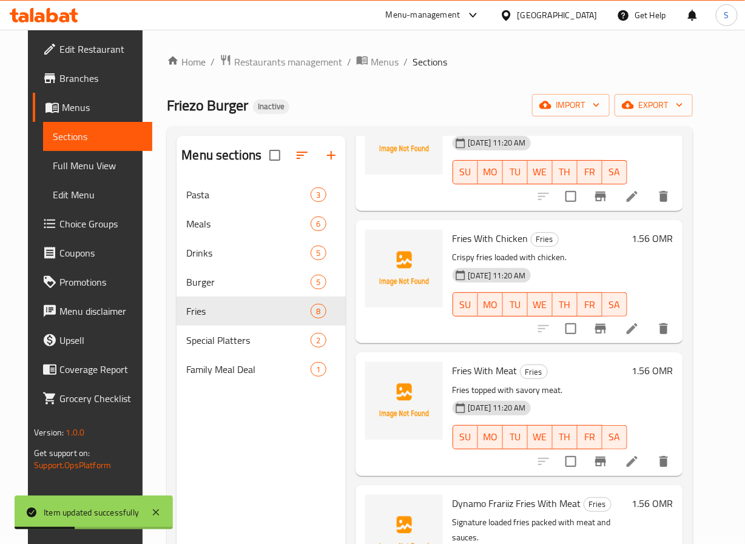
scroll to position [526, 0]
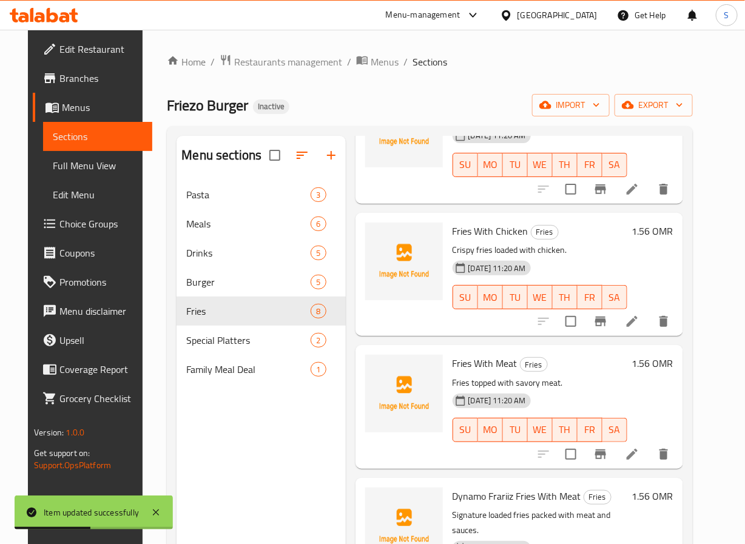
click at [638, 325] on li at bounding box center [632, 322] width 34 height 22
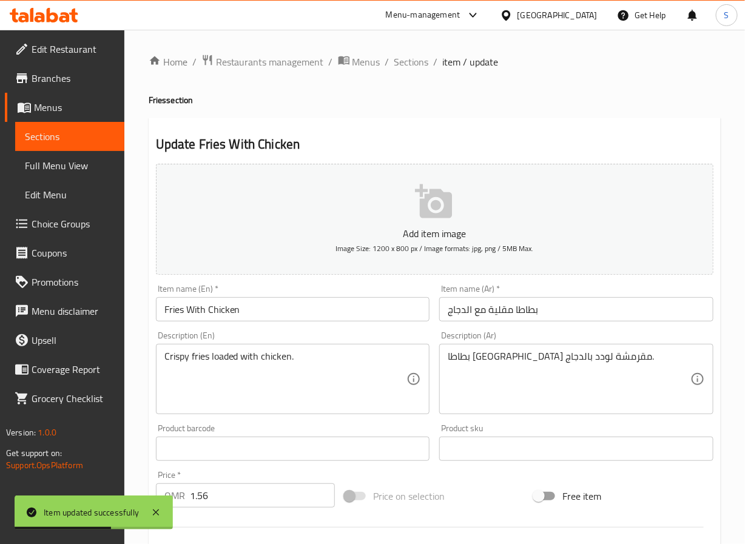
click at [515, 310] on input "بطاطا مقلية مع الدجاج" at bounding box center [576, 309] width 274 height 24
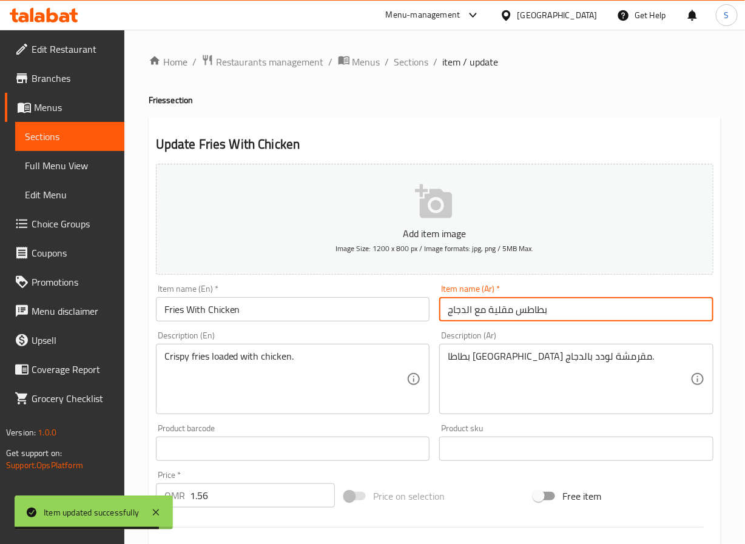
type input "بطاطس مقلية مع الدجاج"
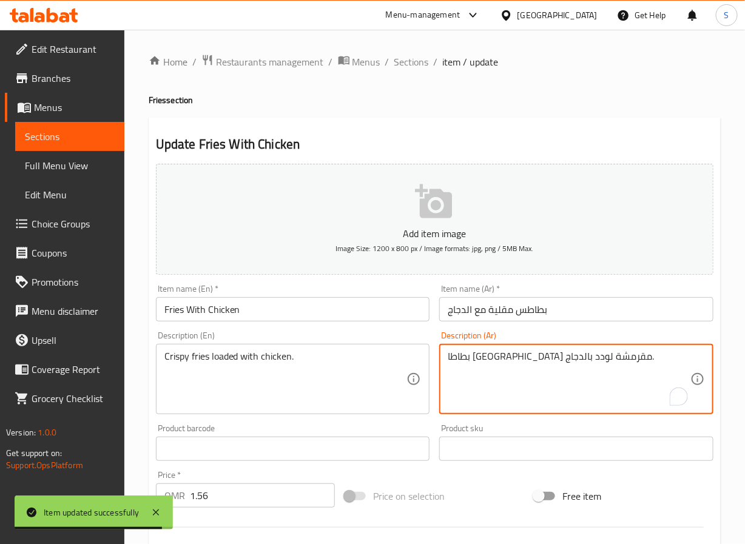
click at [575, 357] on textarea "بطاطا مقلية مقرمشة لودد بالدجاج." at bounding box center [569, 380] width 243 height 58
paste textarea "To enrich screen reader interactions, please activate Accessibility in Grammarl…"
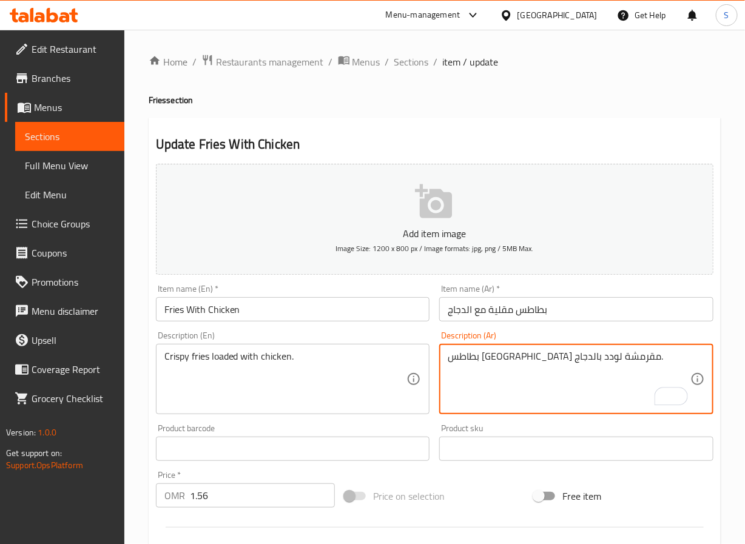
type textarea "بطاطس [GEOGRAPHIC_DATA] مقرمشة لودد بالدجاج."
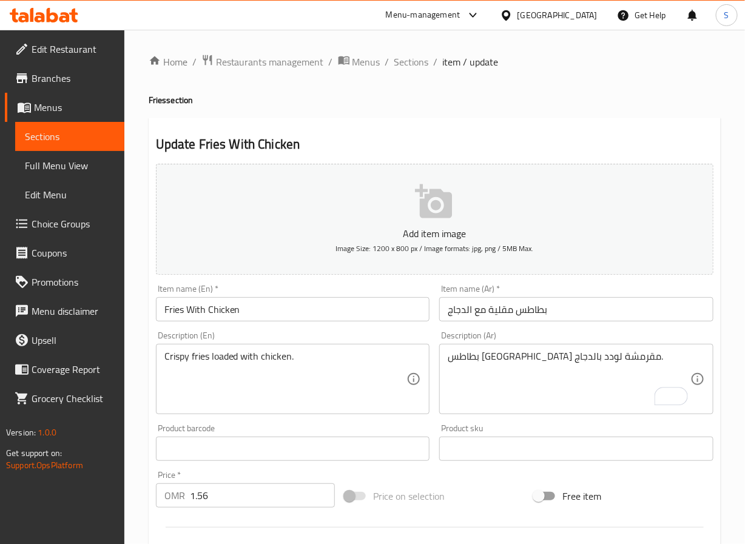
click at [390, 311] on input "Fries With Chicken" at bounding box center [293, 309] width 274 height 24
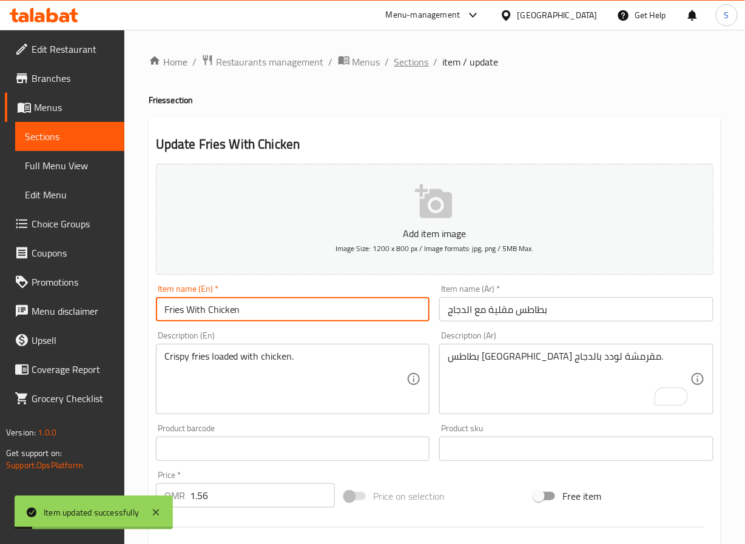
click at [410, 59] on span "Sections" at bounding box center [412, 62] width 35 height 15
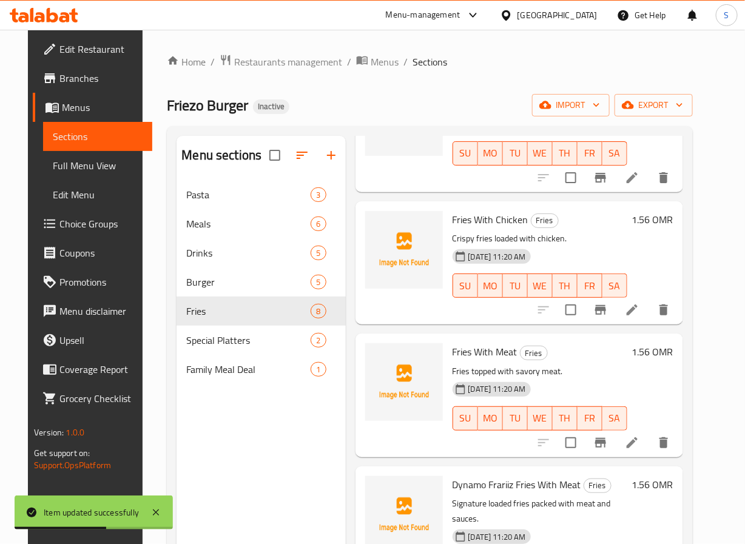
scroll to position [608, 0]
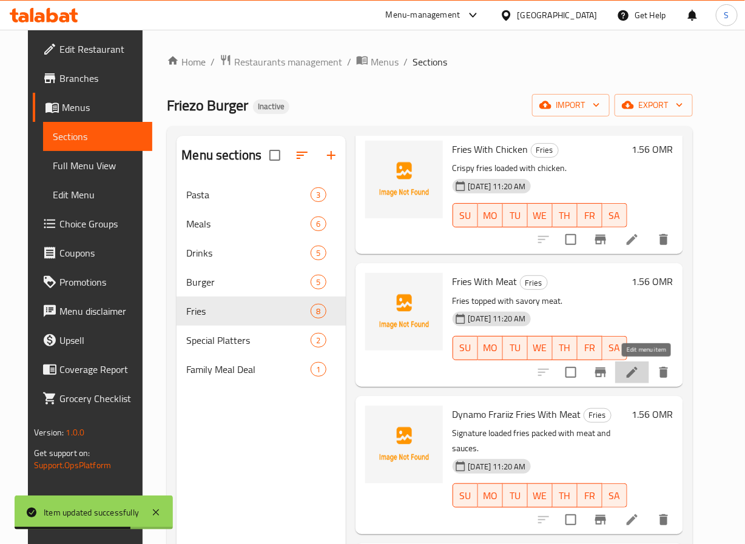
click at [640, 375] on icon at bounding box center [632, 372] width 15 height 15
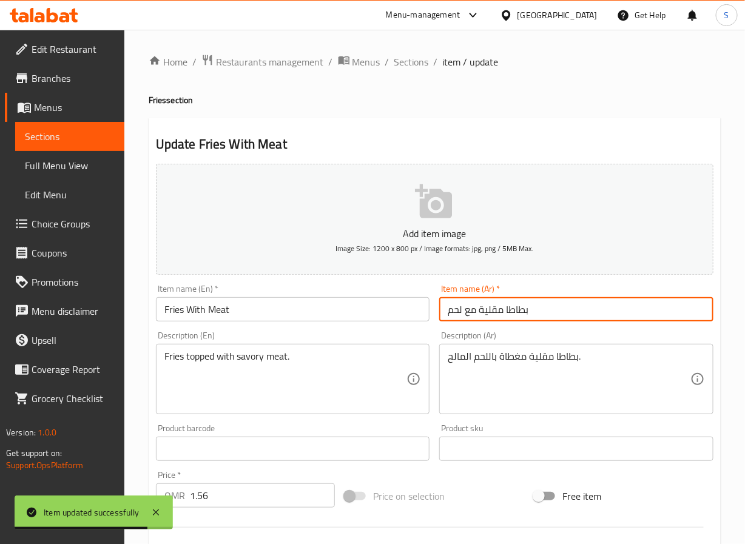
click at [521, 310] on input "بطاطا مقلية مع لحم" at bounding box center [576, 309] width 274 height 24
paste input "text"
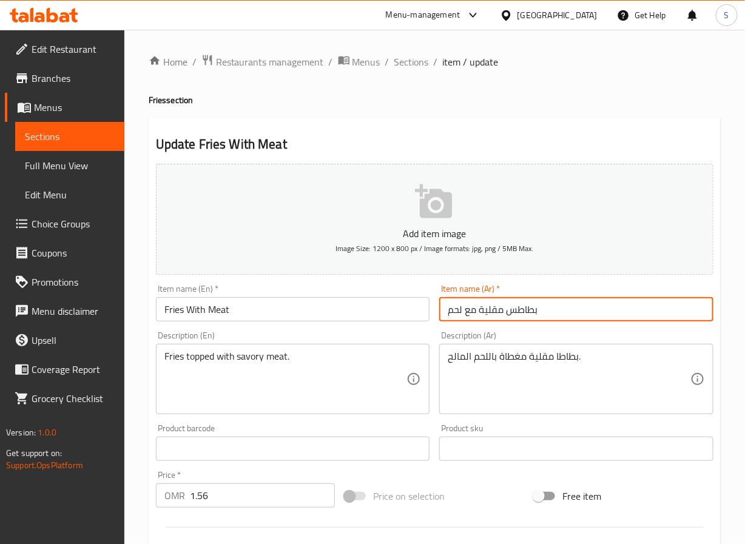
type input "بطاطس مقلية مع لحم"
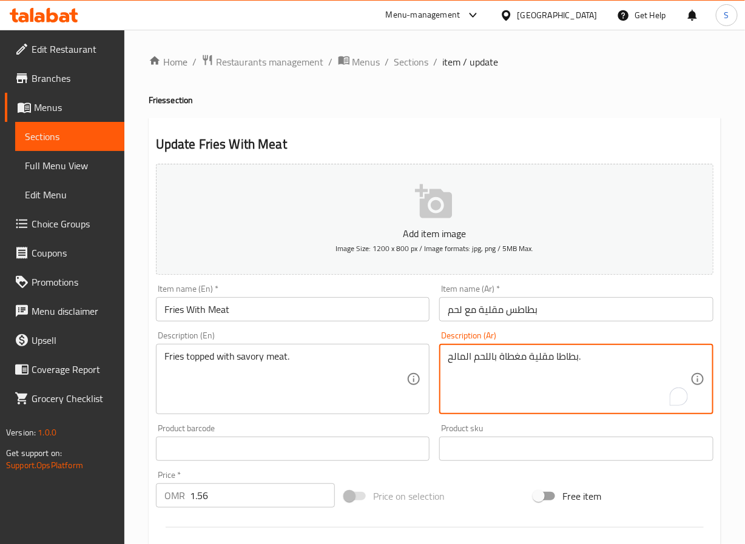
click at [561, 355] on textarea "بطاطا مقلية مغطاة باللحم المالح." at bounding box center [569, 380] width 243 height 58
paste textarea "To enrich screen reader interactions, please activate Accessibility in Grammarl…"
type textarea "بطاطس مقلية مغطاة باللحم المالح."
click at [375, 306] on input "Fries With Meat" at bounding box center [293, 309] width 274 height 24
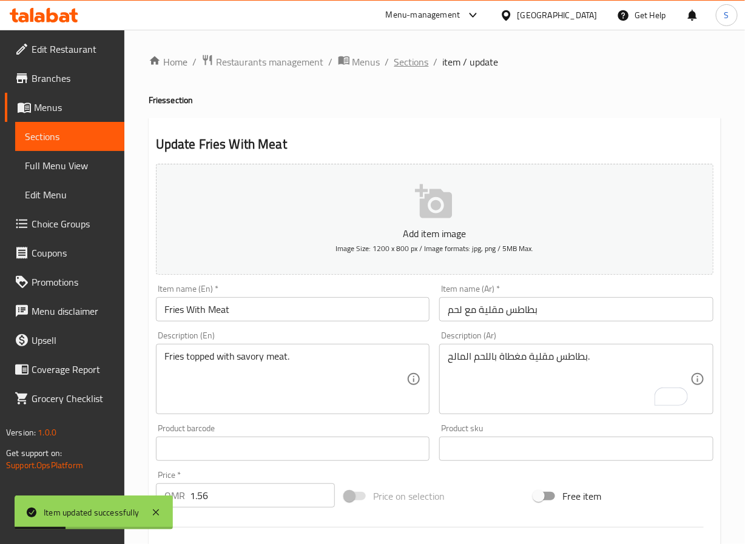
click at [404, 67] on span "Sections" at bounding box center [412, 62] width 35 height 15
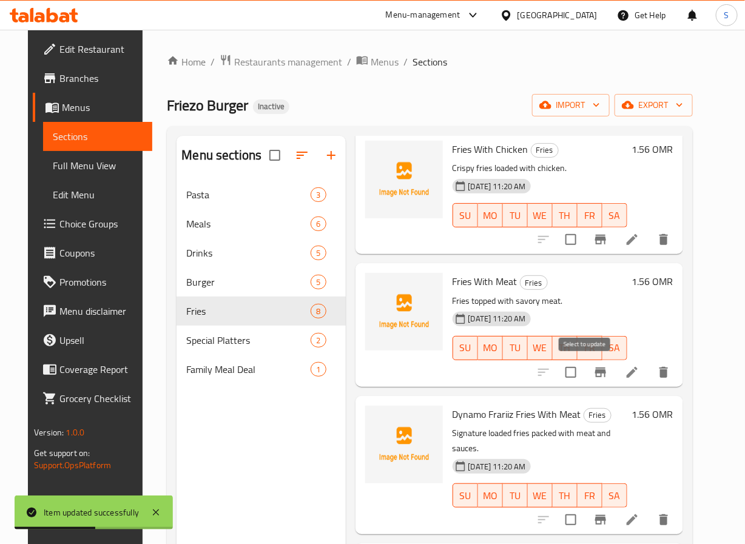
scroll to position [170, 0]
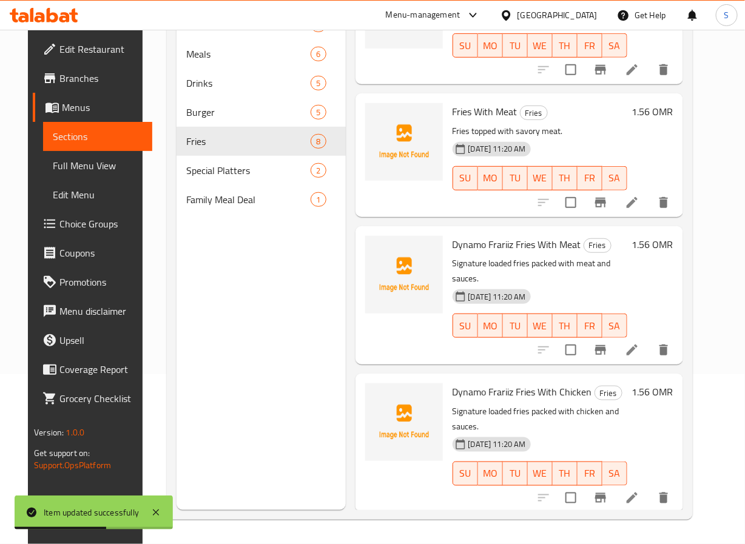
click at [649, 344] on li at bounding box center [632, 350] width 34 height 22
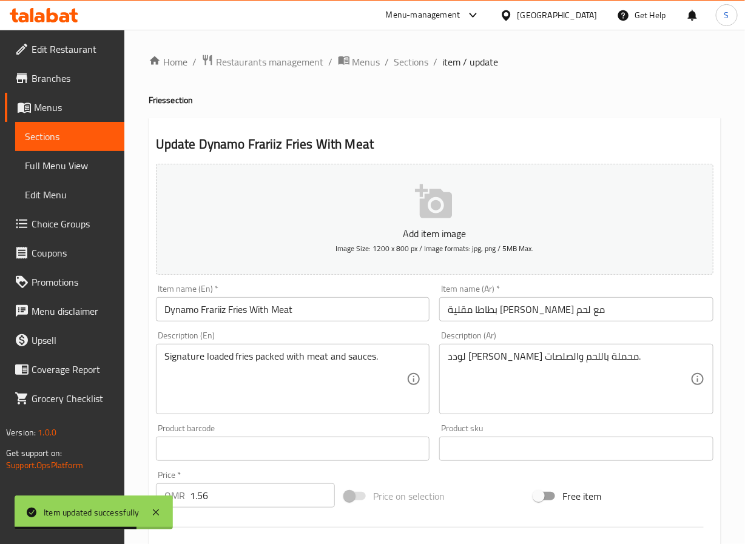
click at [492, 315] on input "بطاطا مقلية دينامو فرايريز مع لحم" at bounding box center [576, 309] width 274 height 24
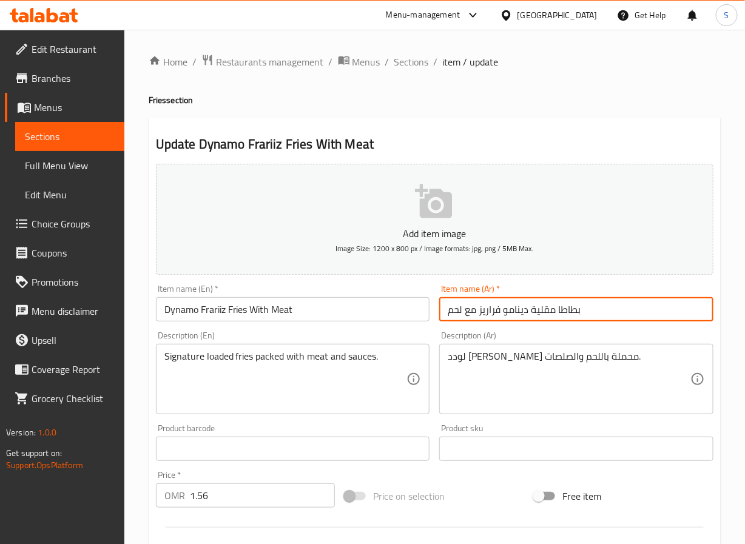
click at [569, 314] on input "بطاطا مقلية دينامو فراريز مع لحم" at bounding box center [576, 309] width 274 height 24
paste input "text"
type input "بطاطس مقلية دينامو فراريز مع لحم"
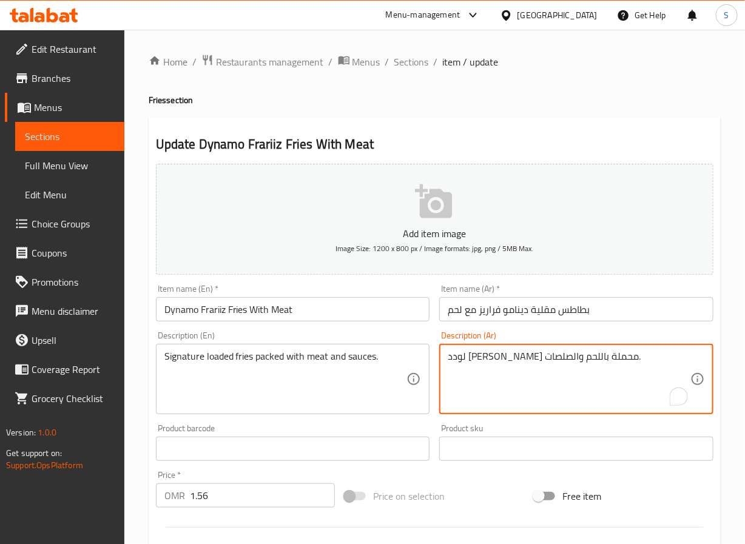
click at [529, 357] on textarea "لودد فرايز سيجنتشر محملة باللحم والصلصات." at bounding box center [569, 380] width 243 height 58
type textarea "لودد فرايز سيجنتشر معباباللحم والصلصات."
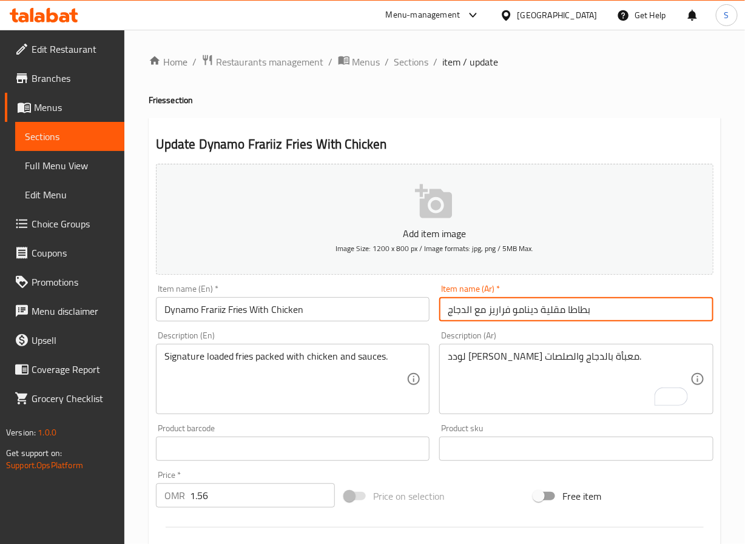
click at [575, 315] on input "بطاطا مقلية دينامو فراريز مع الدجاج" at bounding box center [576, 309] width 274 height 24
type input "بطاطس مقلية دينامو فراريز مع الدجاج"
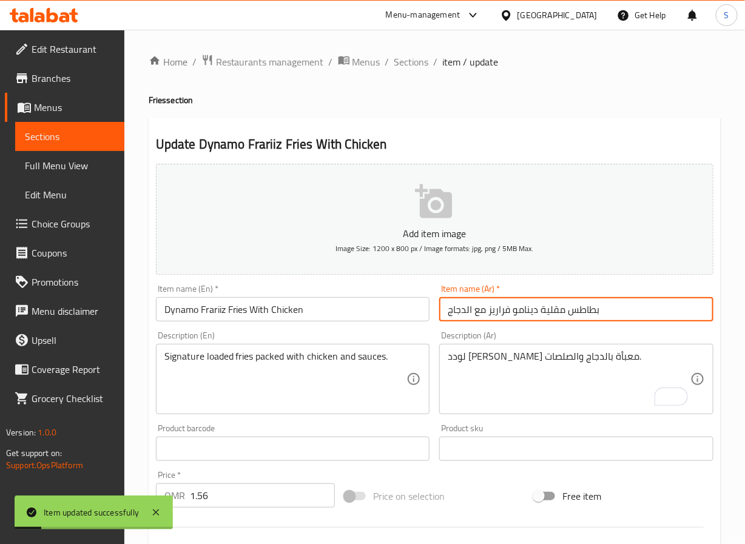
drag, startPoint x: 415, startPoint y: 55, endPoint x: 396, endPoint y: 22, distance: 38.1
click at [415, 55] on span "Sections" at bounding box center [412, 62] width 35 height 15
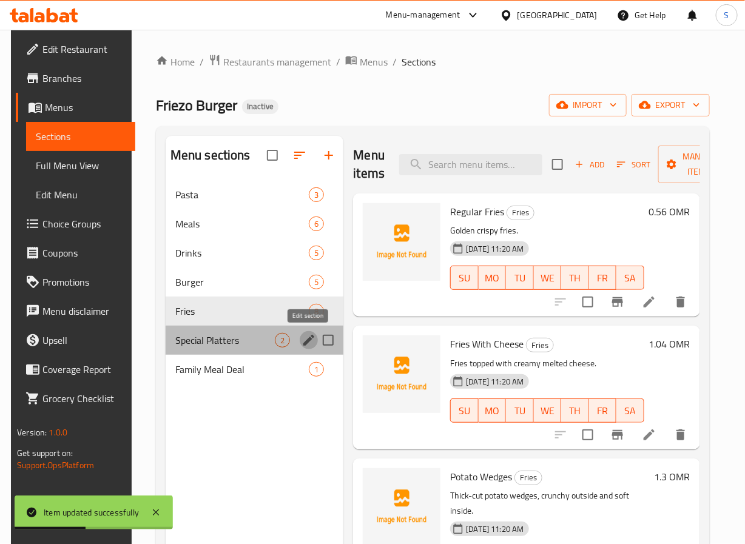
click at [308, 343] on icon "edit" at bounding box center [308, 340] width 11 height 11
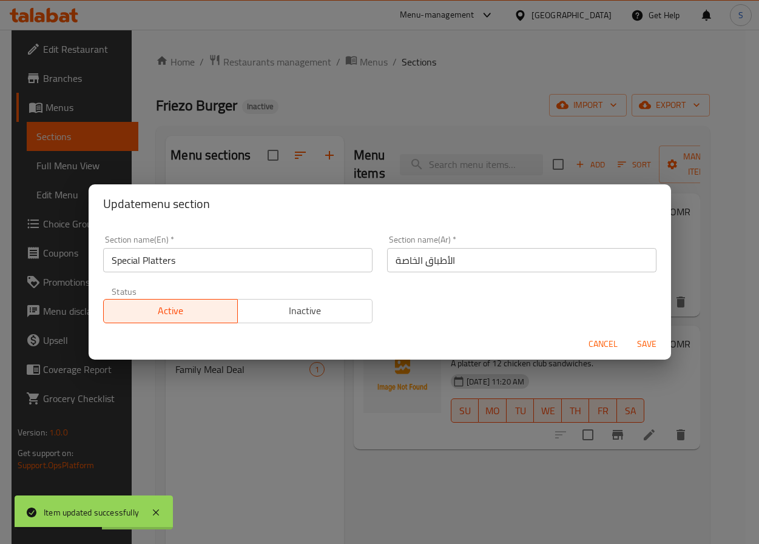
click at [410, 268] on input "الأطباق الخاصة" at bounding box center [521, 260] width 269 height 24
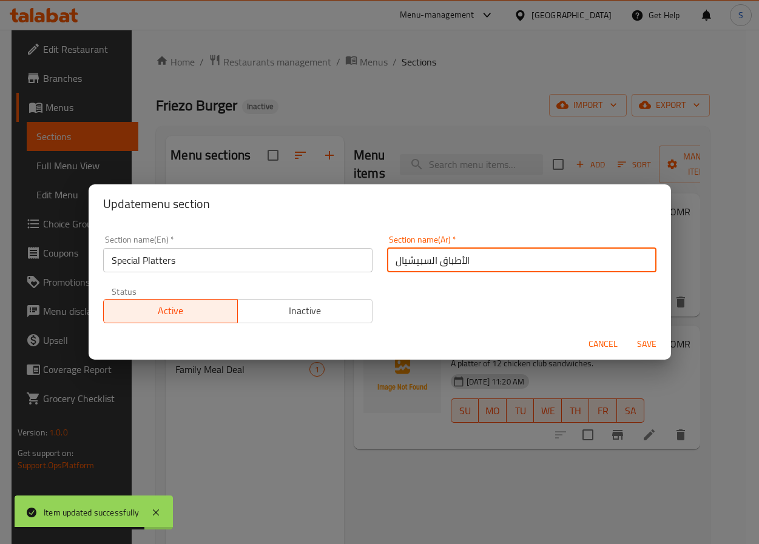
type input "الأطباق السبيشيال"
click at [628, 333] on button "Save" at bounding box center [647, 344] width 39 height 22
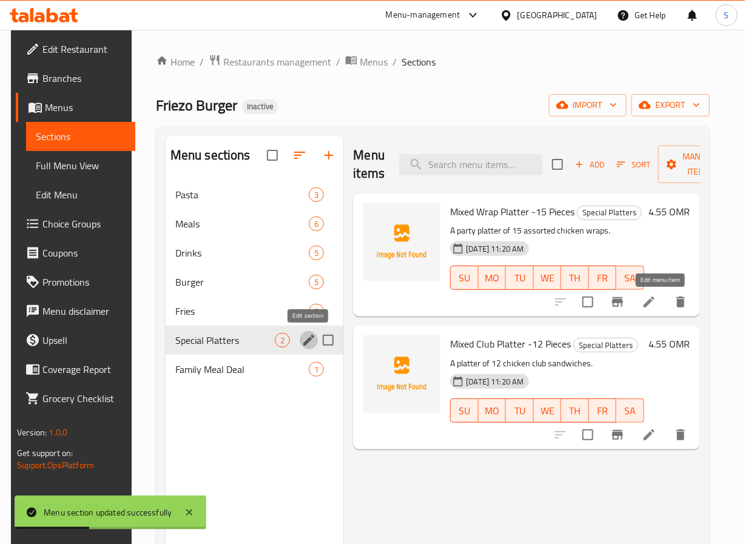
click at [657, 308] on icon at bounding box center [649, 302] width 15 height 15
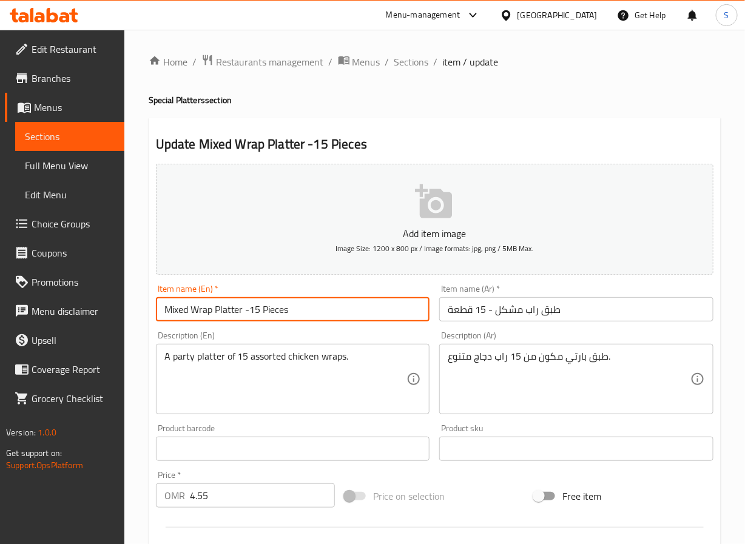
click at [344, 308] on input "Mixed Wrap Platter -15 Pieces" at bounding box center [293, 309] width 274 height 24
type input "Mixed Wrap Platter (15 Pieces)"
click at [454, 308] on input "طبق راب مشكل - 15 قطعة" at bounding box center [576, 309] width 274 height 24
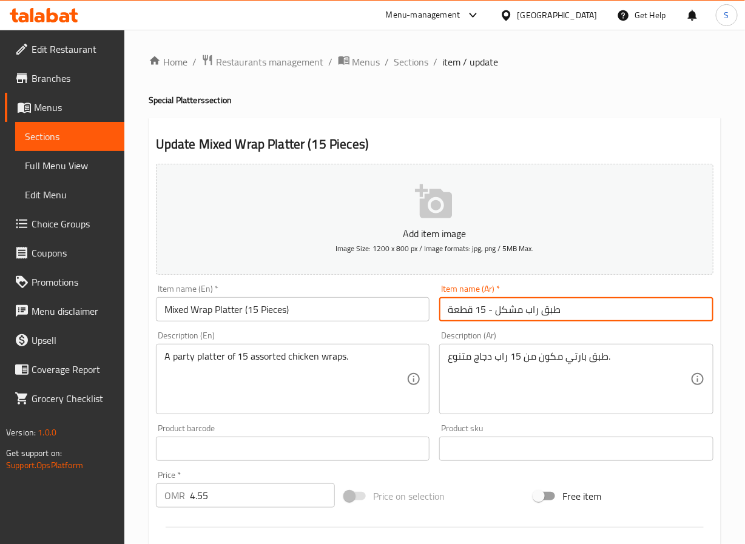
click at [454, 308] on input "طبق راب مشكل - 15 قطعة" at bounding box center [576, 309] width 274 height 24
click at [631, 311] on input "طبق راب مشكل - 15 قطعة" at bounding box center [576, 309] width 274 height 24
type input "طبق راب مشكل (15 قطعة)"
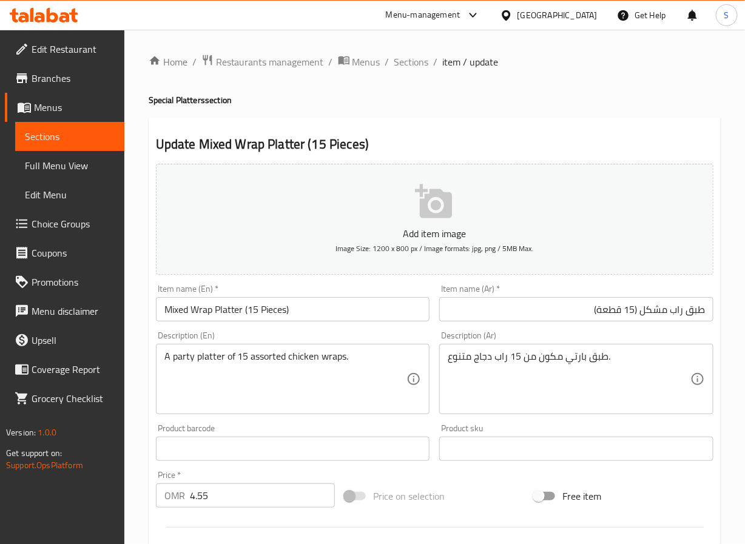
click at [546, 357] on textarea "طبق بارتي مكون من 15 راب دجاج متنوع." at bounding box center [569, 380] width 243 height 58
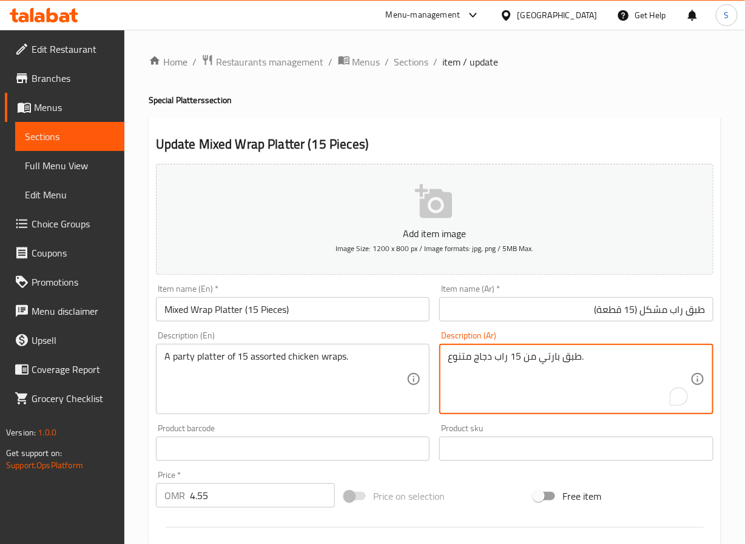
type textarea "طبق بارتي من 15 راب دجاج متنوع."
click at [520, 314] on input "طبق راب مشكل (15 قطعة)" at bounding box center [576, 309] width 274 height 24
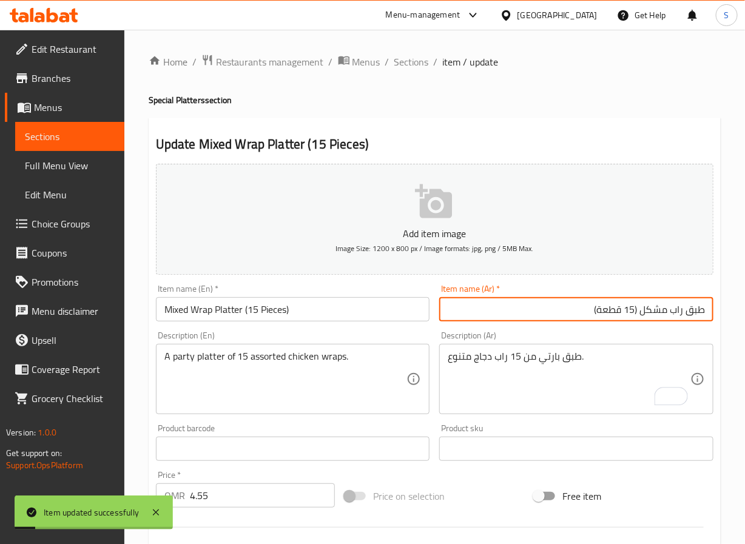
click at [408, 62] on span "Sections" at bounding box center [412, 62] width 35 height 15
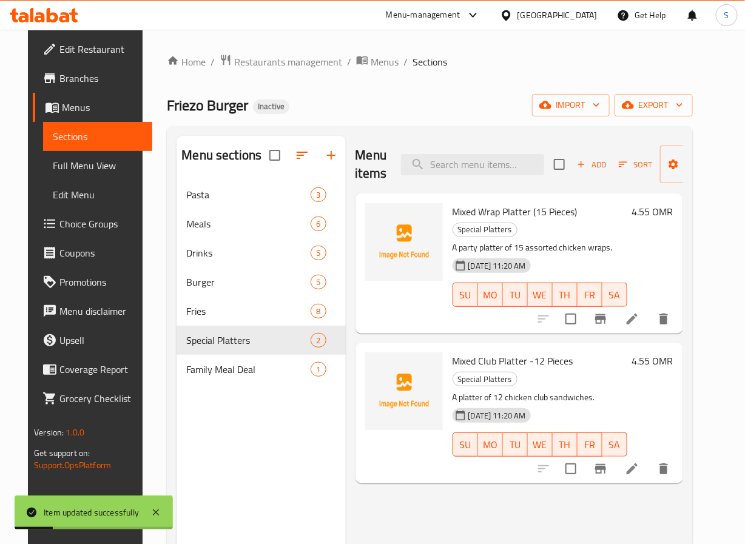
click at [638, 464] on icon at bounding box center [632, 469] width 11 height 11
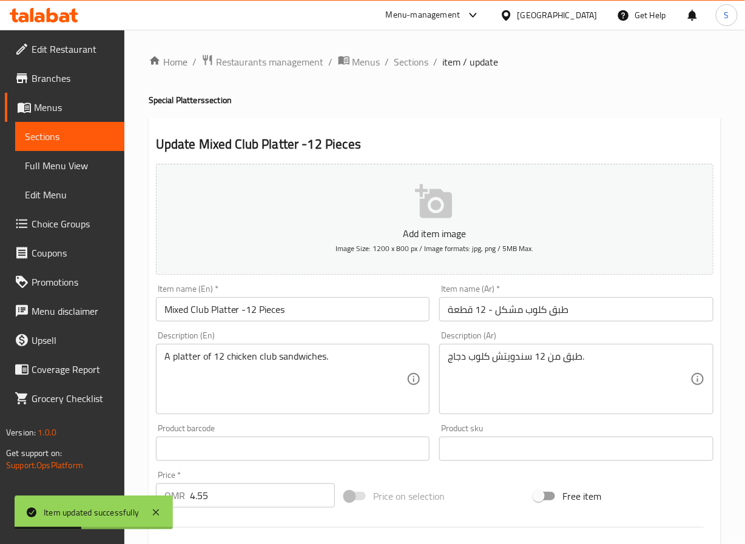
click at [344, 306] on input "Mixed Club Platter -12 Pieces" at bounding box center [293, 309] width 274 height 24
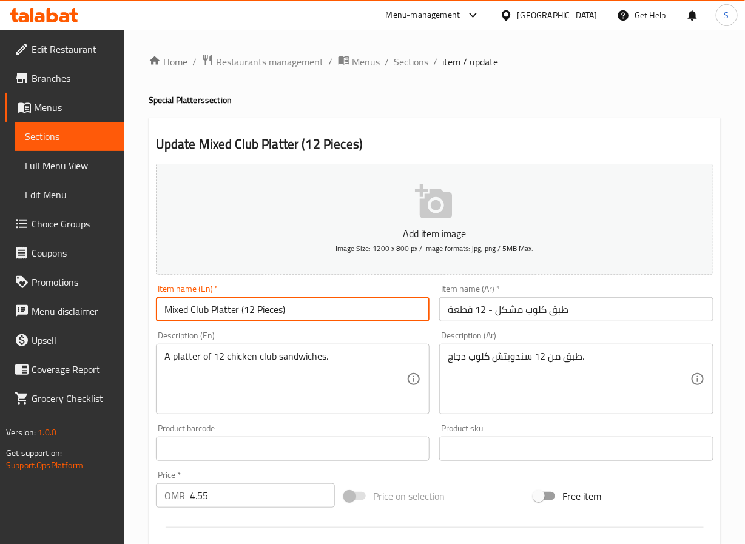
type input "Mixed Club Platter (12 Pieces)"
click at [487, 317] on input "طبق كلوب مشكل - 12 قطعة" at bounding box center [576, 309] width 274 height 24
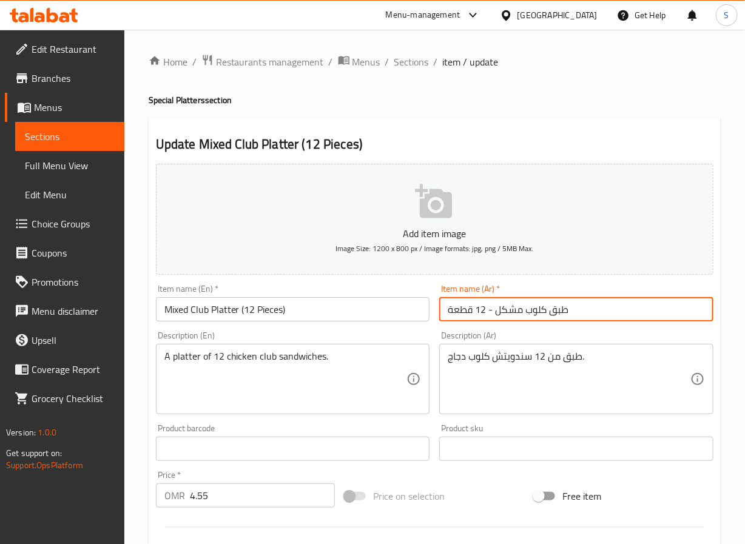
click at [487, 317] on input "طبق كلوب مشكل - 12 قطعة" at bounding box center [576, 309] width 274 height 24
type input "طبق كلوب مشكل (12 قطعة)"
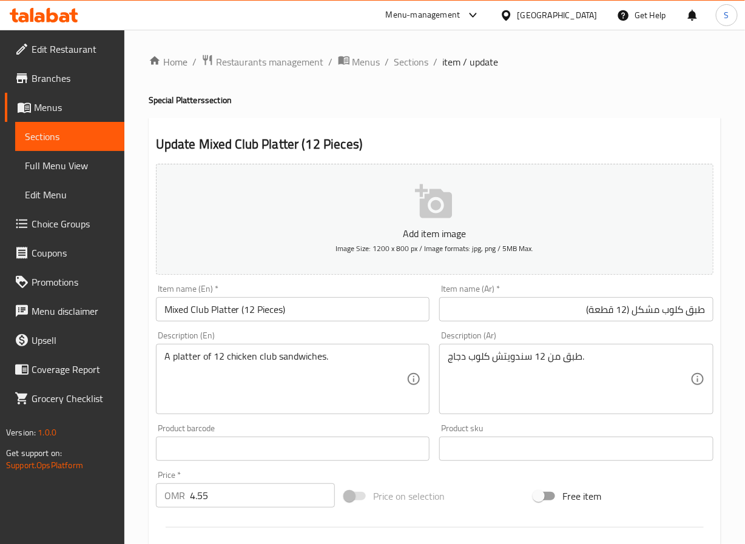
click at [539, 311] on input "طبق كلوب مشكل (12 قطعة)" at bounding box center [576, 309] width 274 height 24
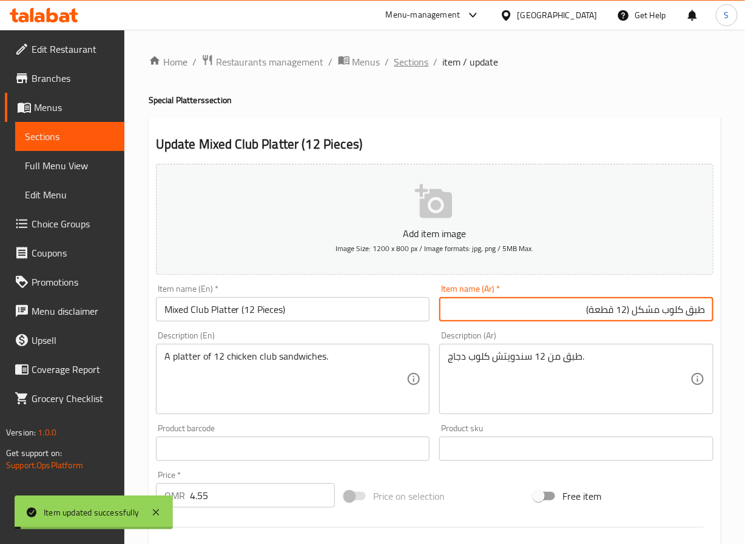
click at [417, 69] on span "Sections" at bounding box center [412, 62] width 35 height 15
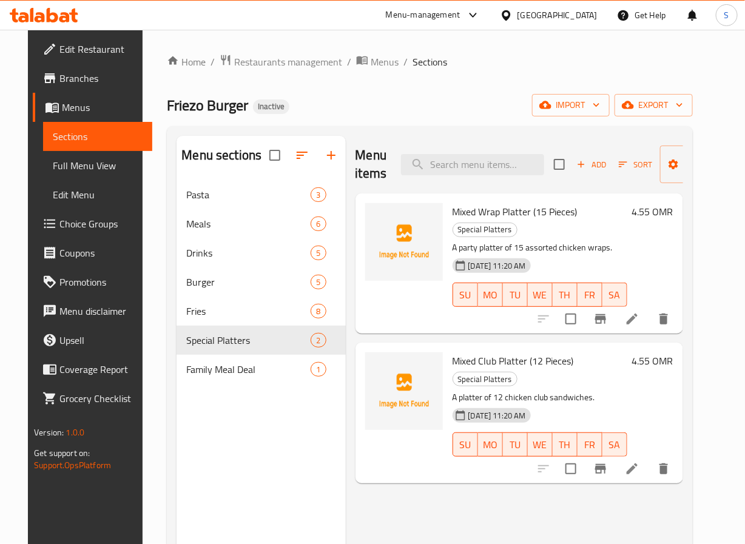
click at [331, 107] on div "Friezo Burger Inactive import export" at bounding box center [430, 105] width 526 height 22
click at [320, 107] on div "Friezo Burger Inactive import export" at bounding box center [430, 105] width 526 height 22
click at [302, 82] on div "Home / Restaurants management / Menus / Sections Friezo Burger Inactive import …" at bounding box center [430, 372] width 526 height 636
click at [320, 107] on div "Friezo Burger Inactive import export" at bounding box center [430, 105] width 526 height 22
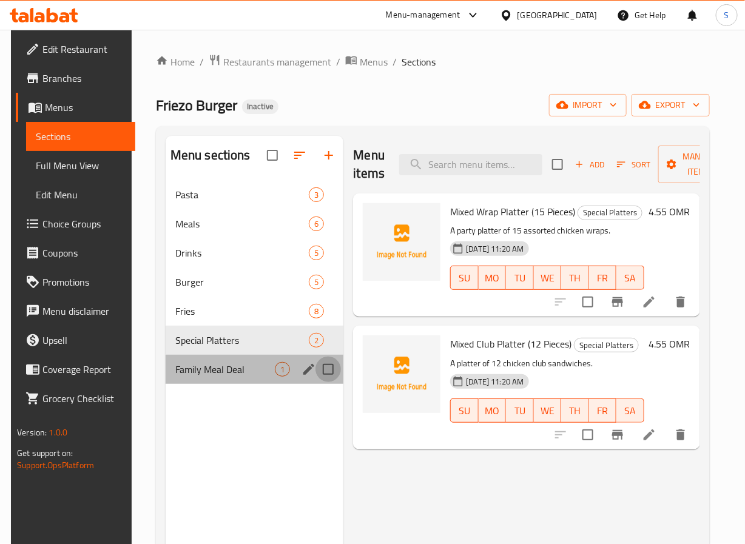
click at [330, 370] on input "Menu sections" at bounding box center [328, 369] width 25 height 25
checkbox input "true"
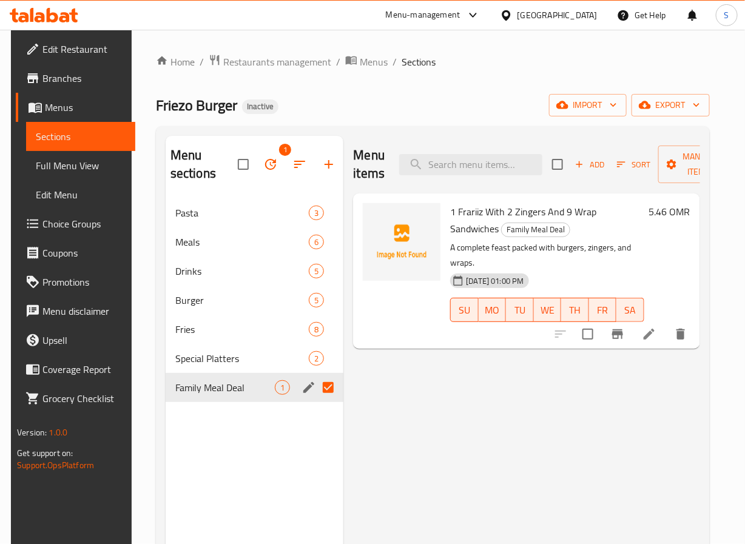
click at [277, 166] on icon "button" at bounding box center [270, 164] width 15 height 15
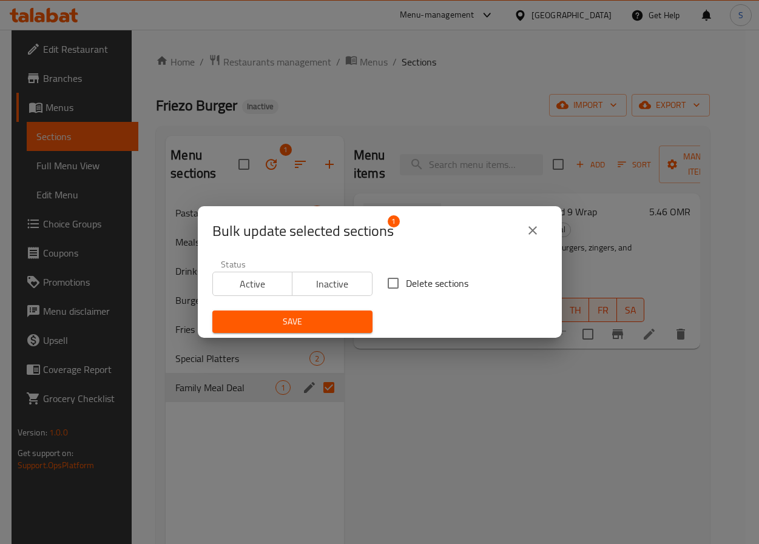
click at [397, 286] on input "Delete sections" at bounding box center [393, 283] width 25 height 25
checkbox input "true"
click at [305, 324] on span "Save" at bounding box center [292, 321] width 141 height 15
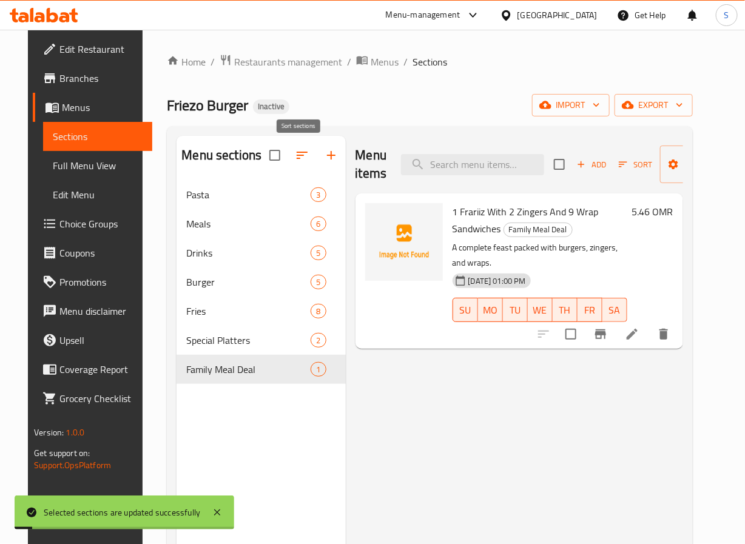
click at [300, 162] on icon "button" at bounding box center [302, 155] width 15 height 15
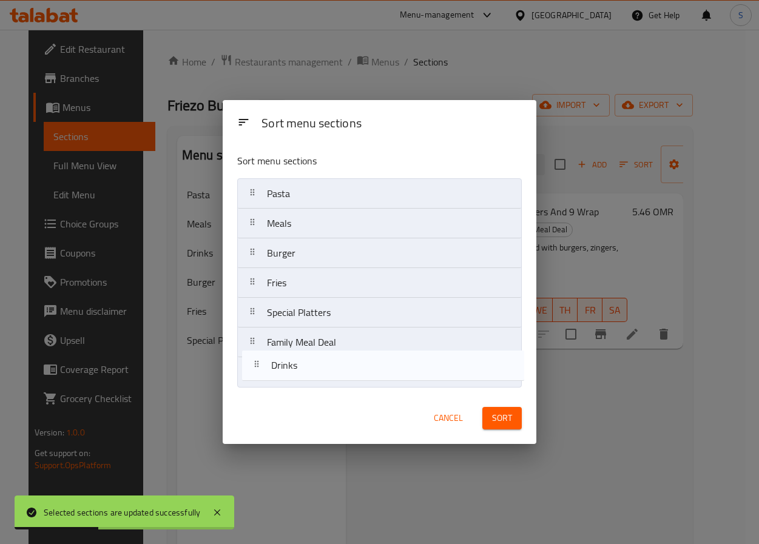
drag, startPoint x: 253, startPoint y: 251, endPoint x: 257, endPoint y: 384, distance: 133.0
click at [257, 384] on nav "Pasta Meals Drinks Burger Fries Special Platters Family Meal Deal" at bounding box center [379, 282] width 285 height 209
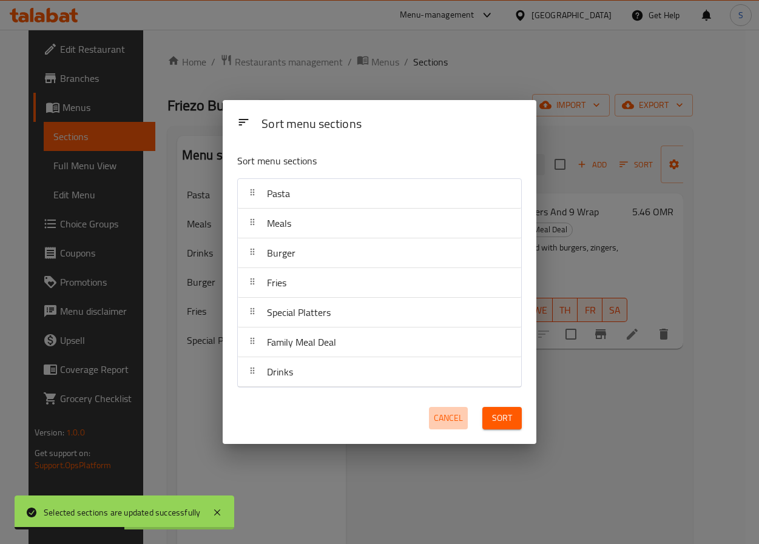
click at [446, 426] on span "Cancel" at bounding box center [448, 418] width 29 height 15
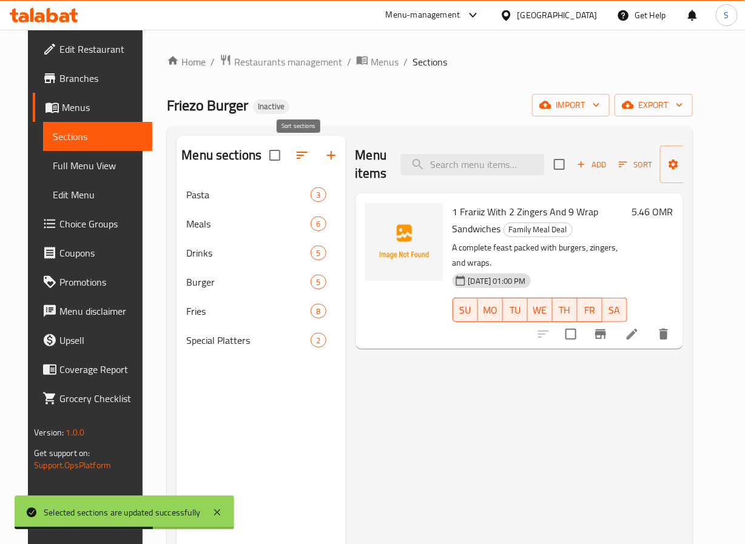
click at [299, 157] on icon "button" at bounding box center [302, 155] width 15 height 15
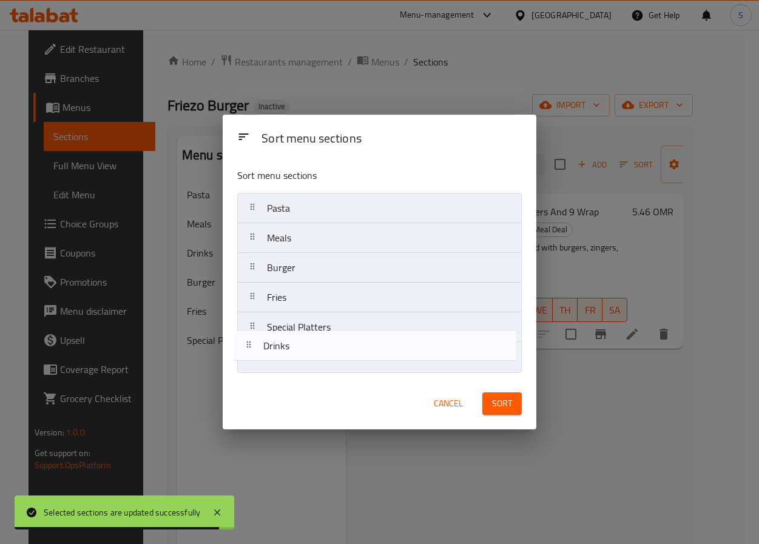
drag, startPoint x: 288, startPoint y: 269, endPoint x: 284, endPoint y: 352, distance: 82.7
click at [284, 352] on nav "Pasta Meals Drinks Burger Fries Special Platters" at bounding box center [379, 283] width 285 height 180
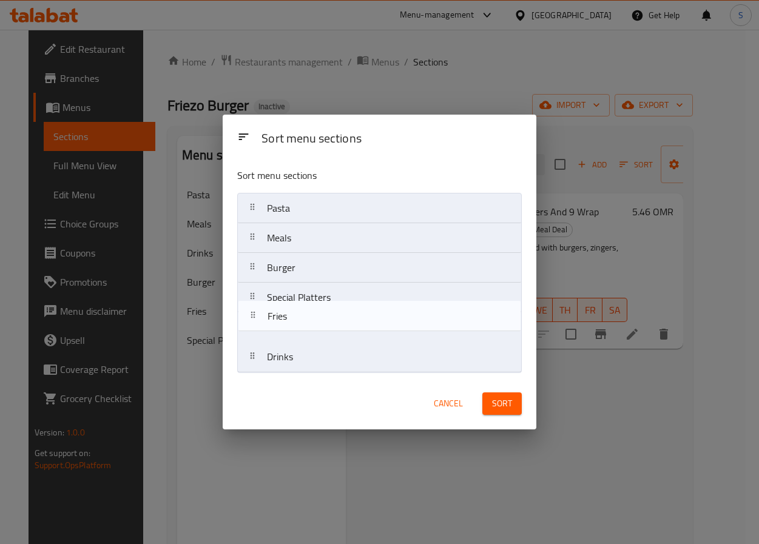
click at [286, 334] on nav "Pasta Meals Burger Fries Special Platters Drinks" at bounding box center [379, 283] width 285 height 180
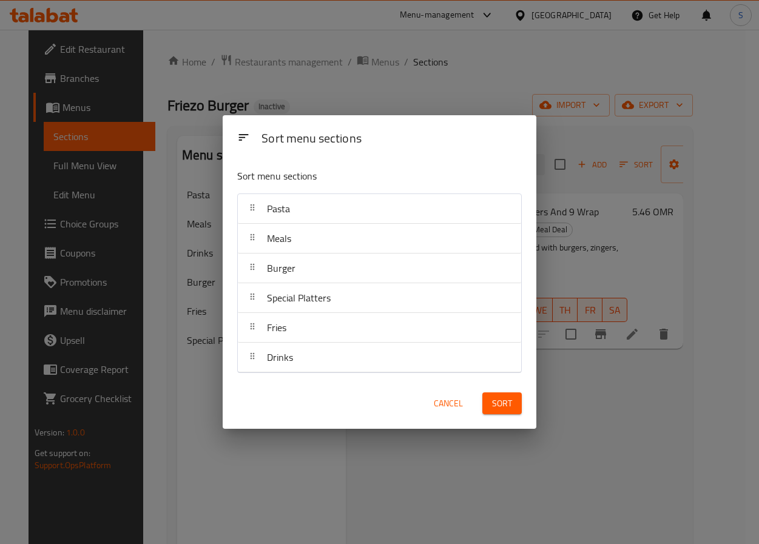
click at [296, 243] on div "Meals" at bounding box center [279, 238] width 34 height 29
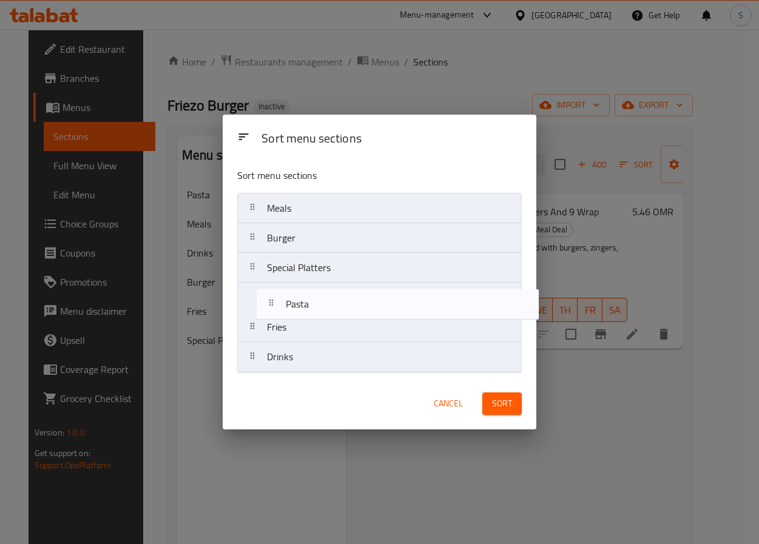
drag, startPoint x: 296, startPoint y: 209, endPoint x: 314, endPoint y: 310, distance: 101.8
click at [314, 310] on nav "Pasta Meals Burger Special Platters Fries Drinks" at bounding box center [379, 283] width 285 height 180
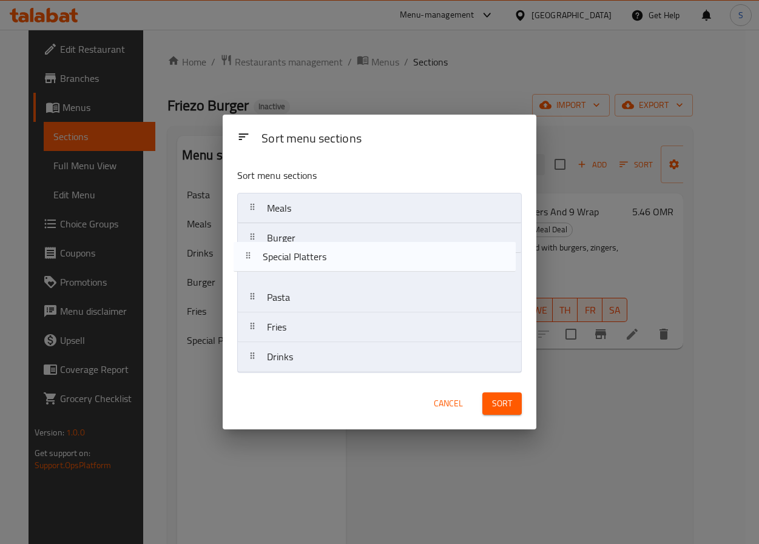
drag, startPoint x: 379, startPoint y: 271, endPoint x: 374, endPoint y: 257, distance: 15.6
click at [374, 257] on nav "Meals Burger Special Platters Pasta Fries Drinks" at bounding box center [379, 283] width 285 height 180
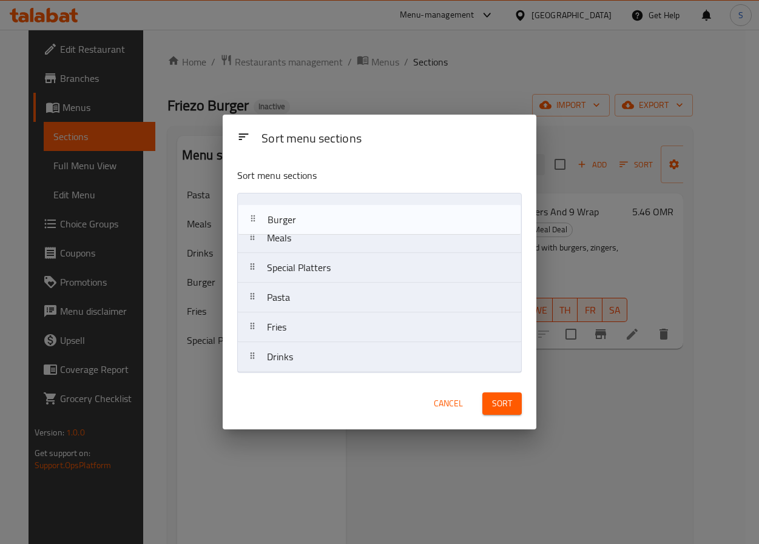
drag, startPoint x: 370, startPoint y: 237, endPoint x: 370, endPoint y: 210, distance: 27.3
click at [370, 210] on nav "Meals Burger Special Platters Pasta Fries Drinks" at bounding box center [379, 283] width 285 height 180
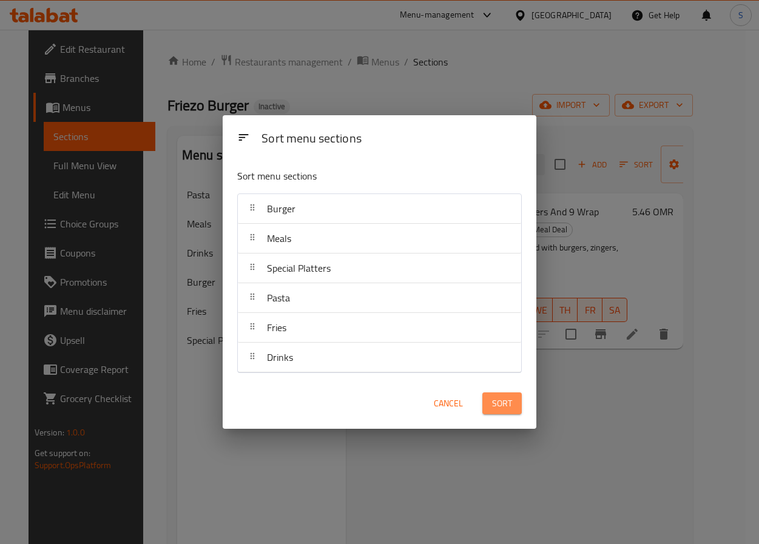
click at [501, 410] on span "Sort" at bounding box center [502, 403] width 20 height 15
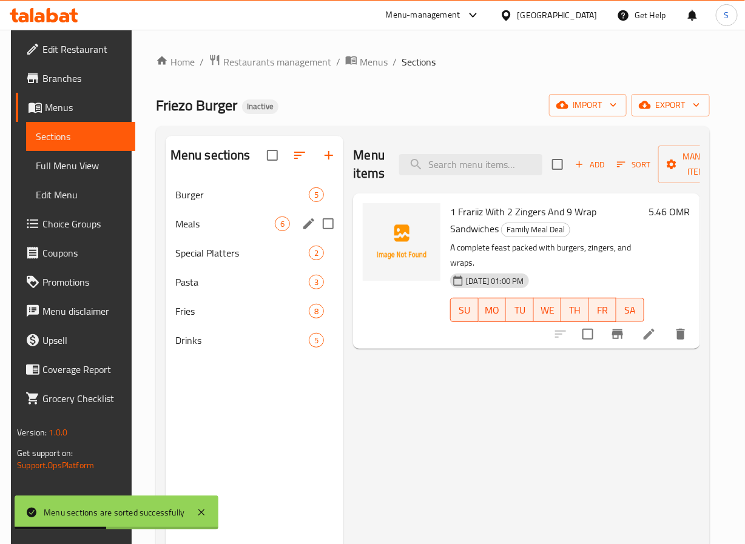
click at [218, 192] on span "Burger" at bounding box center [242, 195] width 134 height 15
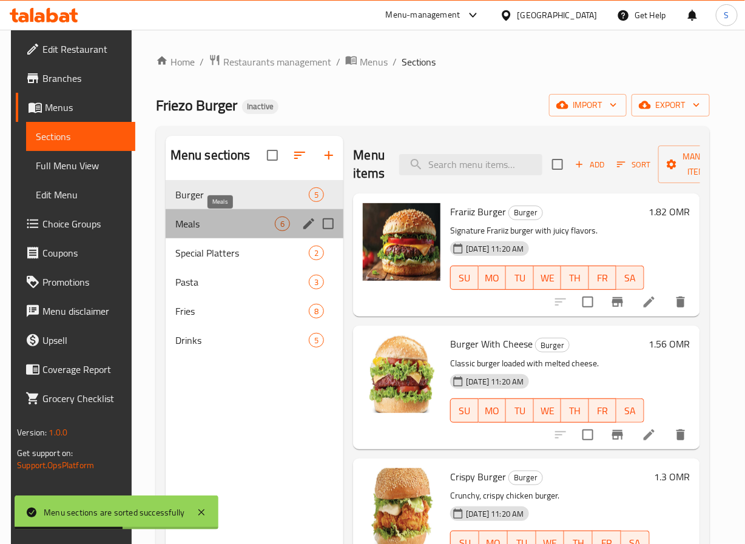
click at [215, 228] on span "Meals" at bounding box center [225, 224] width 100 height 15
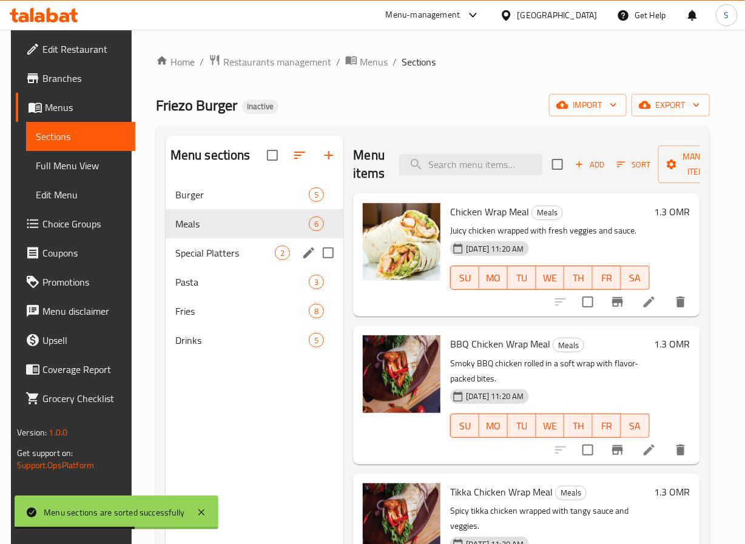
click at [213, 244] on div "Special Platters 2" at bounding box center [255, 253] width 178 height 29
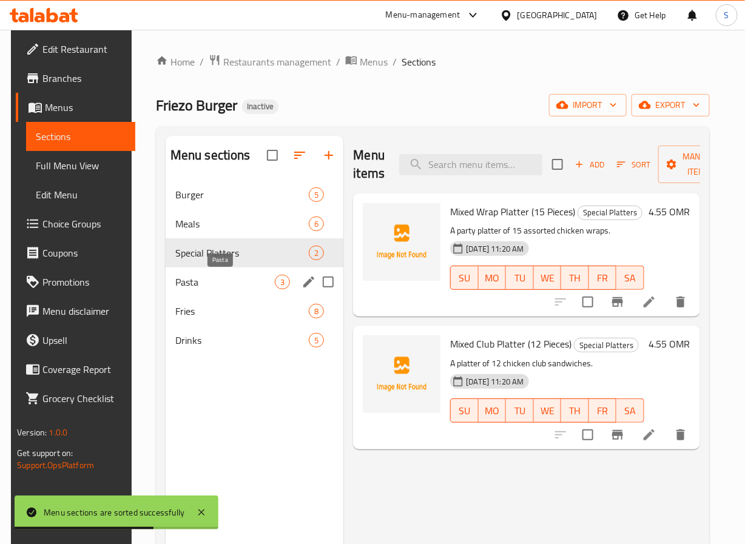
click at [209, 275] on span "Pasta" at bounding box center [225, 282] width 100 height 15
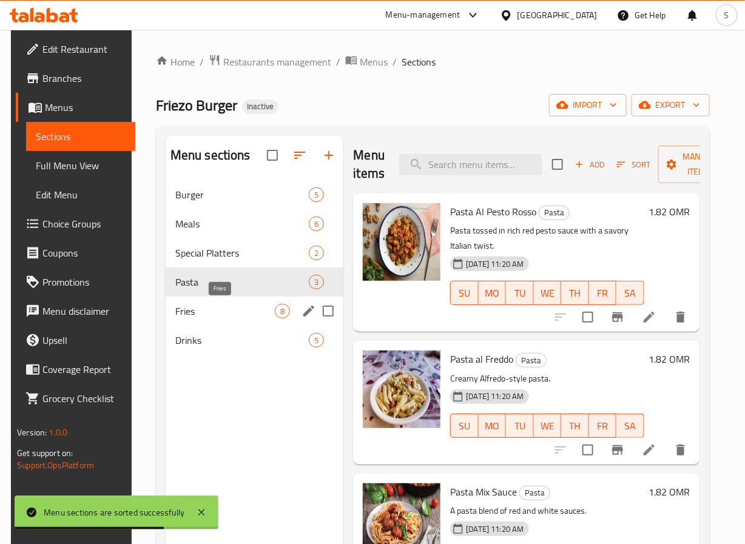
click at [208, 305] on span "Fries" at bounding box center [225, 311] width 100 height 15
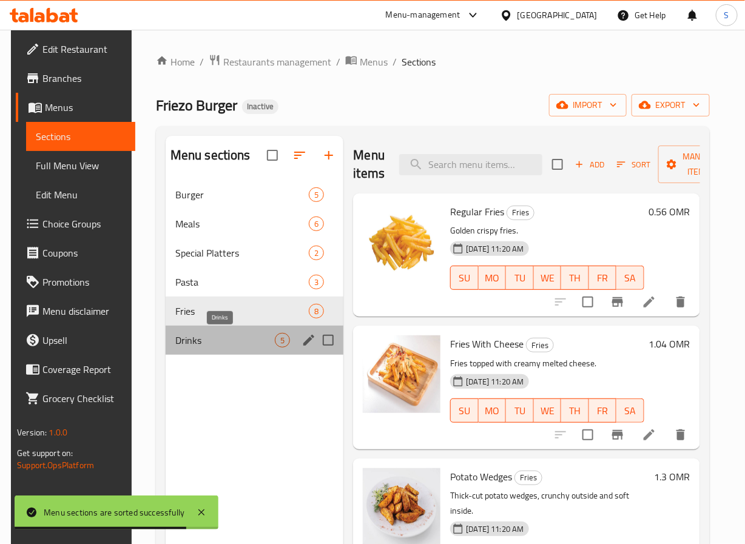
click at [206, 339] on span "Drinks" at bounding box center [225, 340] width 100 height 15
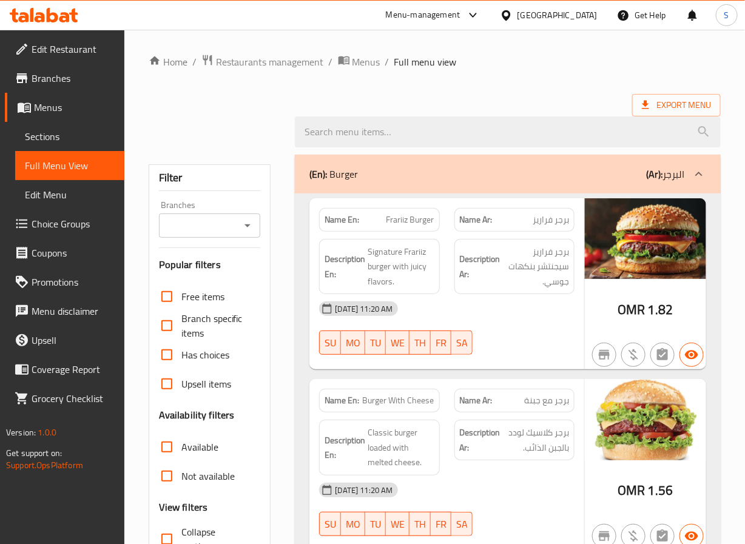
scroll to position [251, 0]
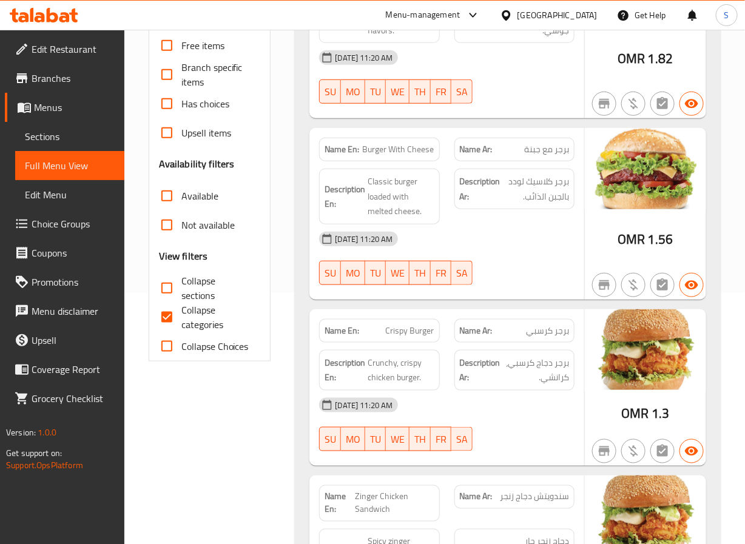
click at [168, 323] on input "Collapse categories" at bounding box center [166, 317] width 29 height 29
checkbox input "false"
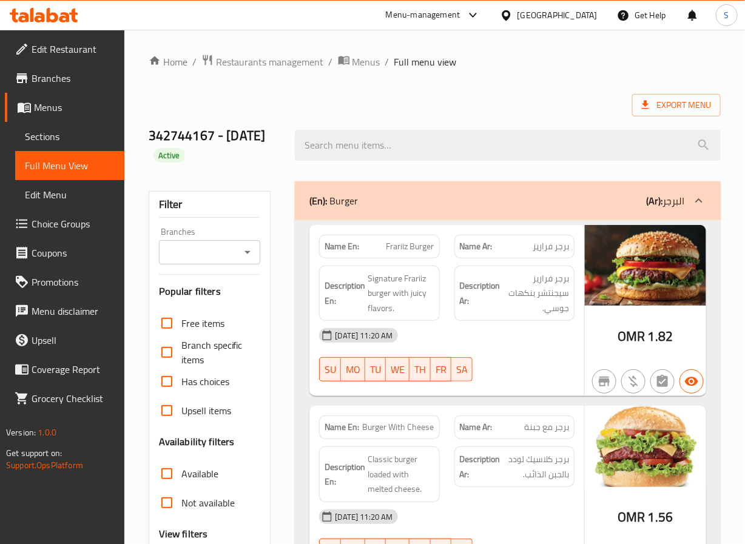
click at [343, 246] on strong "Name En:" at bounding box center [342, 246] width 35 height 13
copy strong "Name En:"
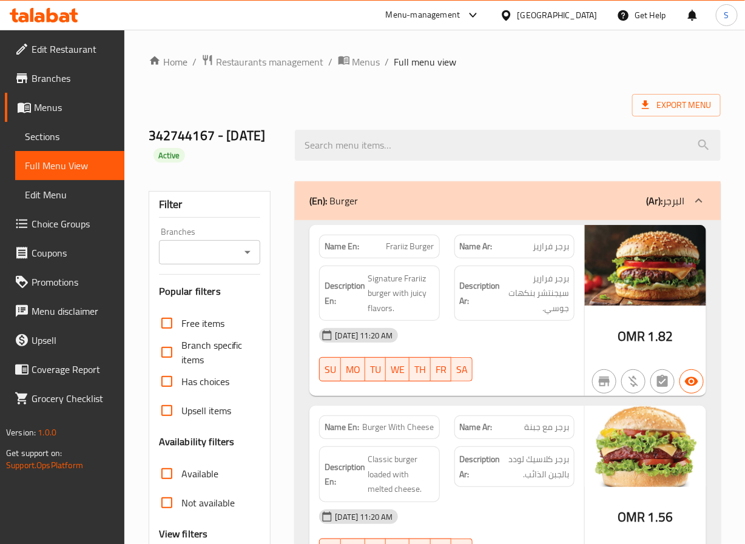
click at [260, 97] on div "Export Menu" at bounding box center [435, 105] width 572 height 22
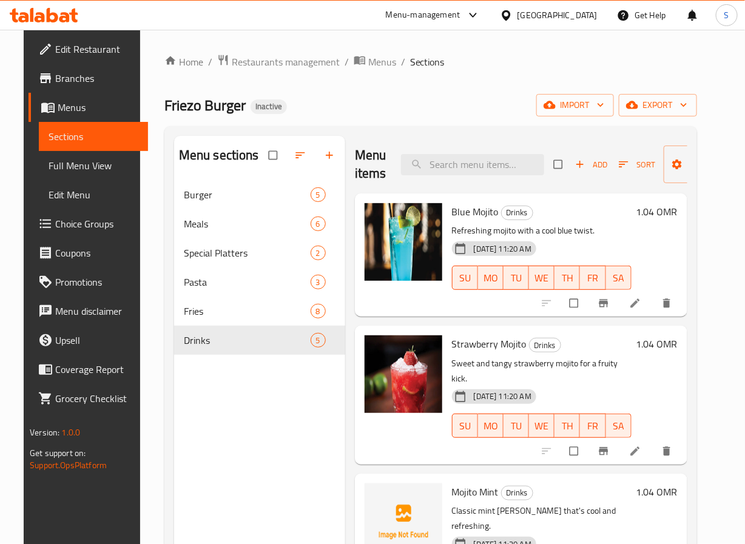
click at [417, 134] on div "Menu sections Burger 5 Meals 6 Special Platters 2 Pasta 3 Fries 8 Drinks 5 Menu…" at bounding box center [430, 408] width 533 height 564
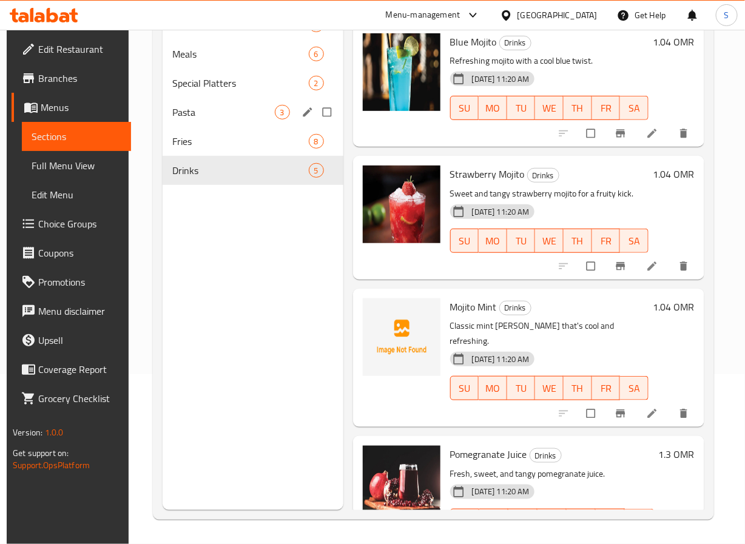
click at [284, 113] on span "3" at bounding box center [283, 113] width 14 height 12
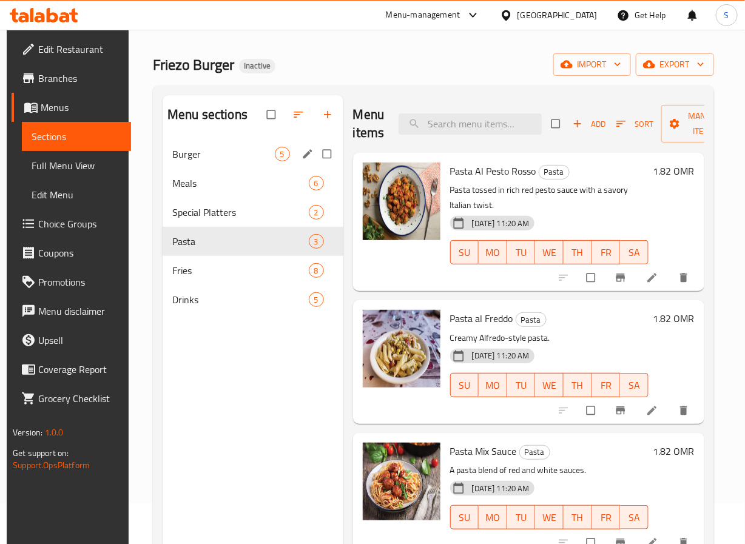
scroll to position [26, 0]
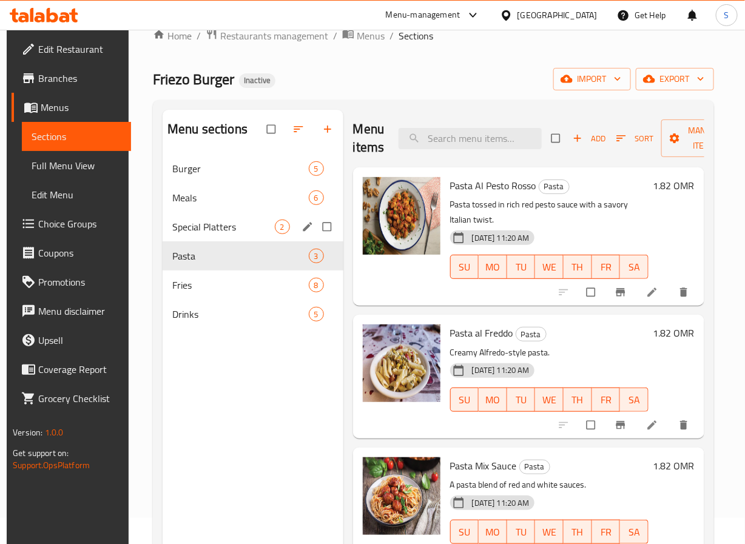
click at [214, 218] on div "Special Platters 2" at bounding box center [253, 226] width 181 height 29
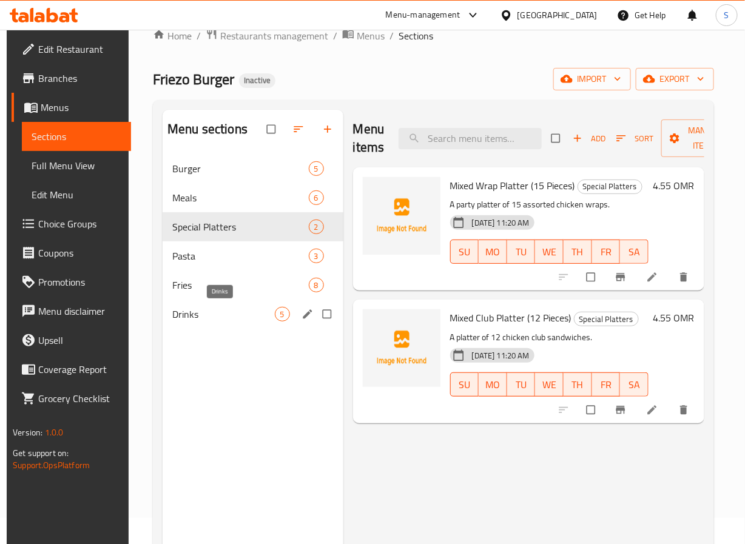
click at [206, 314] on span "Drinks" at bounding box center [223, 314] width 102 height 15
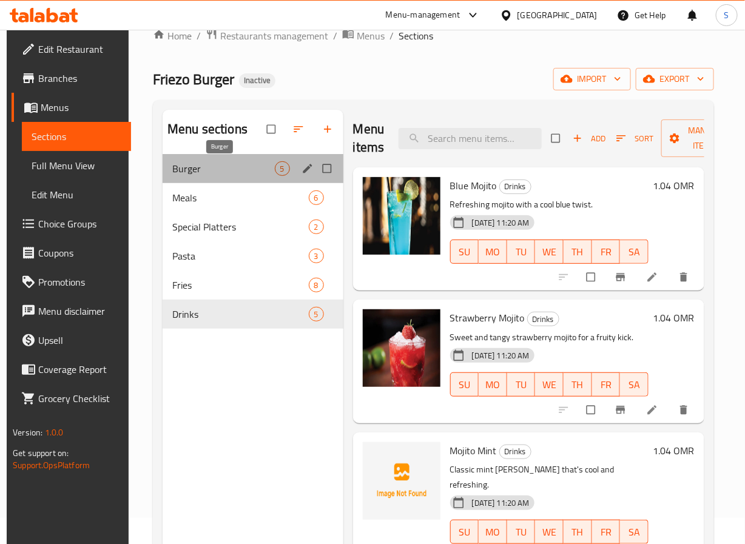
click at [228, 164] on span "Burger" at bounding box center [223, 168] width 102 height 15
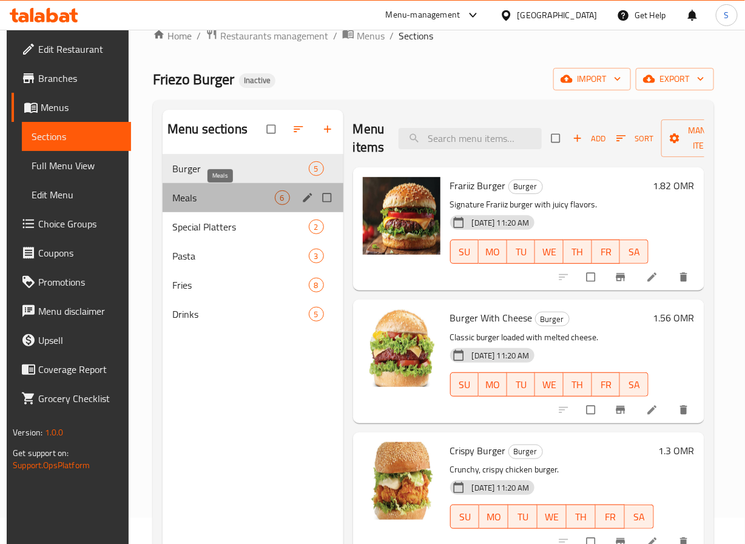
click at [221, 191] on span "Meals" at bounding box center [223, 198] width 102 height 15
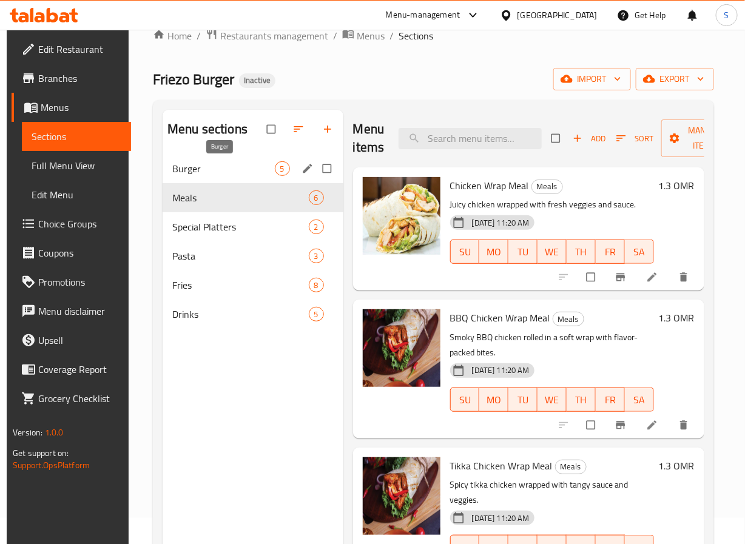
click at [221, 169] on span "Burger" at bounding box center [223, 168] width 102 height 15
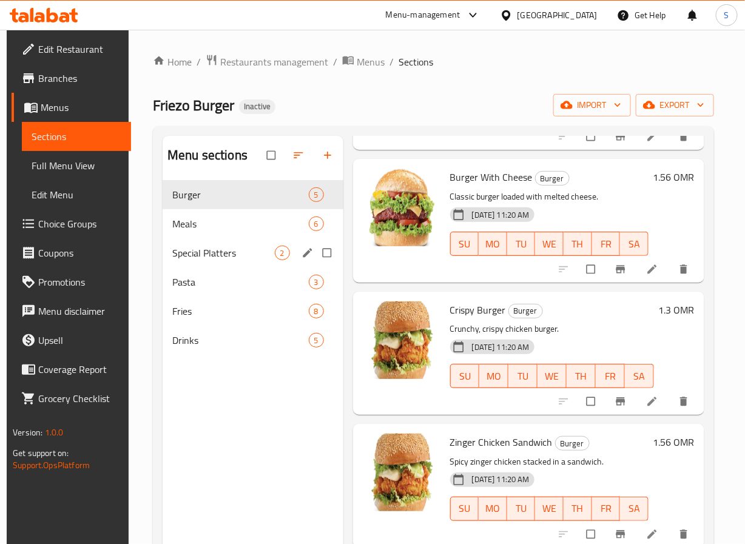
click at [237, 235] on div "Meals 6" at bounding box center [253, 223] width 181 height 29
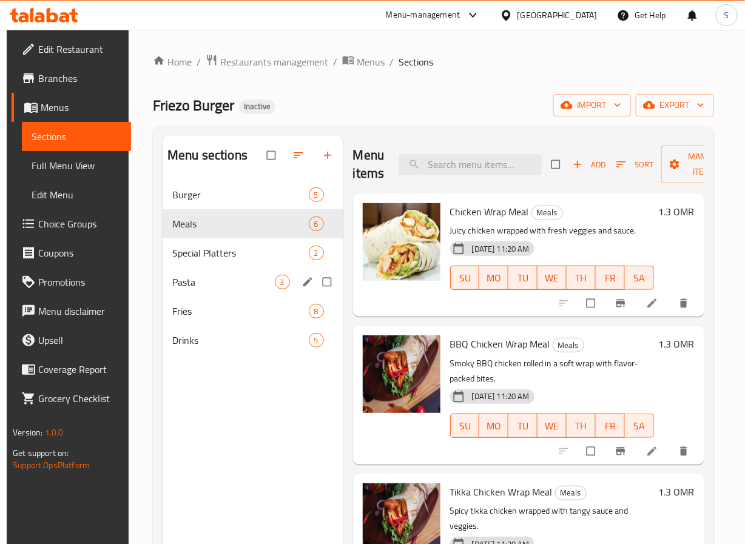
click at [215, 264] on div "Special Platters 2" at bounding box center [253, 253] width 181 height 29
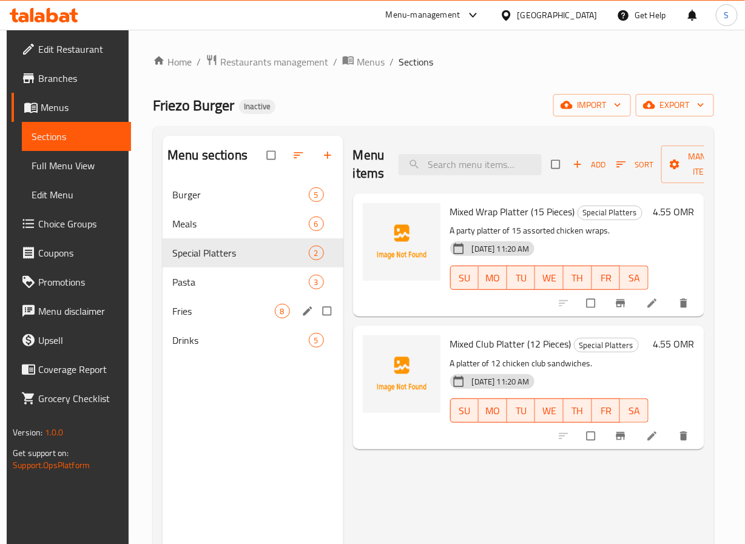
click at [234, 293] on div "Pasta 3" at bounding box center [253, 282] width 181 height 29
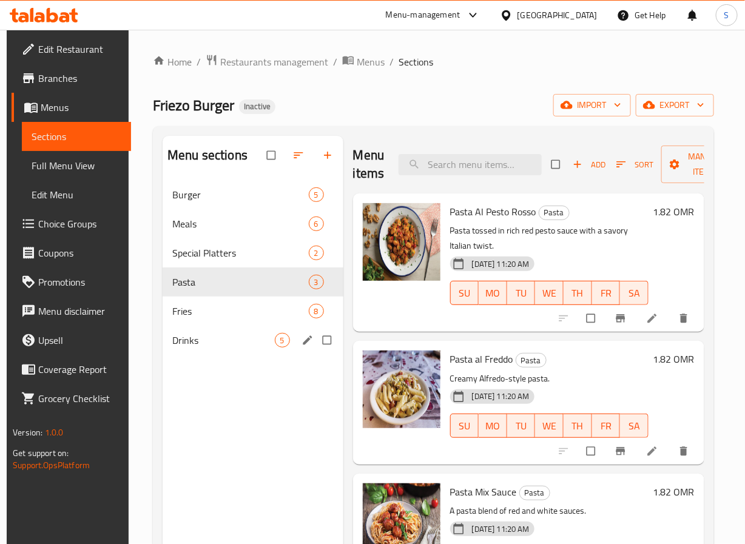
click at [203, 332] on div "Drinks 5" at bounding box center [253, 340] width 181 height 29
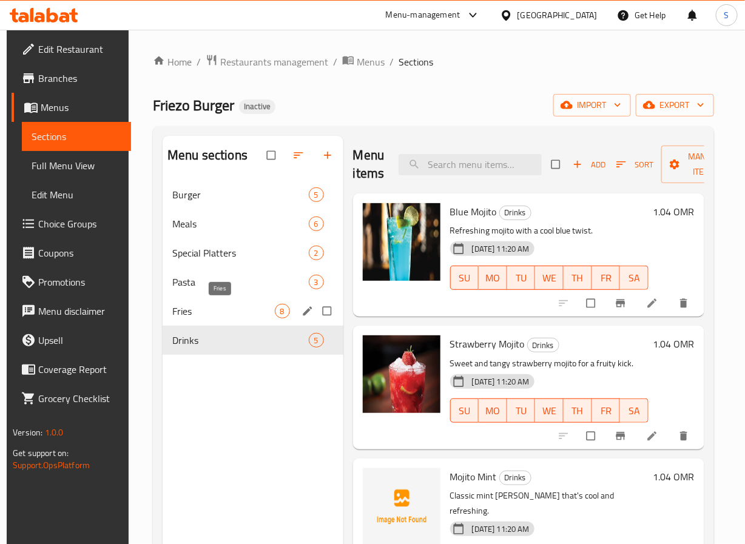
click at [208, 308] on span "Fries" at bounding box center [223, 311] width 102 height 15
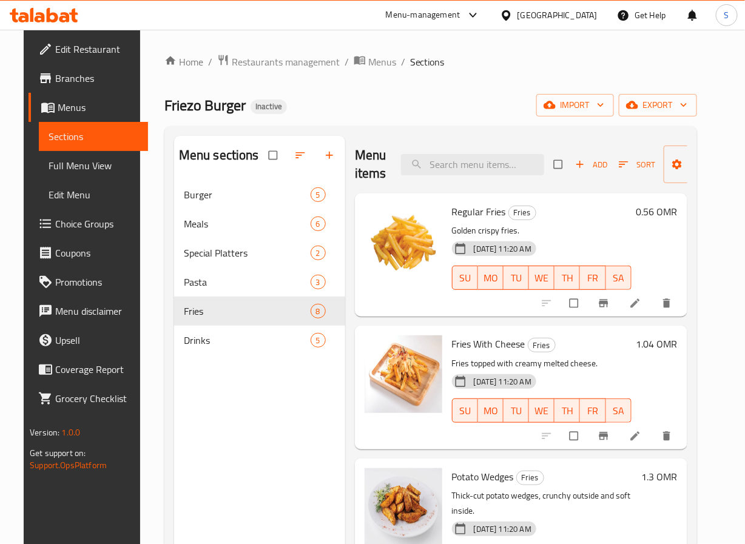
click at [328, 109] on div "Friezo Burger Inactive import export" at bounding box center [430, 105] width 533 height 22
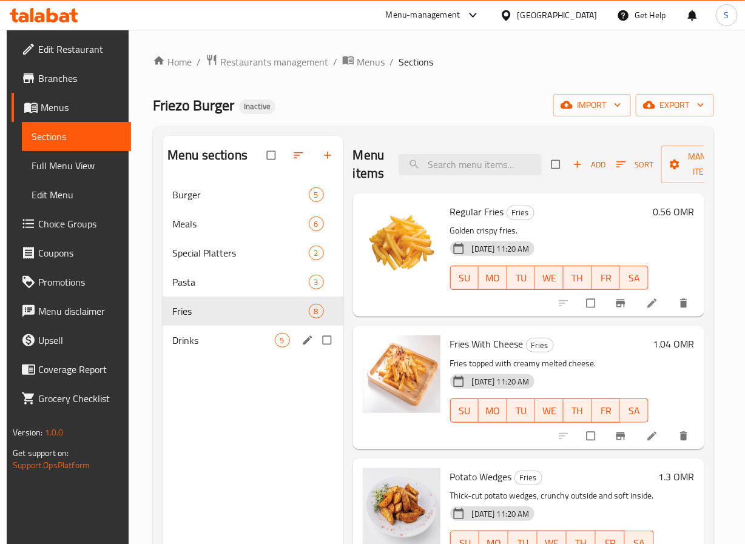
click at [226, 342] on span "Drinks" at bounding box center [223, 340] width 102 height 15
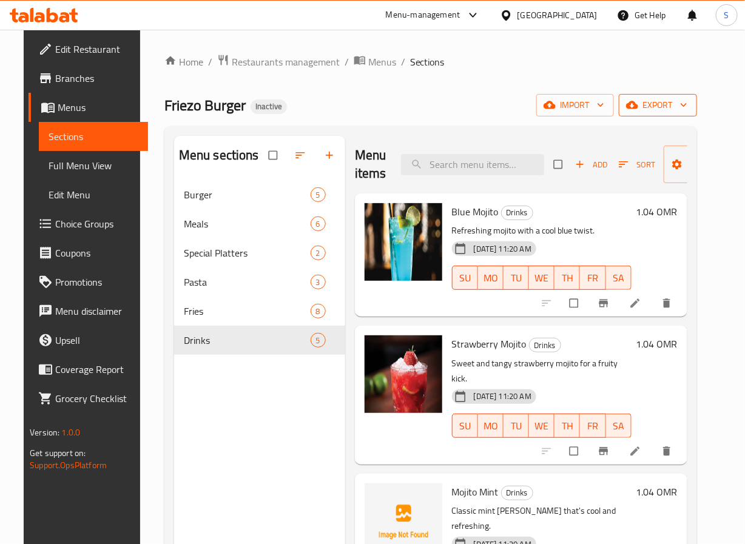
click at [690, 106] on icon "button" at bounding box center [684, 105] width 12 height 12
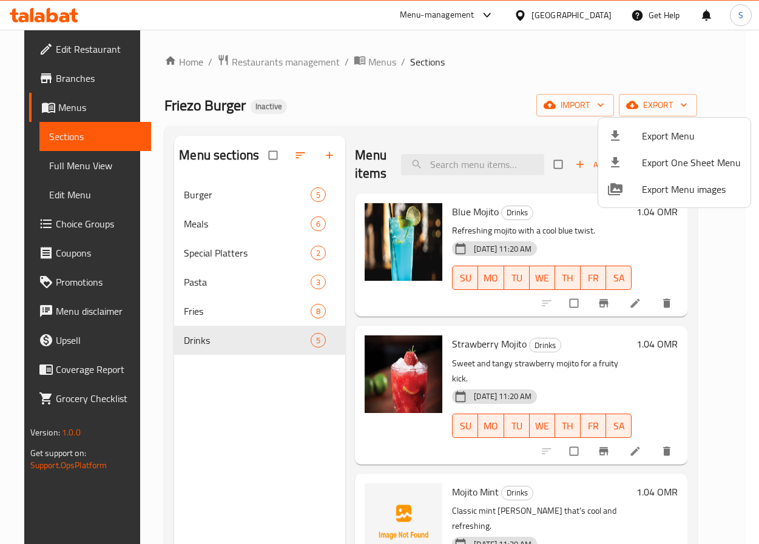
click at [631, 146] on li "Export Menu" at bounding box center [674, 136] width 152 height 27
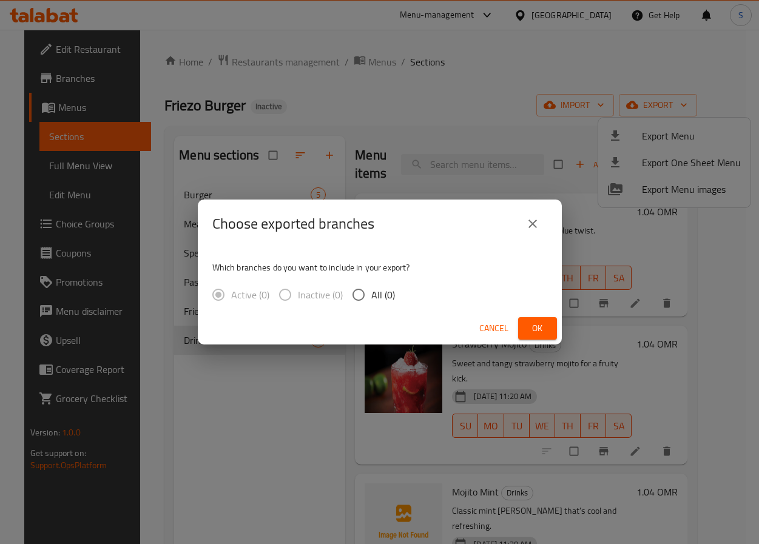
click at [368, 300] on input "All (0)" at bounding box center [358, 294] width 25 height 25
radio input "true"
click at [498, 327] on span "Cancel" at bounding box center [493, 328] width 29 height 15
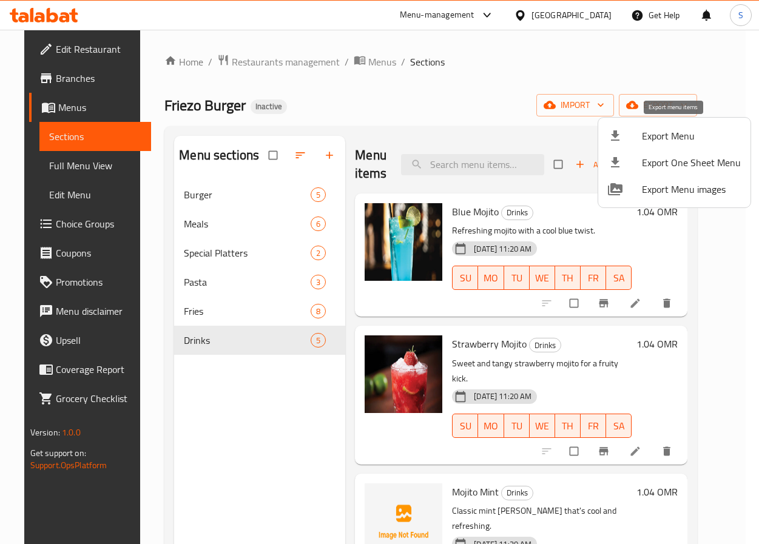
click at [714, 127] on li "Export Menu" at bounding box center [674, 136] width 152 height 27
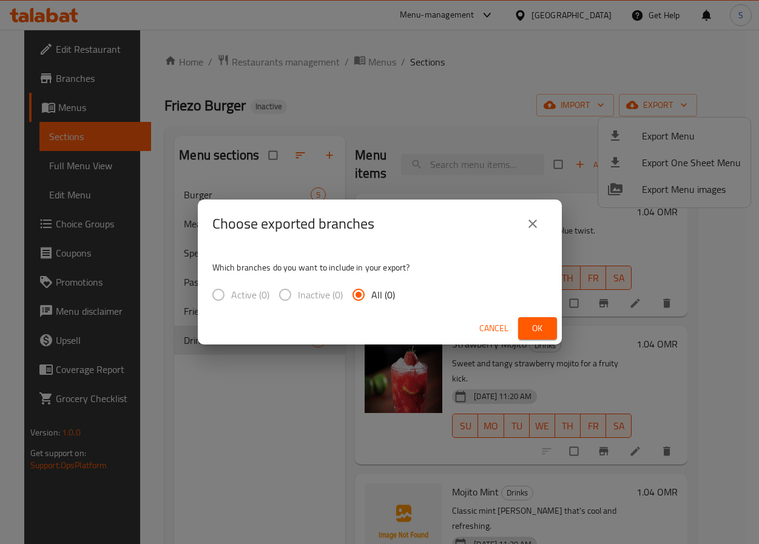
click at [503, 328] on span "Cancel" at bounding box center [493, 328] width 29 height 15
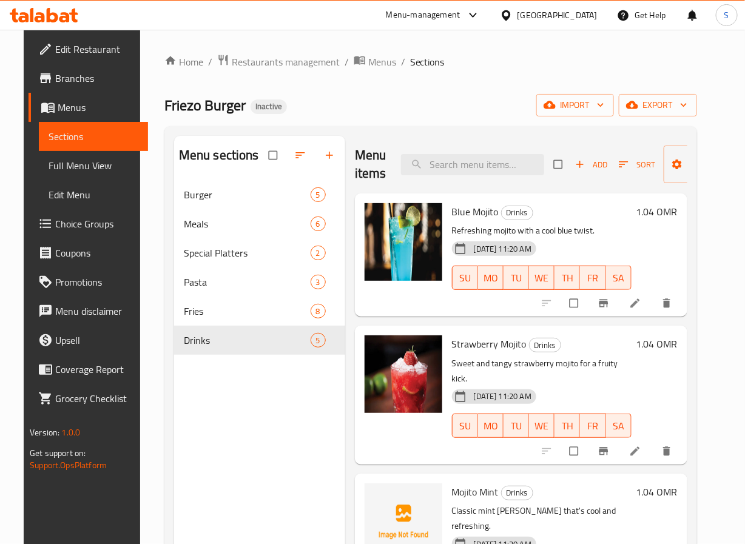
click at [685, 87] on div "Home / Restaurants management / Menus / Sections [PERSON_NAME] Inactive import …" at bounding box center [430, 372] width 533 height 636
click at [686, 107] on span "export" at bounding box center [658, 105] width 59 height 15
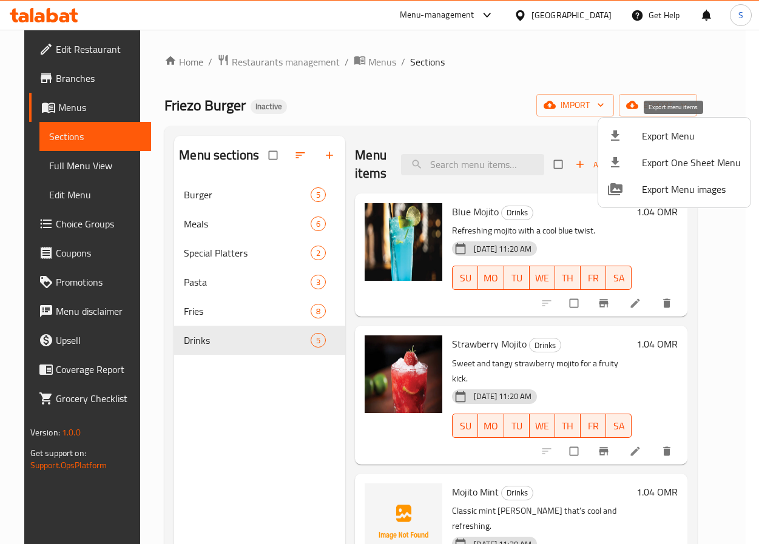
click at [657, 139] on span "Export Menu" at bounding box center [691, 136] width 99 height 15
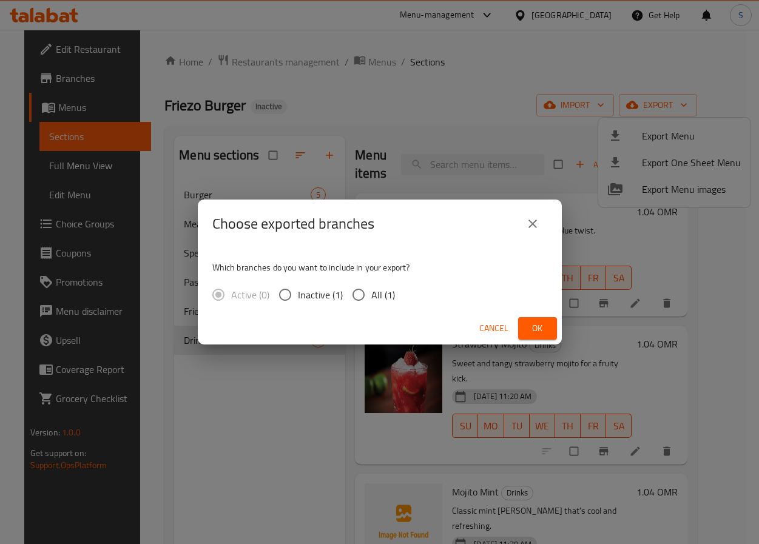
click at [355, 294] on input "All (1)" at bounding box center [358, 294] width 25 height 25
radio input "true"
click at [545, 317] on button "Ok" at bounding box center [537, 328] width 39 height 22
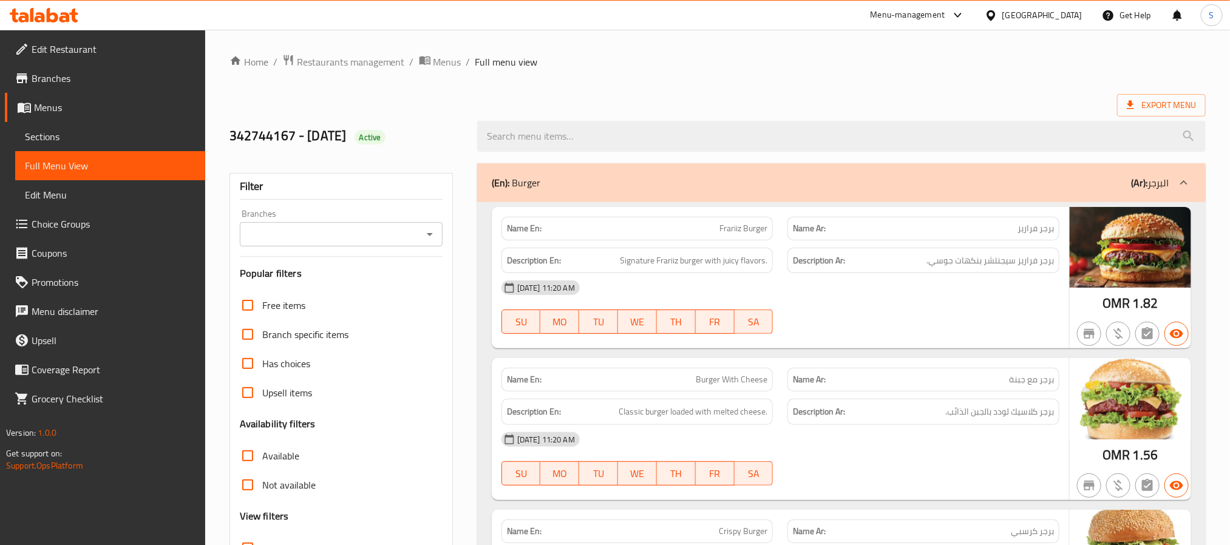
scroll to position [414, 0]
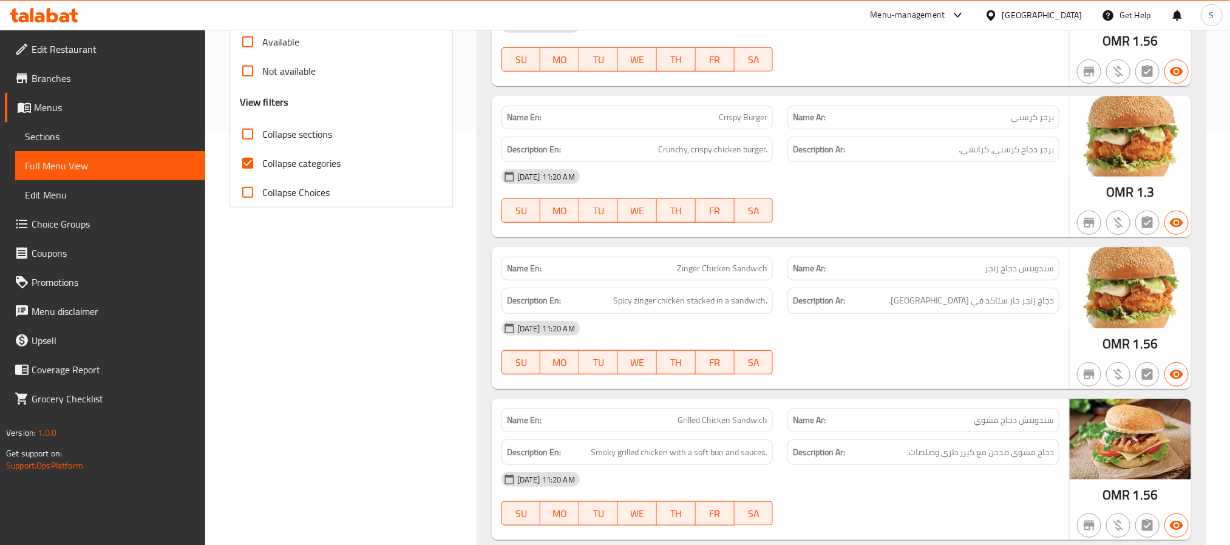
click at [251, 157] on input "Collapse categories" at bounding box center [247, 163] width 29 height 29
checkbox input "false"
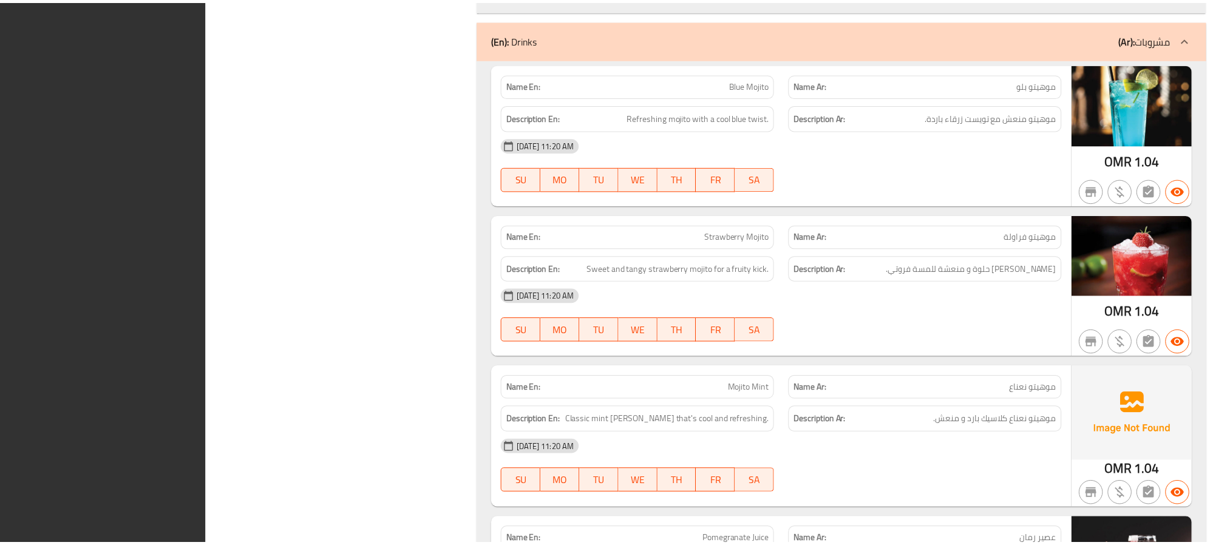
scroll to position [4554, 0]
